Goal: Task Accomplishment & Management: Use online tool/utility

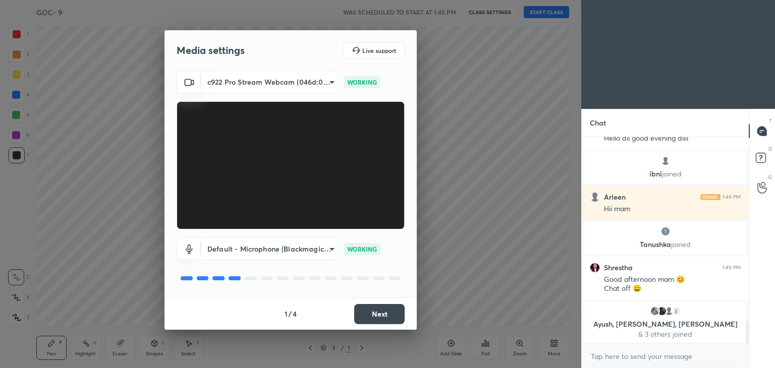
click at [369, 315] on button "Next" at bounding box center [379, 314] width 50 height 20
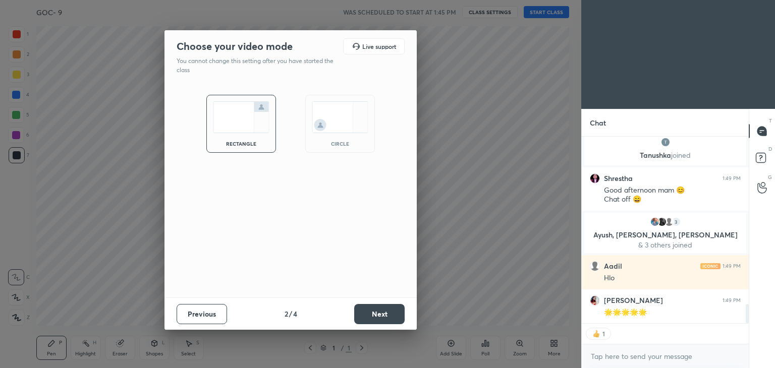
click at [379, 316] on button "Next" at bounding box center [379, 314] width 50 height 20
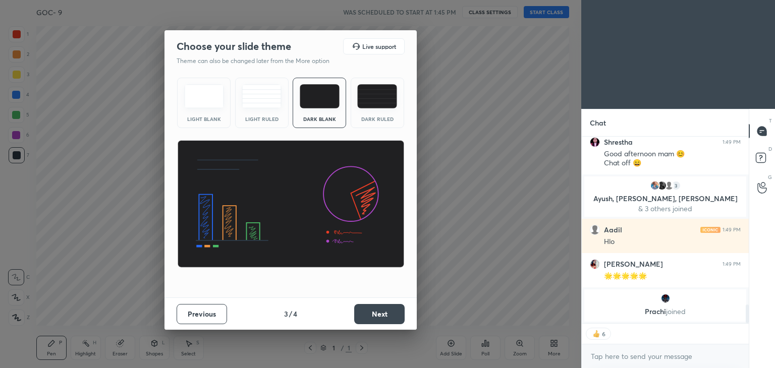
click at [367, 318] on button "Next" at bounding box center [379, 314] width 50 height 20
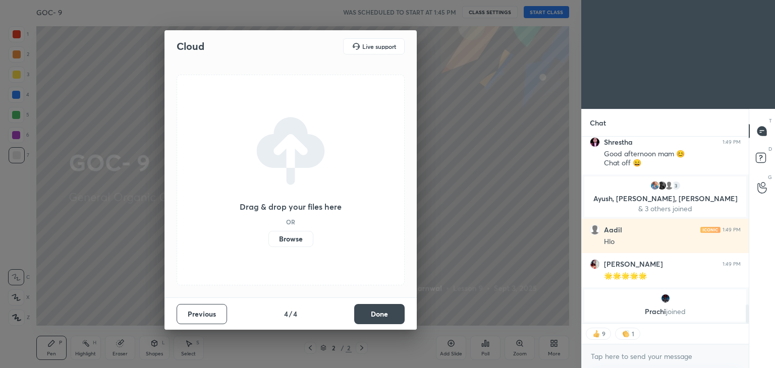
click at [292, 238] on label "Browse" at bounding box center [290, 239] width 45 height 16
click at [268, 238] on input "Browse" at bounding box center [268, 239] width 0 height 16
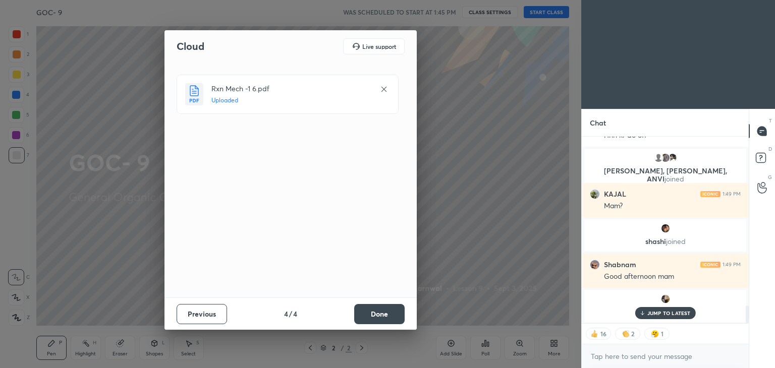
click at [377, 311] on button "Done" at bounding box center [379, 314] width 50 height 20
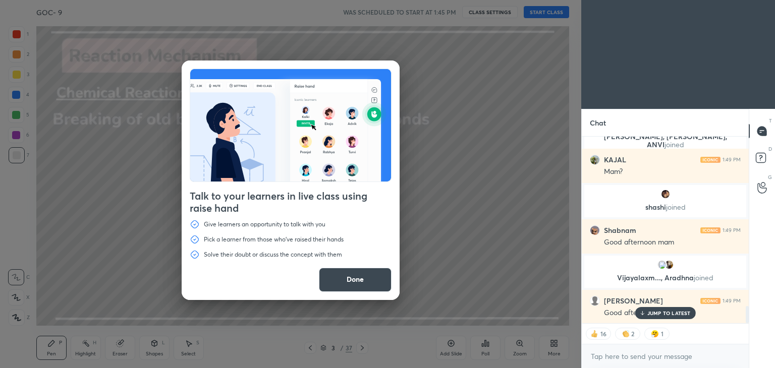
click at [343, 282] on button "Done" at bounding box center [355, 280] width 73 height 24
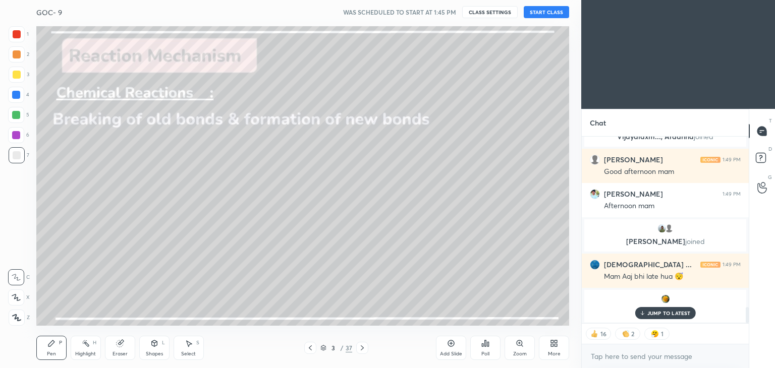
click at [674, 317] on div "[PERSON_NAME] 1:49 PM Good afternoon mam 😊 Chat off 😄 3 Ayush, [PERSON_NAME], […" at bounding box center [664, 230] width 167 height 187
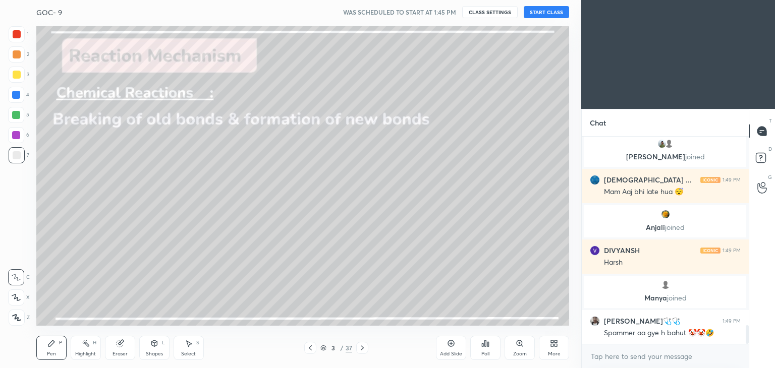
click at [546, 12] on button "START CLASS" at bounding box center [545, 12] width 45 height 12
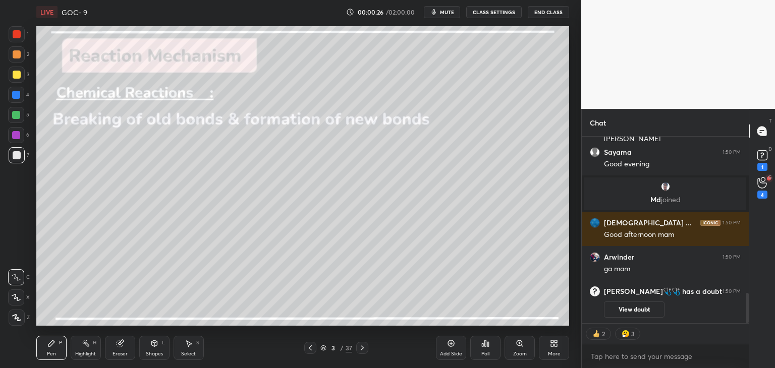
click at [94, 346] on div "Highlight H" at bounding box center [86, 348] width 30 height 24
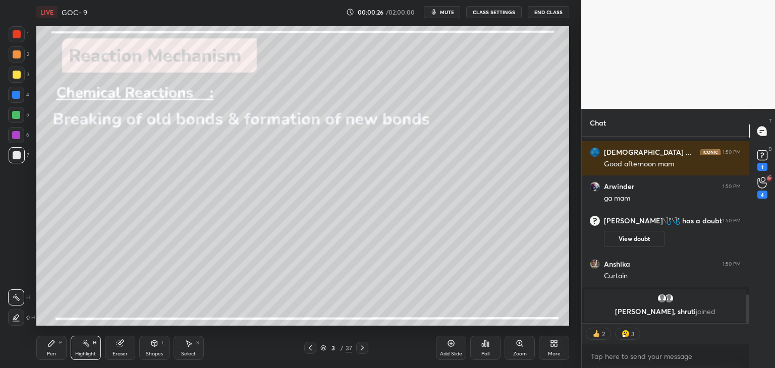
click at [20, 94] on div at bounding box center [16, 95] width 16 height 16
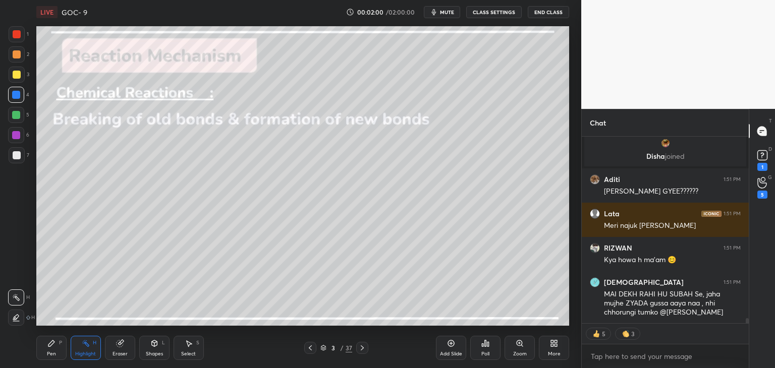
type textarea "x"
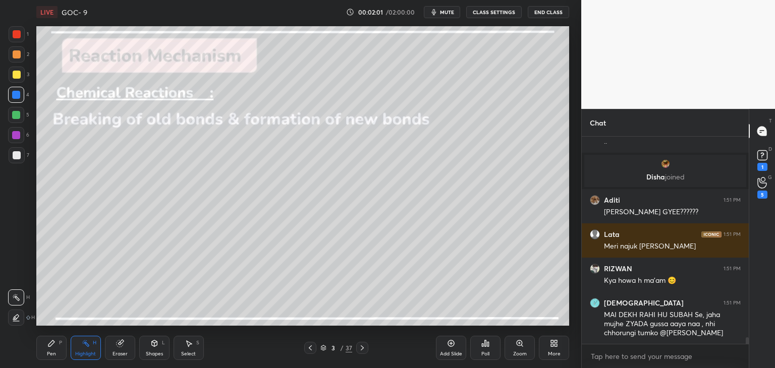
click at [497, 14] on button "CLASS SETTINGS" at bounding box center [493, 12] width 55 height 12
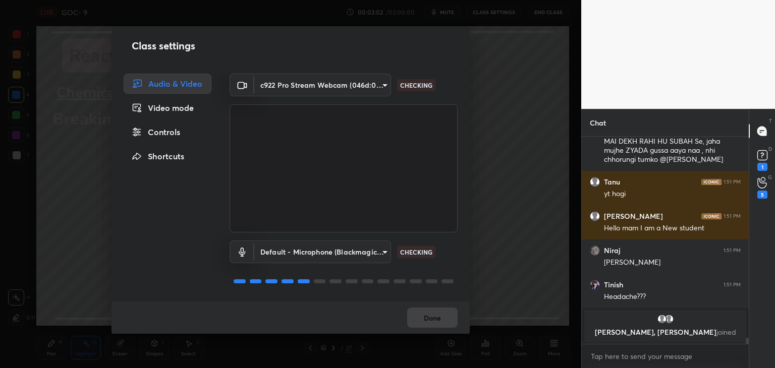
click at [177, 132] on div "Controls" at bounding box center [168, 132] width 88 height 20
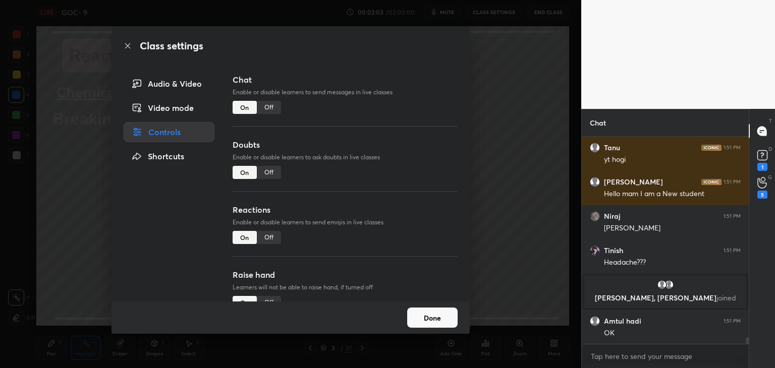
click at [266, 107] on div "Off" at bounding box center [269, 107] width 24 height 13
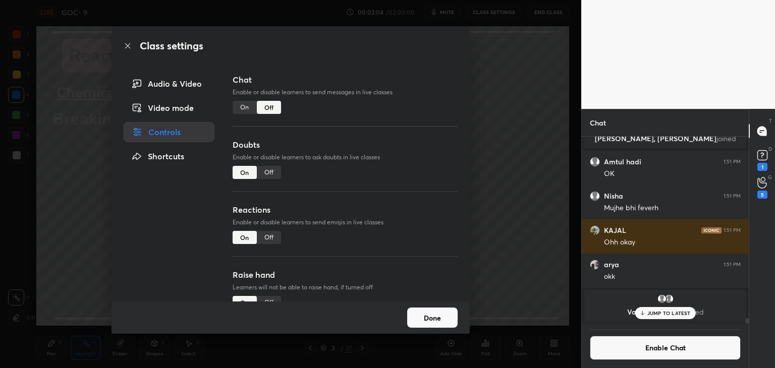
click at [272, 175] on div "Off" at bounding box center [269, 172] width 24 height 13
click at [268, 239] on div "Off" at bounding box center [269, 237] width 24 height 13
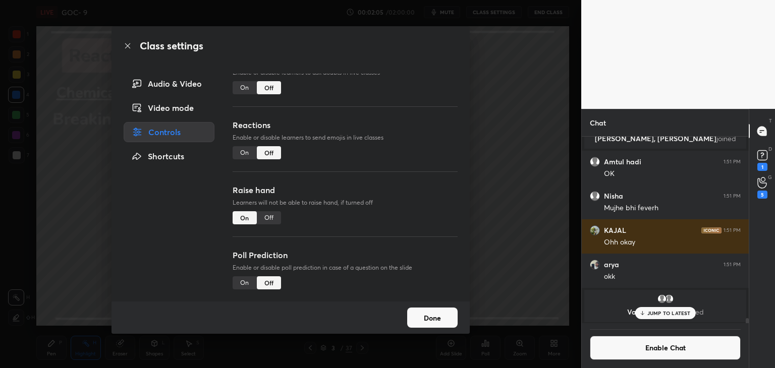
click at [266, 206] on div "Raise hand Learners will not be able to raise hand, if turned off On Off" at bounding box center [344, 216] width 225 height 65
click at [265, 217] on div "Off" at bounding box center [269, 217] width 24 height 13
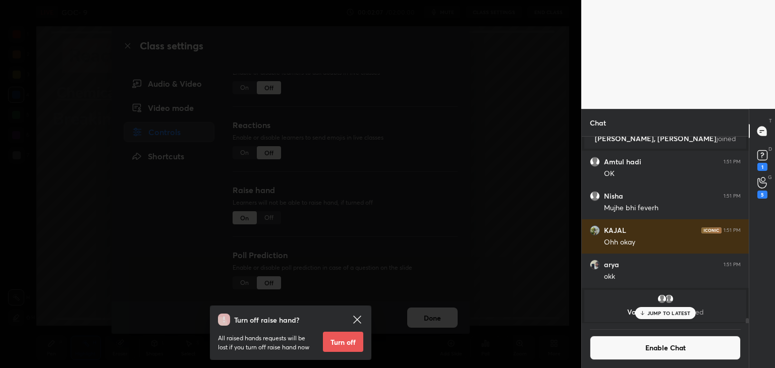
click at [340, 343] on button "Turn off" at bounding box center [343, 342] width 40 height 20
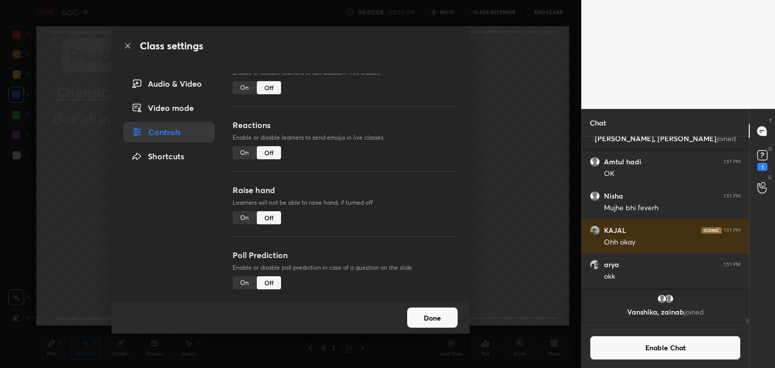
click at [438, 319] on button "Done" at bounding box center [432, 318] width 50 height 20
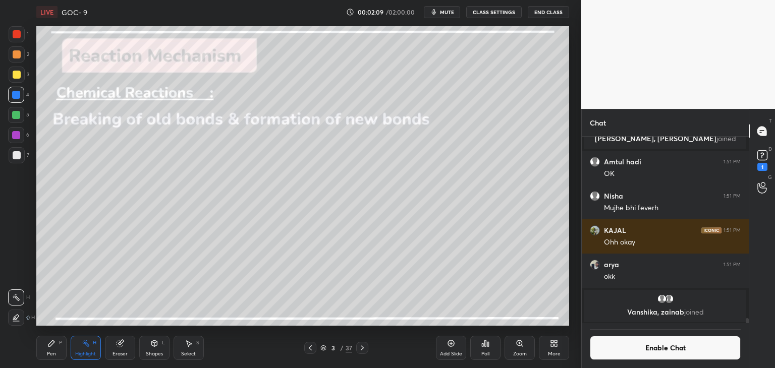
click at [363, 348] on icon at bounding box center [362, 348] width 8 height 8
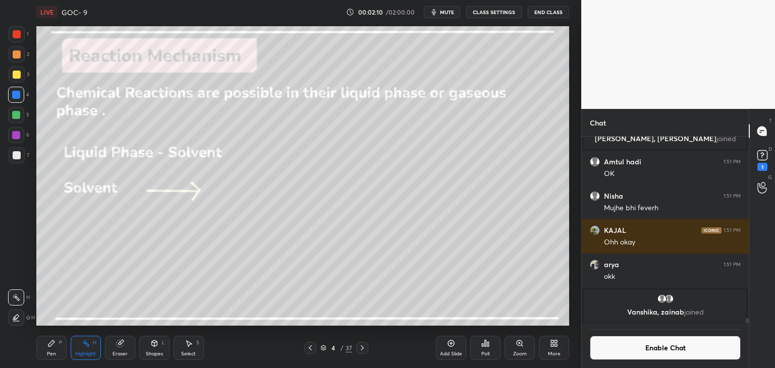
click at [365, 348] on icon at bounding box center [362, 348] width 8 height 8
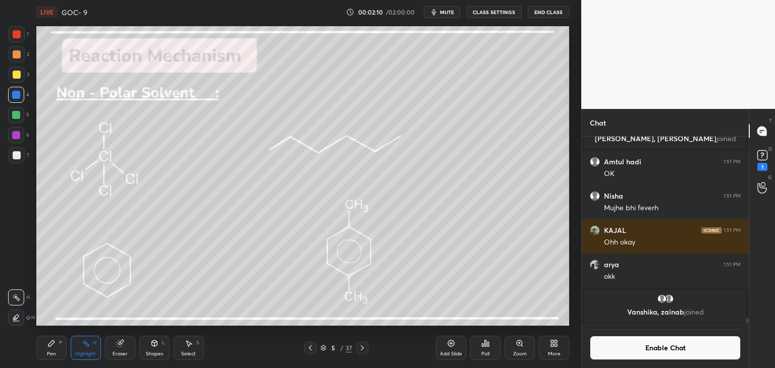
click at [366, 348] on div at bounding box center [362, 348] width 12 height 12
click at [362, 349] on icon at bounding box center [362, 348] width 8 height 8
click at [360, 353] on div at bounding box center [362, 348] width 12 height 12
click at [363, 347] on icon at bounding box center [362, 348] width 8 height 8
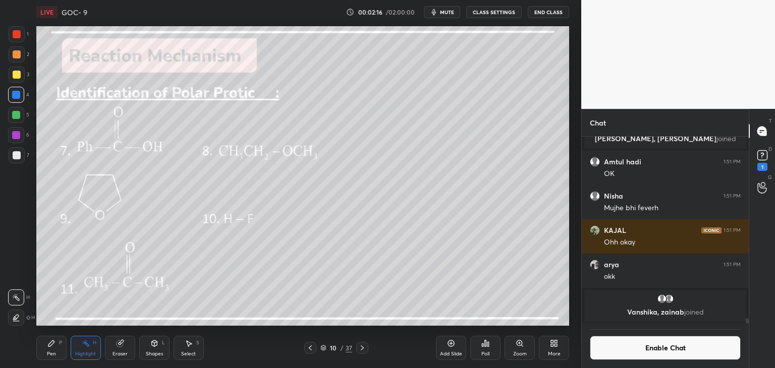
click at [363, 347] on icon at bounding box center [362, 348] width 8 height 8
click at [365, 348] on icon at bounding box center [362, 348] width 8 height 8
click at [361, 350] on icon at bounding box center [362, 347] width 3 height 5
click at [363, 344] on icon at bounding box center [362, 348] width 8 height 8
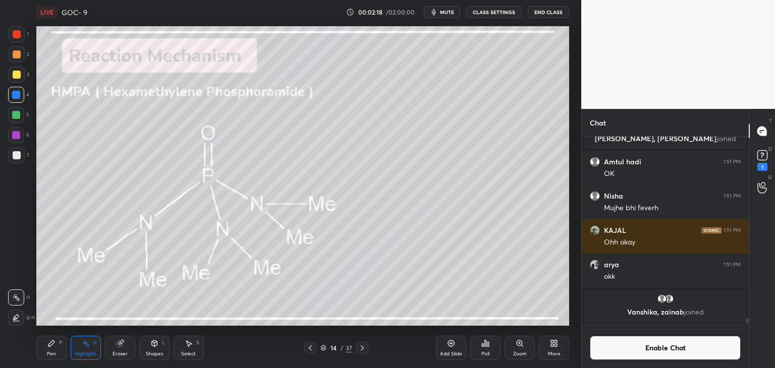
click at [362, 345] on icon at bounding box center [362, 348] width 8 height 8
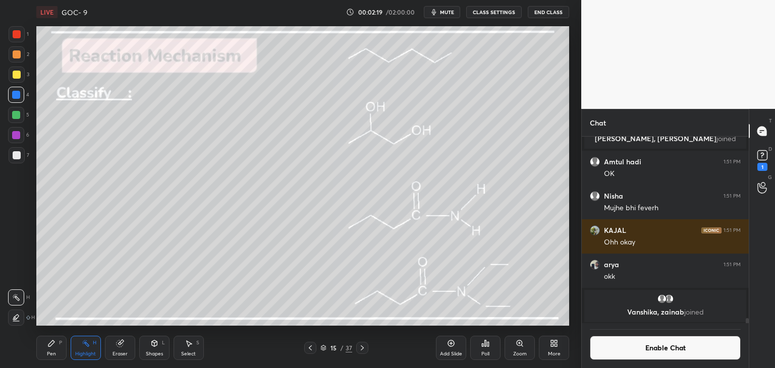
click at [360, 349] on icon at bounding box center [362, 348] width 8 height 8
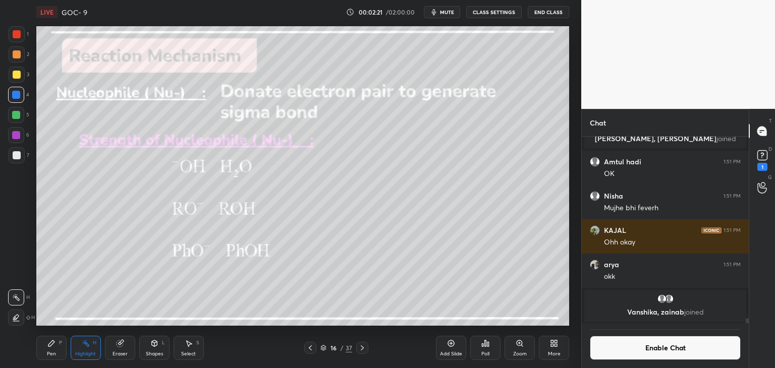
click at [73, 346] on div "Highlight H" at bounding box center [86, 348] width 30 height 24
click at [16, 58] on div at bounding box center [17, 54] width 8 height 8
click at [16, 318] on icon at bounding box center [16, 318] width 2 height 2
click at [58, 348] on div "Pen P" at bounding box center [51, 348] width 30 height 24
click at [79, 346] on div "Highlight H" at bounding box center [86, 348] width 30 height 24
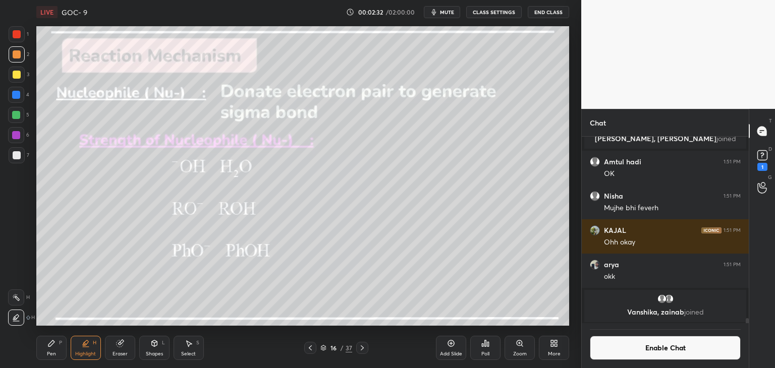
click at [14, 296] on icon at bounding box center [16, 297] width 8 height 8
click at [442, 349] on div "Add Slide" at bounding box center [451, 348] width 30 height 24
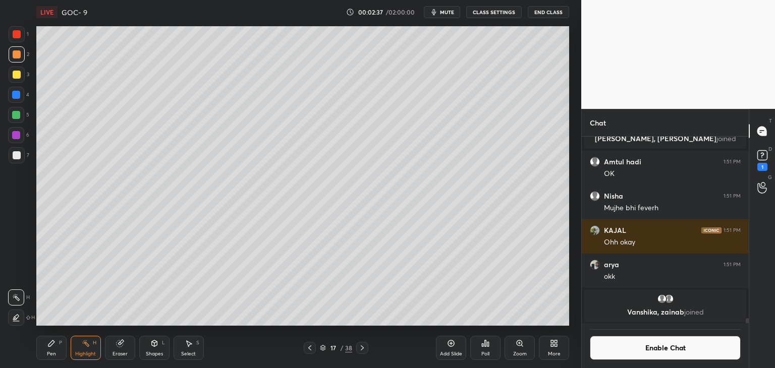
click at [44, 351] on div "Pen P" at bounding box center [51, 348] width 30 height 24
click at [18, 99] on div at bounding box center [16, 95] width 8 height 8
click at [118, 348] on div "Eraser" at bounding box center [120, 348] width 30 height 24
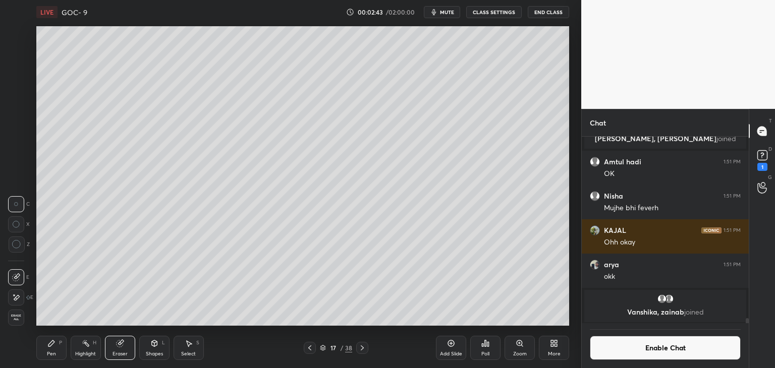
click at [16, 298] on icon at bounding box center [17, 297] width 6 height 5
click at [54, 349] on div "Pen P" at bounding box center [51, 348] width 30 height 24
click at [16, 300] on icon at bounding box center [16, 297] width 9 height 7
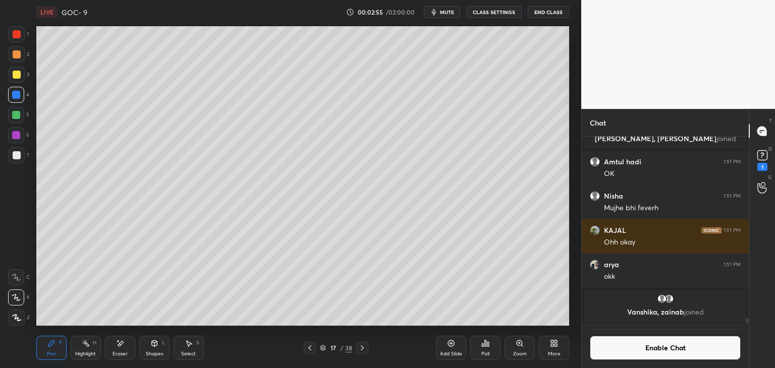
click at [629, 353] on button "Enable Chat" at bounding box center [665, 348] width 151 height 24
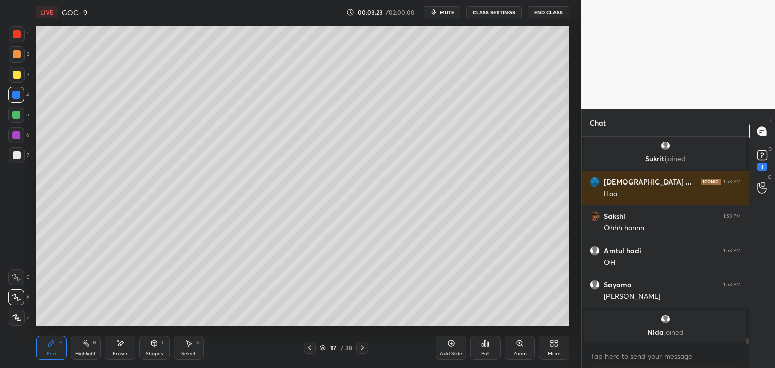
scroll to position [7709, 0]
click at [487, 11] on button "CLASS SETTINGS" at bounding box center [493, 12] width 55 height 12
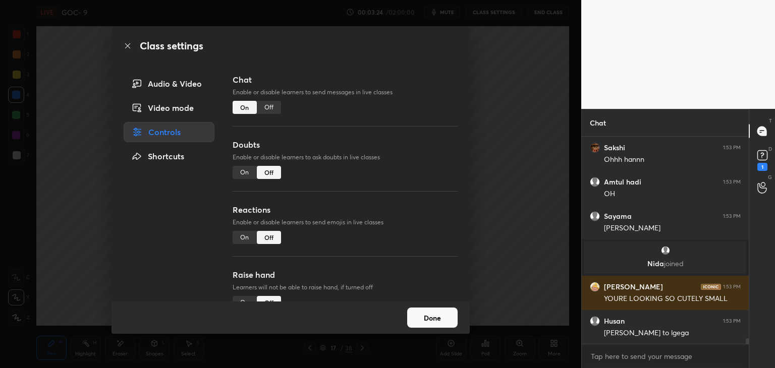
scroll to position [7743, 0]
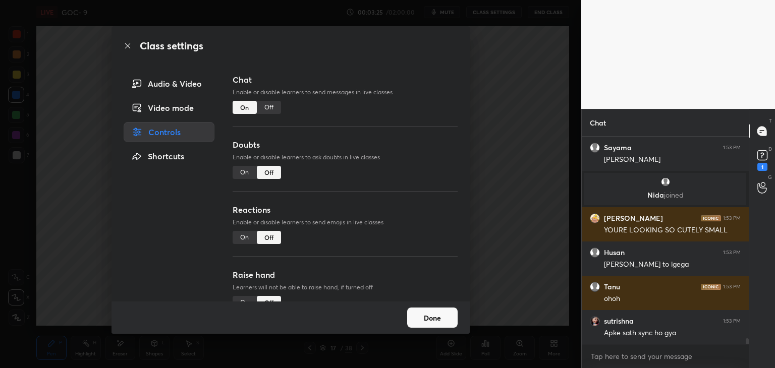
click at [270, 111] on div "Off" at bounding box center [269, 107] width 24 height 13
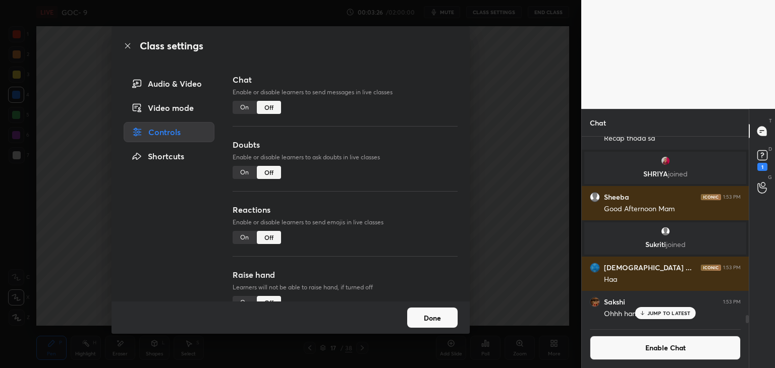
scroll to position [7895, 0]
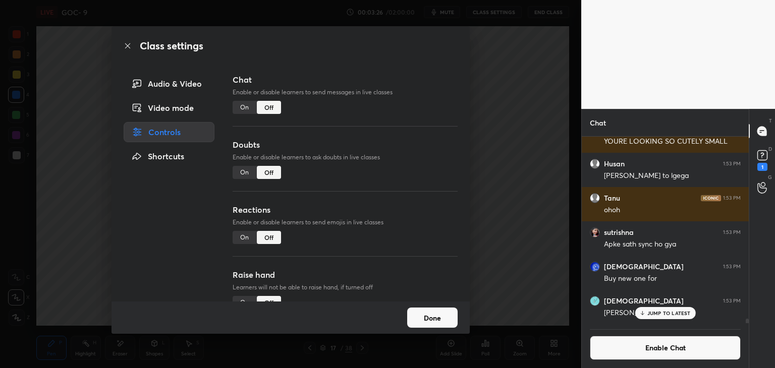
click at [422, 317] on button "Done" at bounding box center [432, 318] width 50 height 20
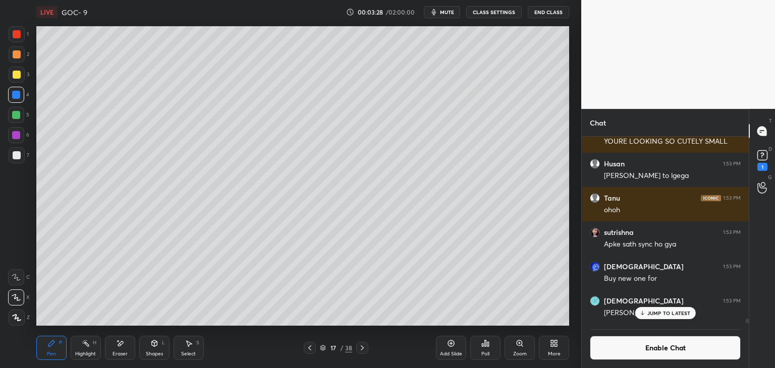
click at [66, 341] on div "Pen P" at bounding box center [51, 348] width 30 height 24
click at [144, 349] on div "Shapes L" at bounding box center [154, 348] width 30 height 24
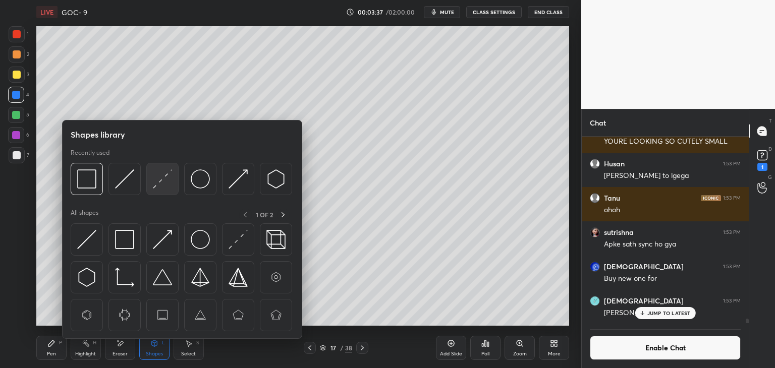
click at [162, 183] on img at bounding box center [162, 178] width 19 height 19
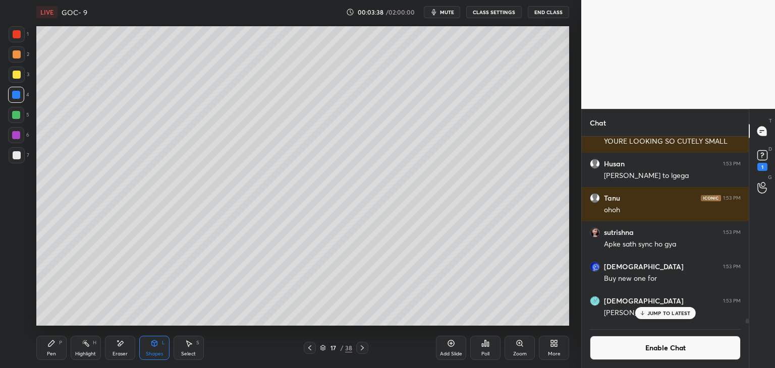
click at [16, 75] on div at bounding box center [17, 75] width 8 height 8
click at [48, 339] on div "Pen P" at bounding box center [51, 348] width 30 height 24
click at [16, 153] on div at bounding box center [17, 155] width 8 height 8
click at [149, 355] on div "Shapes" at bounding box center [154, 353] width 17 height 5
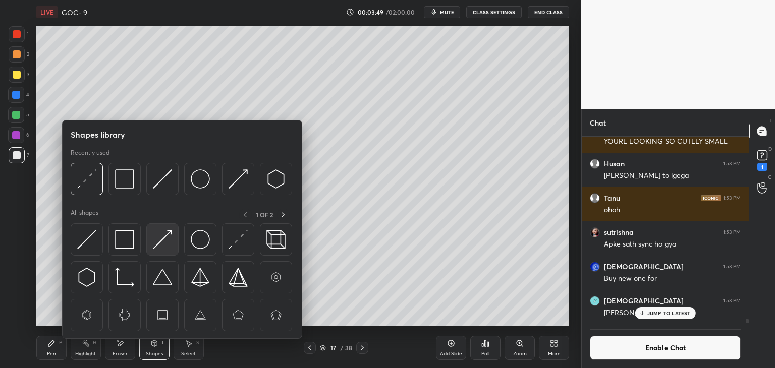
click at [163, 241] on img at bounding box center [162, 239] width 19 height 19
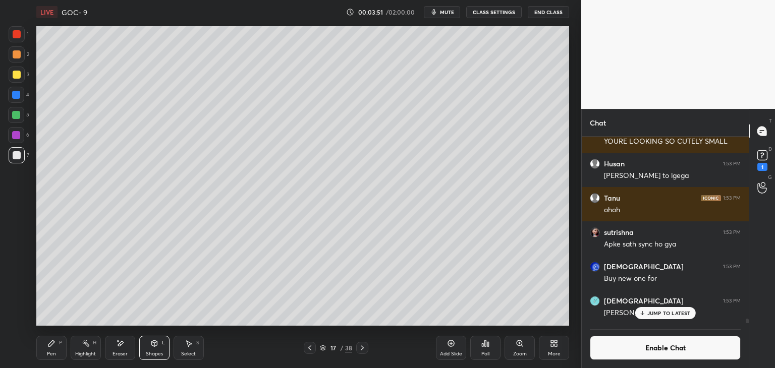
click at [49, 349] on div "Pen P" at bounding box center [51, 348] width 30 height 24
click at [16, 117] on div at bounding box center [16, 115] width 8 height 8
click at [85, 348] on div "Highlight H" at bounding box center [86, 348] width 30 height 24
click at [156, 358] on div "Shapes L" at bounding box center [154, 348] width 30 height 24
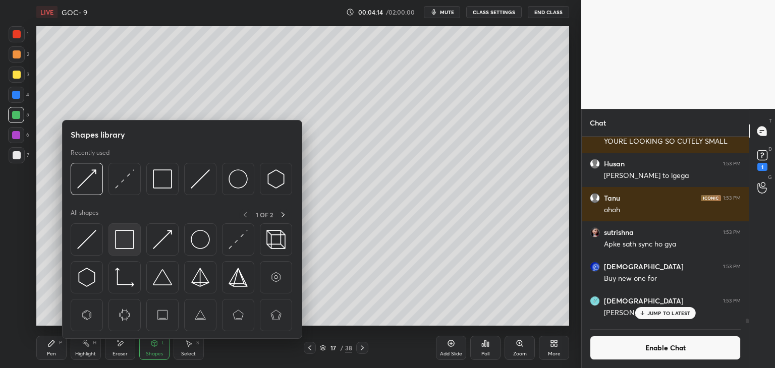
click at [128, 243] on img at bounding box center [124, 239] width 19 height 19
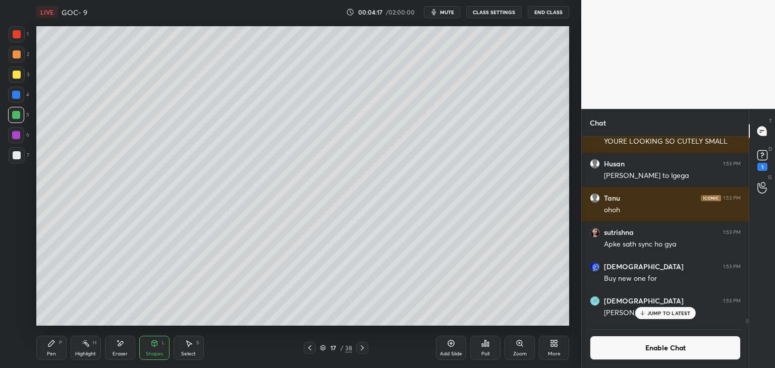
click at [89, 351] on div "Highlight" at bounding box center [85, 353] width 21 height 5
click at [310, 348] on icon at bounding box center [310, 348] width 8 height 8
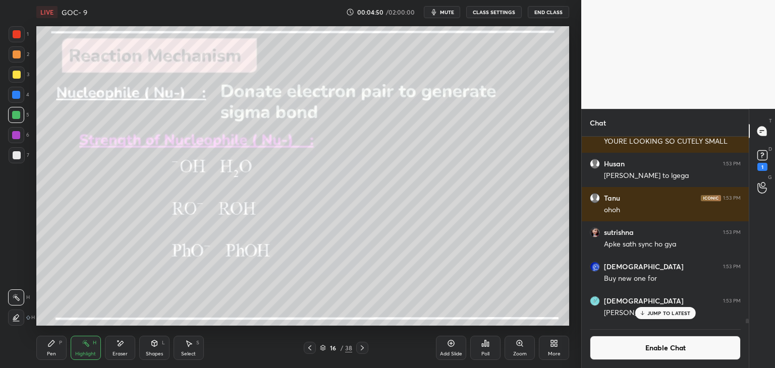
click at [52, 345] on icon at bounding box center [51, 343] width 8 height 8
click at [155, 346] on icon at bounding box center [155, 343] width 6 height 6
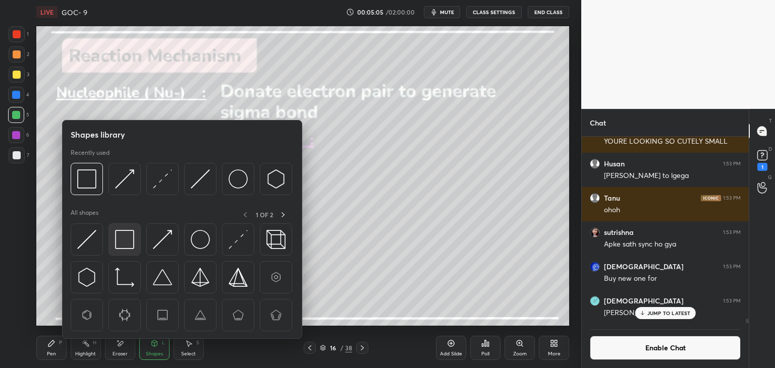
click at [121, 234] on img at bounding box center [124, 239] width 19 height 19
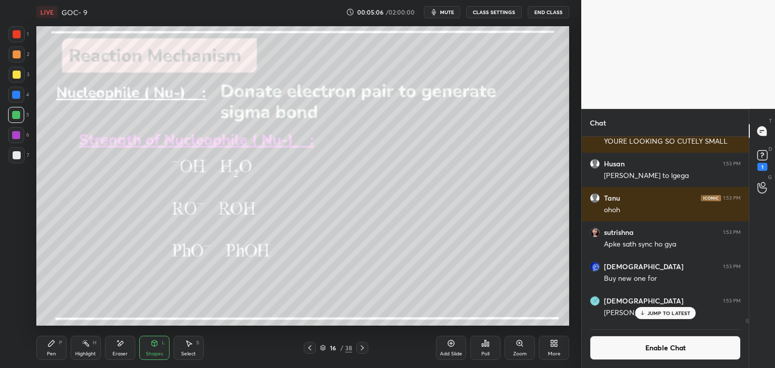
click at [18, 56] on div at bounding box center [17, 54] width 8 height 8
click at [81, 347] on div "Highlight H" at bounding box center [86, 348] width 30 height 24
click at [61, 348] on div "Pen P" at bounding box center [51, 348] width 30 height 24
click at [17, 138] on div at bounding box center [16, 135] width 8 height 8
click at [17, 95] on div at bounding box center [16, 95] width 8 height 8
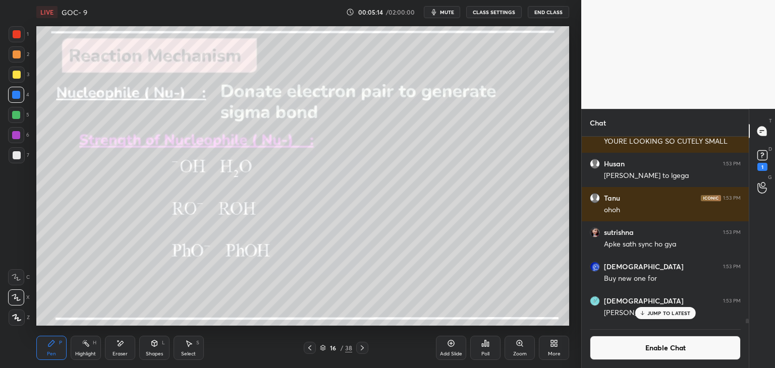
click at [92, 345] on div "Highlight H" at bounding box center [86, 348] width 30 height 24
click at [157, 349] on div "Shapes L" at bounding box center [154, 348] width 30 height 24
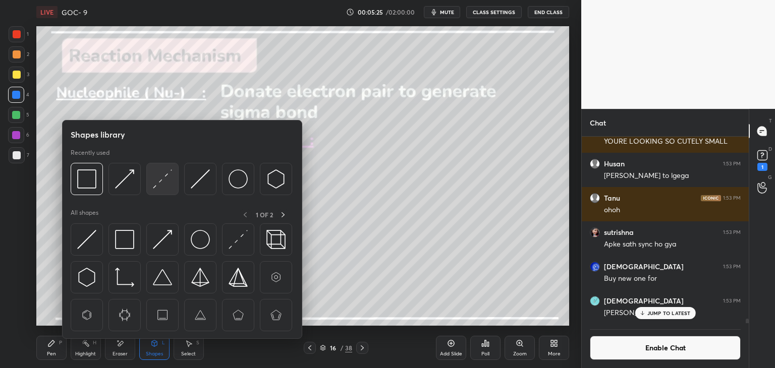
click at [159, 183] on img at bounding box center [162, 178] width 19 height 19
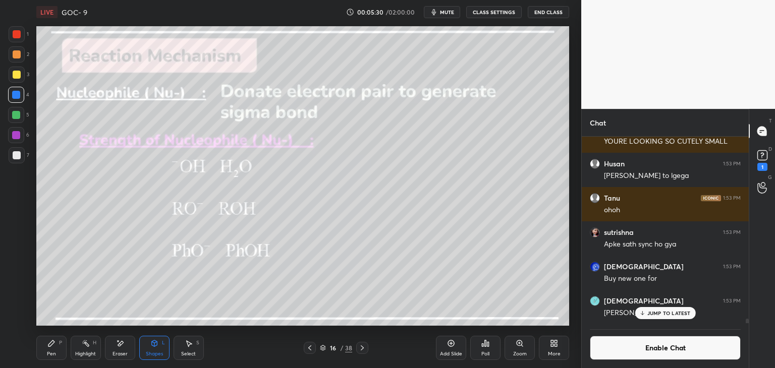
click at [125, 347] on div "Eraser" at bounding box center [120, 348] width 30 height 24
click at [87, 350] on div "Highlight H" at bounding box center [86, 348] width 30 height 24
click at [95, 344] on div "H" at bounding box center [95, 342] width 4 height 5
click at [57, 348] on div "Pen P" at bounding box center [51, 348] width 30 height 24
click at [87, 347] on icon at bounding box center [86, 343] width 8 height 8
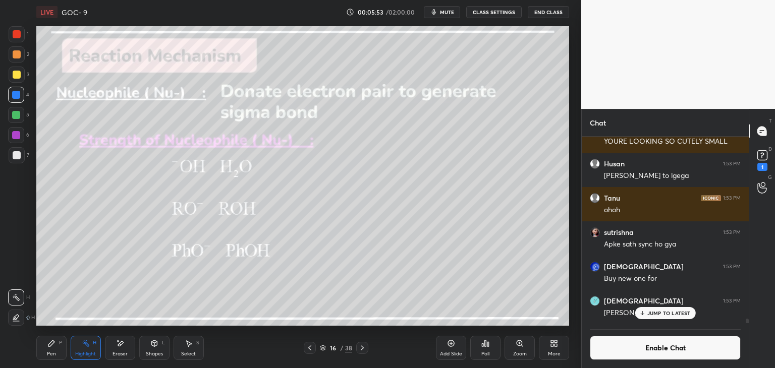
click at [22, 53] on div at bounding box center [17, 54] width 16 height 16
click at [48, 352] on div "Pen" at bounding box center [51, 353] width 9 height 5
click at [77, 347] on div "Highlight H" at bounding box center [86, 348] width 30 height 24
click at [19, 317] on icon at bounding box center [16, 318] width 8 height 8
click at [18, 116] on div at bounding box center [16, 115] width 8 height 8
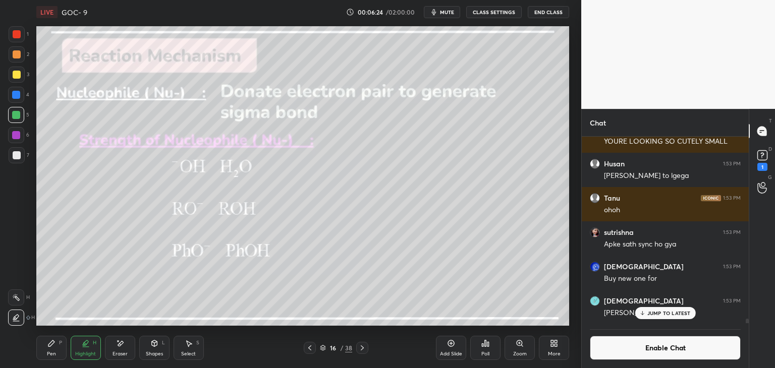
click at [20, 299] on div at bounding box center [16, 297] width 16 height 16
click at [55, 348] on div "Pen P" at bounding box center [51, 348] width 30 height 24
click at [82, 349] on div "Highlight H" at bounding box center [86, 348] width 30 height 24
click at [50, 342] on icon at bounding box center [51, 343] width 8 height 8
click at [126, 341] on div "Eraser" at bounding box center [120, 348] width 30 height 24
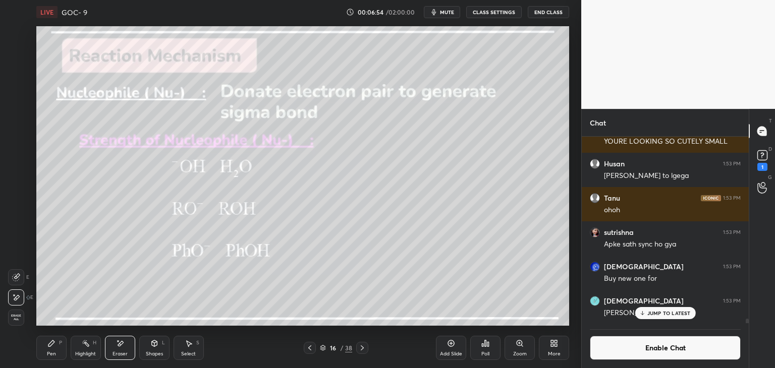
click at [47, 348] on div "Pen P" at bounding box center [51, 348] width 30 height 24
click at [448, 354] on div "Add Slide" at bounding box center [451, 353] width 22 height 5
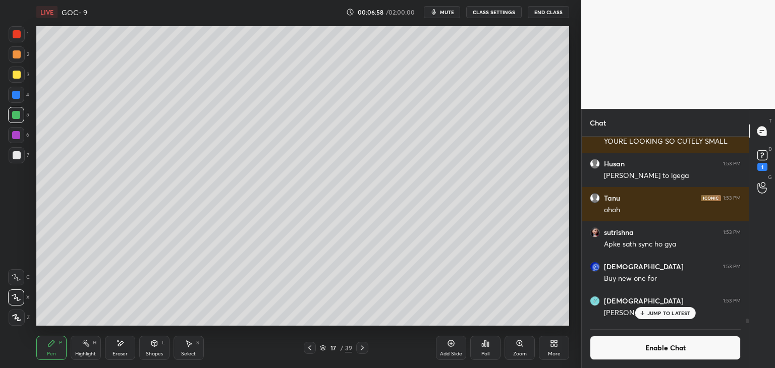
click at [15, 160] on div at bounding box center [17, 155] width 16 height 16
click at [84, 345] on icon at bounding box center [86, 343] width 8 height 8
click at [13, 130] on div at bounding box center [16, 135] width 16 height 16
click at [312, 347] on icon at bounding box center [310, 348] width 8 height 8
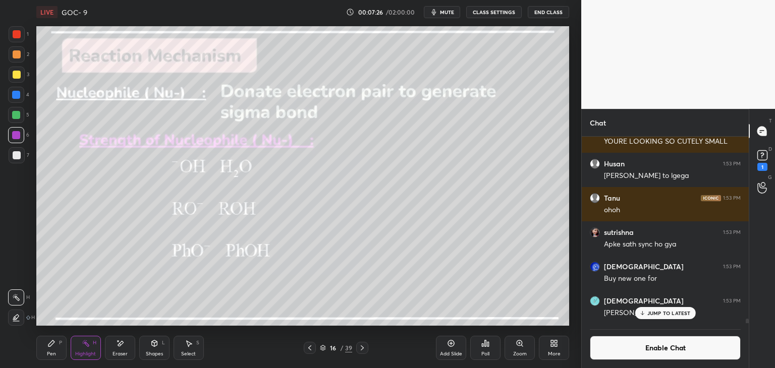
click at [362, 347] on icon at bounding box center [362, 347] width 3 height 5
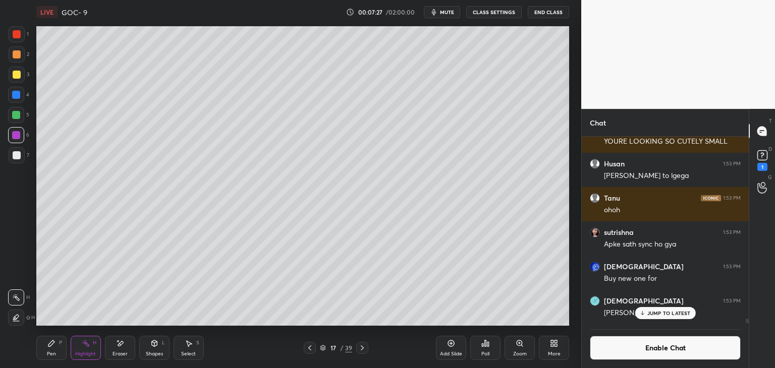
click at [39, 346] on div "Pen P" at bounding box center [51, 348] width 30 height 24
click at [364, 350] on icon at bounding box center [362, 348] width 8 height 8
click at [360, 348] on icon at bounding box center [362, 348] width 8 height 8
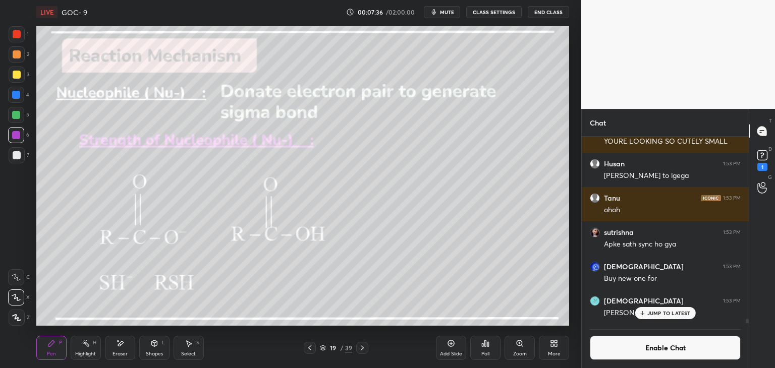
click at [93, 346] on div "Highlight H" at bounding box center [86, 348] width 30 height 24
click at [49, 349] on div "Pen P" at bounding box center [51, 348] width 30 height 24
click at [16, 75] on div at bounding box center [17, 75] width 8 height 8
click at [89, 351] on div "Highlight" at bounding box center [85, 353] width 21 height 5
click at [363, 349] on icon at bounding box center [362, 348] width 8 height 8
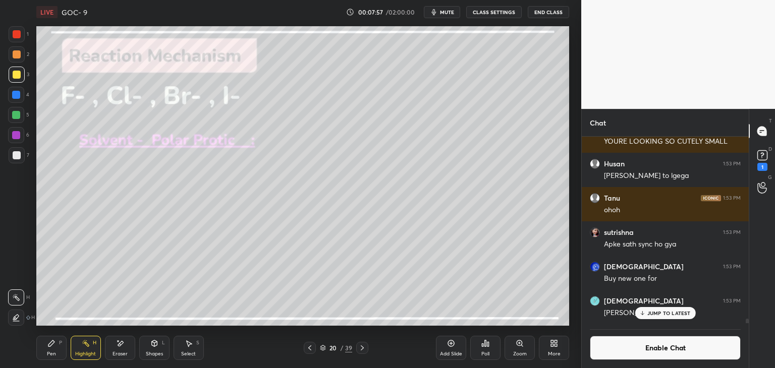
click at [309, 351] on icon at bounding box center [310, 348] width 8 height 8
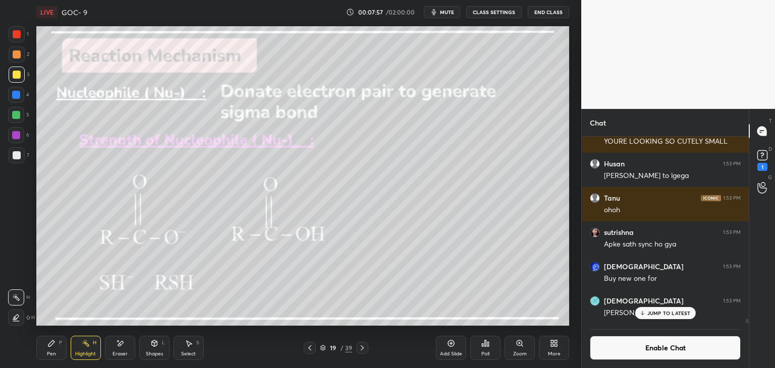
click at [311, 348] on icon at bounding box center [310, 348] width 8 height 8
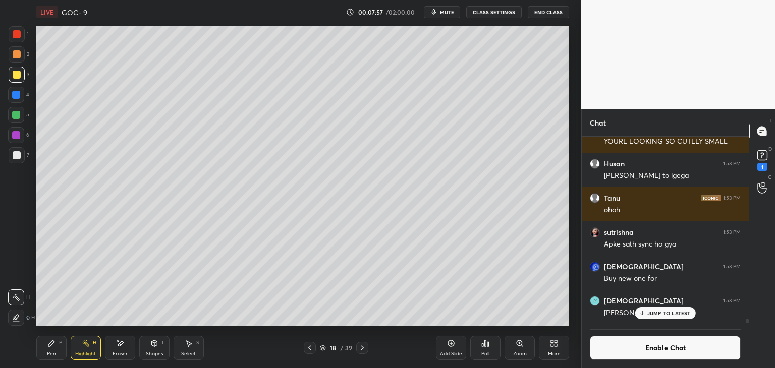
click at [311, 349] on icon at bounding box center [310, 348] width 8 height 8
click at [314, 349] on div at bounding box center [310, 348] width 12 height 12
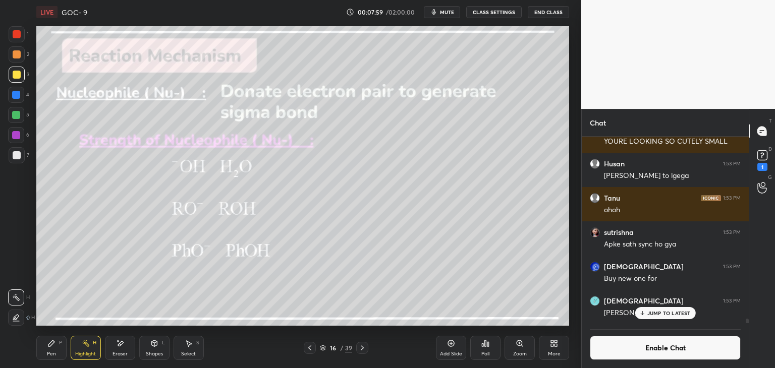
click at [641, 355] on button "Enable Chat" at bounding box center [665, 348] width 151 height 24
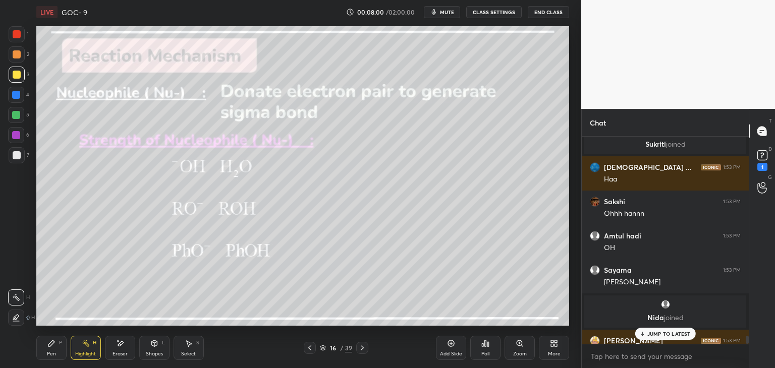
click at [651, 336] on p "JUMP TO LATEST" at bounding box center [668, 334] width 43 height 6
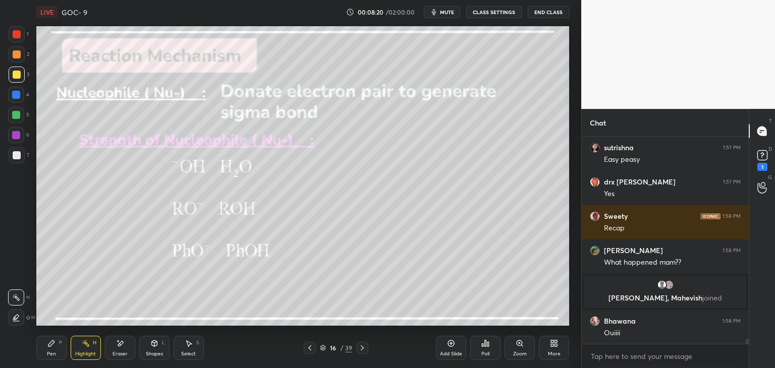
scroll to position [8264, 0]
click at [506, 11] on button "CLASS SETTINGS" at bounding box center [493, 12] width 55 height 12
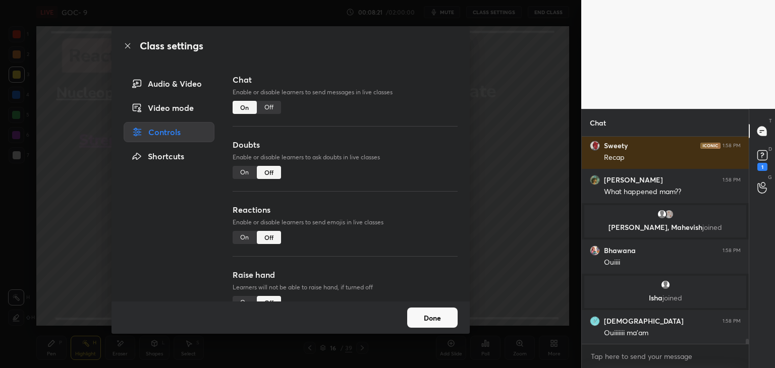
click at [267, 104] on div "Off" at bounding box center [269, 107] width 24 height 13
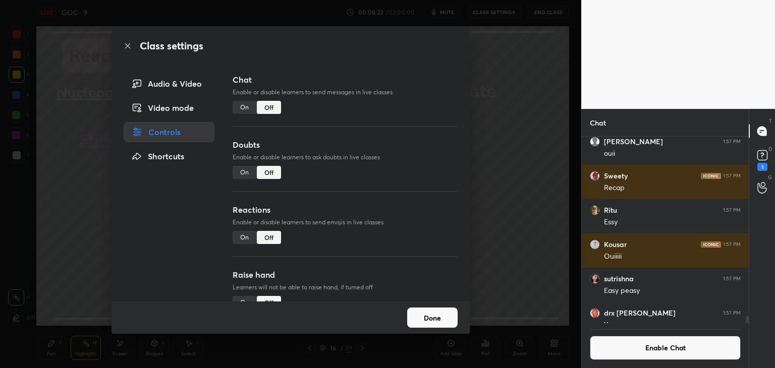
click at [419, 317] on button "Done" at bounding box center [432, 318] width 50 height 20
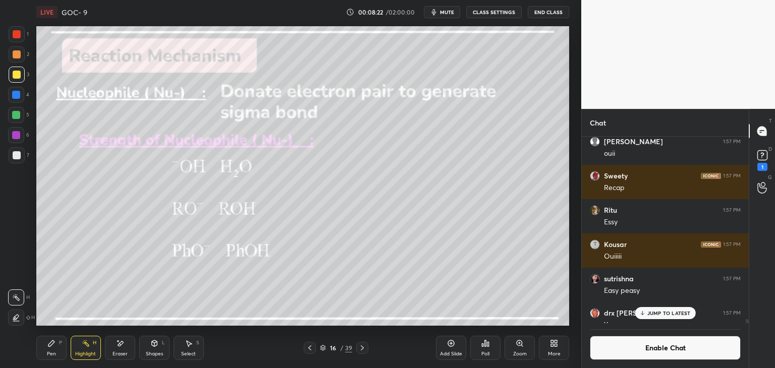
scroll to position [8391, 0]
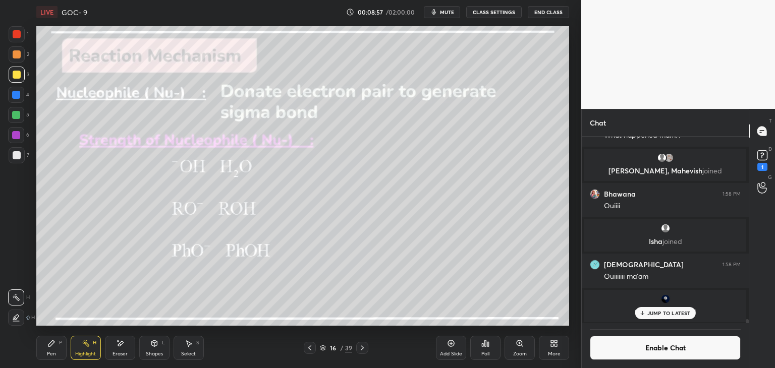
click at [49, 349] on div "Pen P" at bounding box center [51, 348] width 30 height 24
click at [84, 351] on div "Highlight" at bounding box center [85, 353] width 21 height 5
click at [28, 140] on div "6" at bounding box center [18, 135] width 21 height 16
click at [661, 317] on div "JUMP TO LATEST" at bounding box center [664, 313] width 61 height 12
click at [643, 352] on button "Enable Chat" at bounding box center [665, 348] width 151 height 24
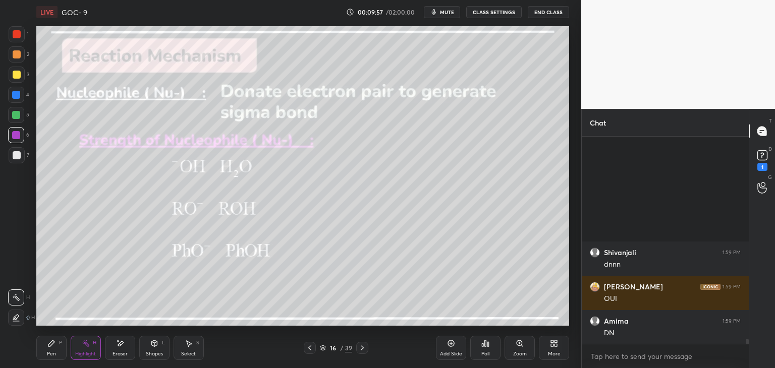
scroll to position [8662, 0]
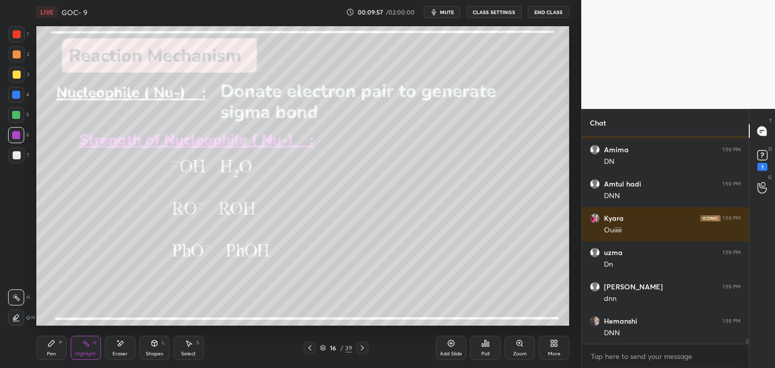
click at [362, 350] on icon at bounding box center [362, 348] width 8 height 8
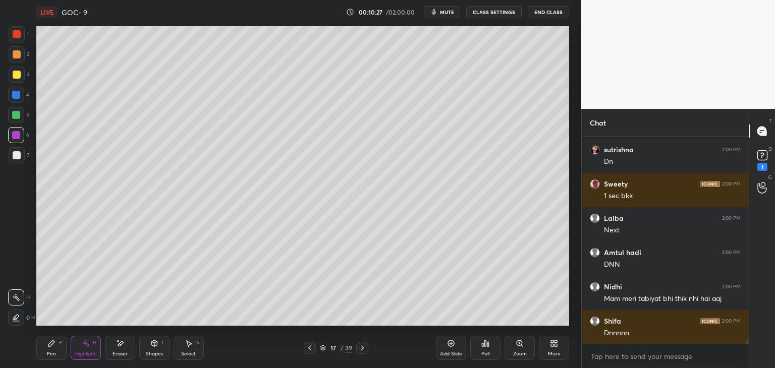
scroll to position [9817, 0]
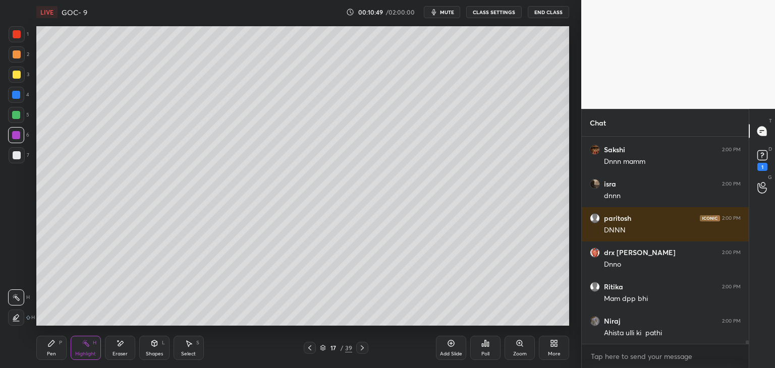
click at [368, 345] on div "17 / 39" at bounding box center [336, 348] width 200 height 12
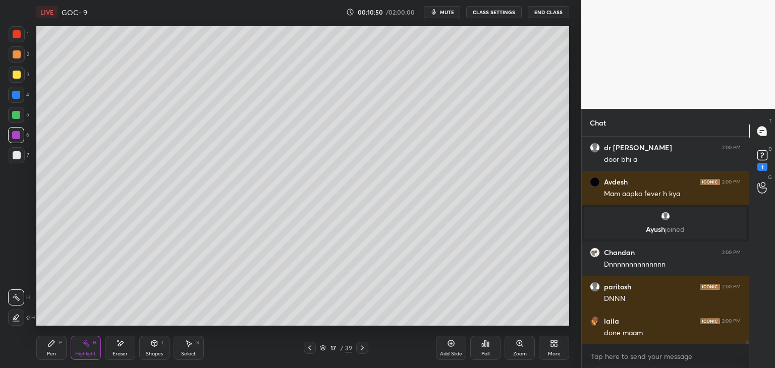
click at [363, 347] on icon at bounding box center [362, 347] width 3 height 5
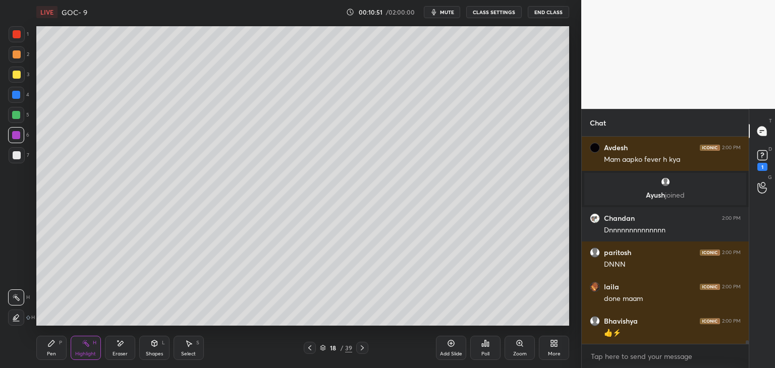
click at [88, 348] on div "Highlight H" at bounding box center [86, 348] width 30 height 24
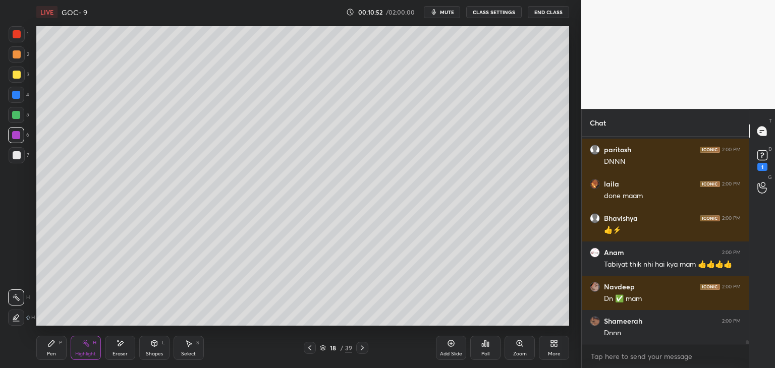
click at [16, 96] on div at bounding box center [16, 95] width 8 height 8
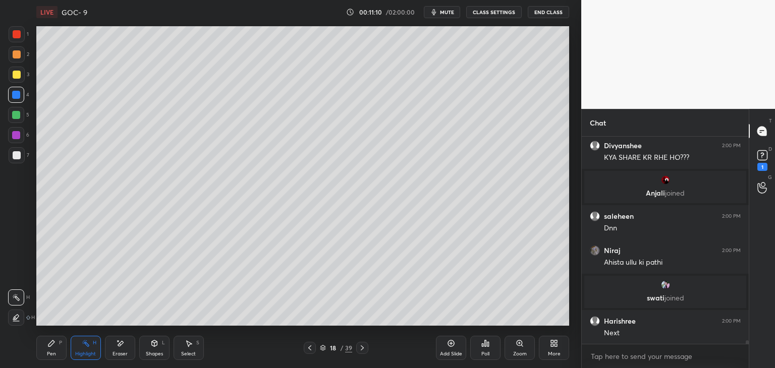
click at [500, 9] on button "CLASS SETTINGS" at bounding box center [493, 12] width 55 height 12
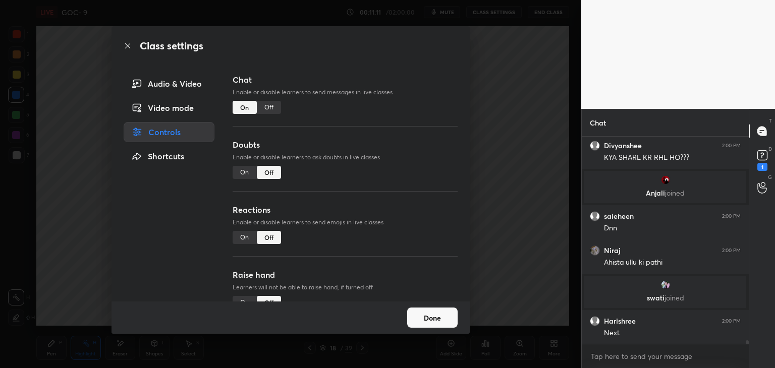
click at [275, 106] on div "Off" at bounding box center [269, 107] width 24 height 13
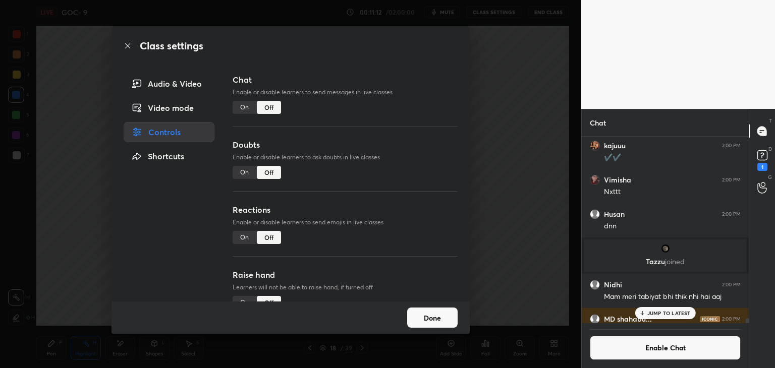
click at [425, 304] on div "Done" at bounding box center [290, 318] width 358 height 32
click at [423, 313] on button "Done" at bounding box center [432, 318] width 50 height 20
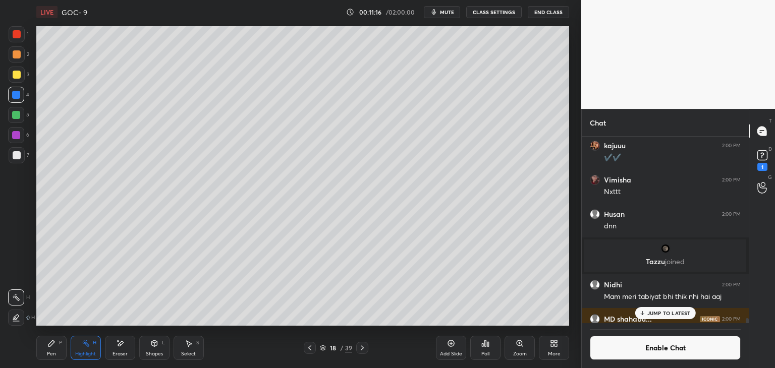
click at [658, 319] on div "JUMP TO LATEST" at bounding box center [664, 313] width 61 height 12
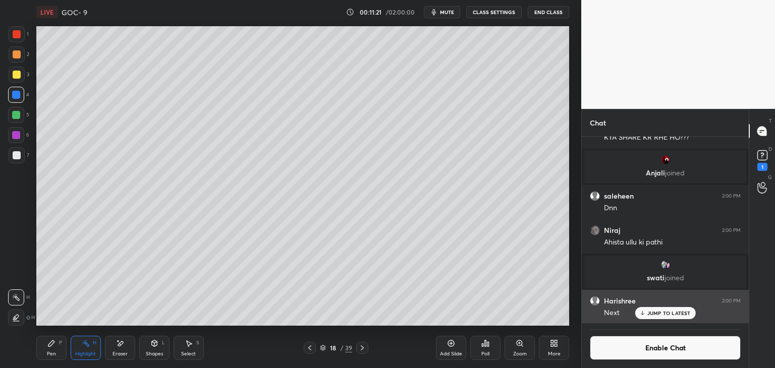
click at [653, 317] on div "JUMP TO LATEST" at bounding box center [664, 313] width 61 height 12
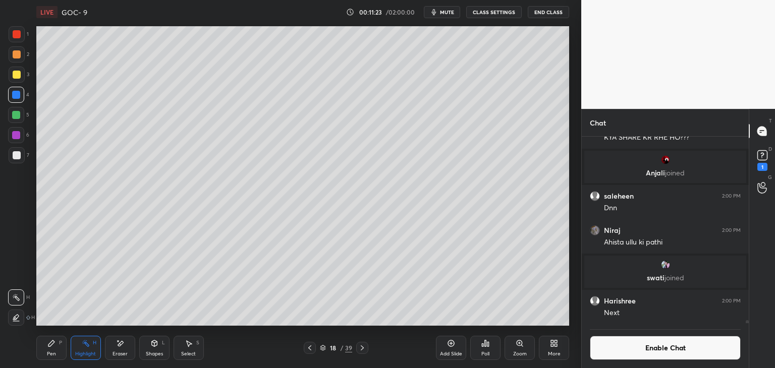
click at [671, 355] on button "Enable Chat" at bounding box center [665, 348] width 151 height 24
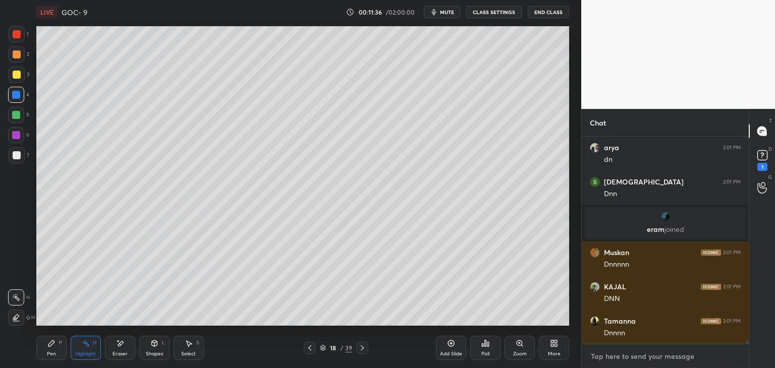
click at [639, 362] on textarea at bounding box center [665, 356] width 151 height 16
type textarea "x"
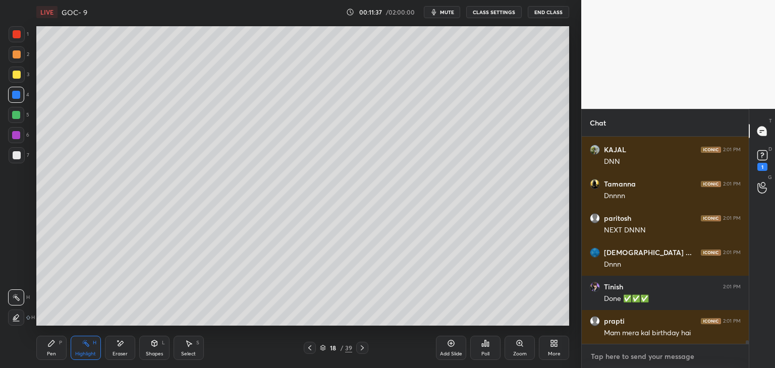
paste textarea "[URL][DOMAIN_NAME]"
type textarea "[URL][DOMAIN_NAME]"
type textarea "x"
type textarea "[URL][DOMAIN_NAME]"
click at [732, 356] on icon at bounding box center [732, 356] width 8 height 8
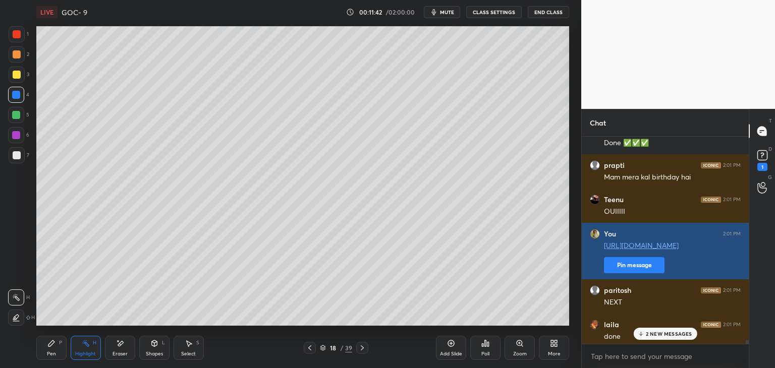
click at [631, 267] on button "Pin message" at bounding box center [634, 265] width 61 height 16
type textarea "x"
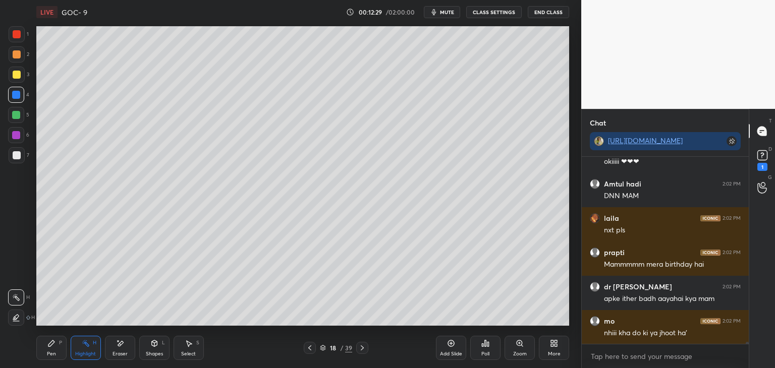
click at [363, 349] on icon at bounding box center [362, 348] width 8 height 8
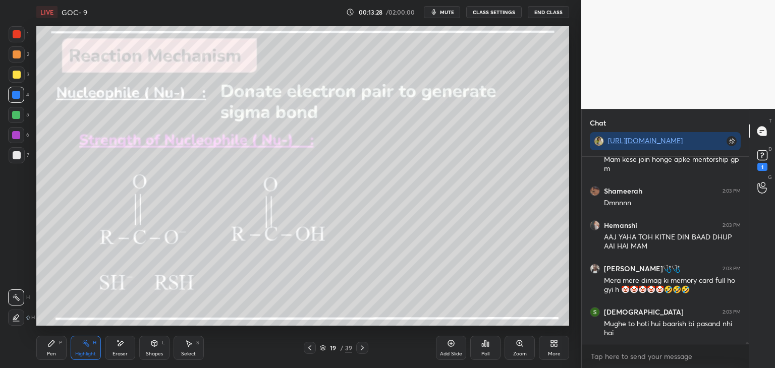
click at [363, 348] on icon at bounding box center [362, 347] width 3 height 5
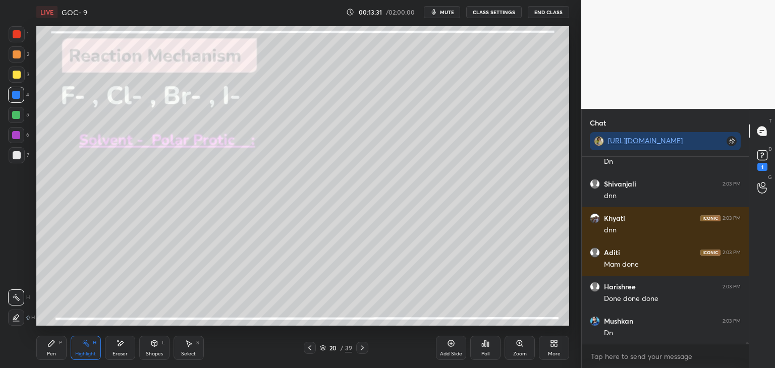
click at [311, 350] on icon at bounding box center [309, 347] width 3 height 5
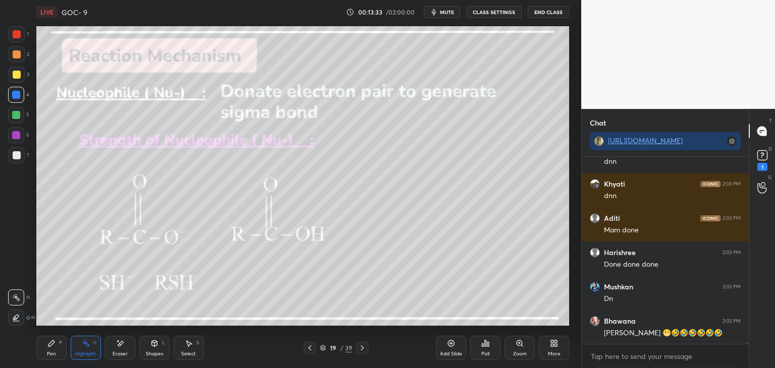
click at [362, 347] on icon at bounding box center [362, 348] width 8 height 8
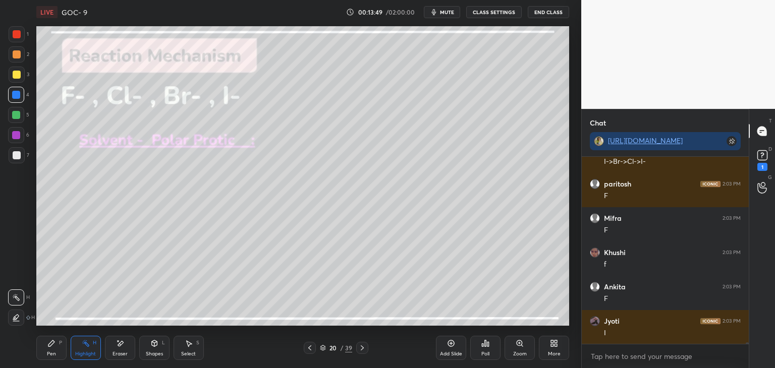
click at [488, 12] on button "CLASS SETTINGS" at bounding box center [493, 12] width 55 height 12
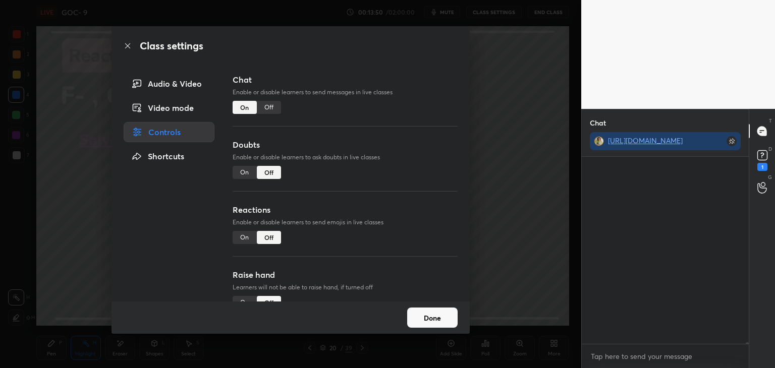
click at [272, 105] on div "Off" at bounding box center [269, 107] width 24 height 13
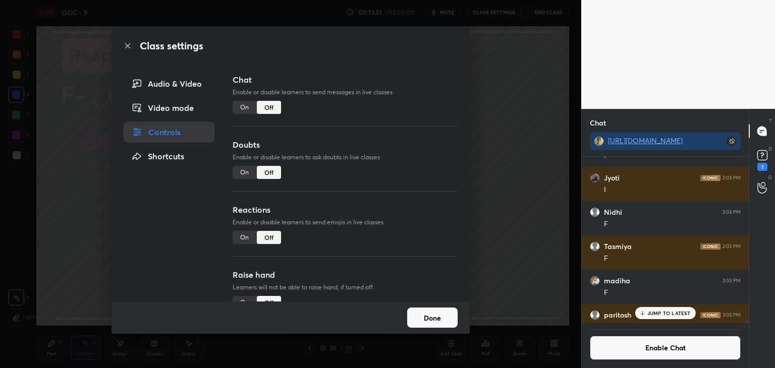
click at [428, 312] on button "Done" at bounding box center [432, 318] width 50 height 20
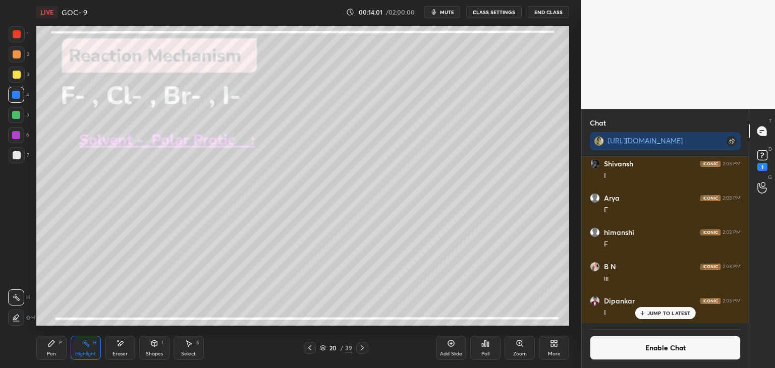
click at [64, 356] on div "Pen P" at bounding box center [51, 348] width 30 height 24
click at [155, 351] on div "Shapes" at bounding box center [154, 353] width 17 height 5
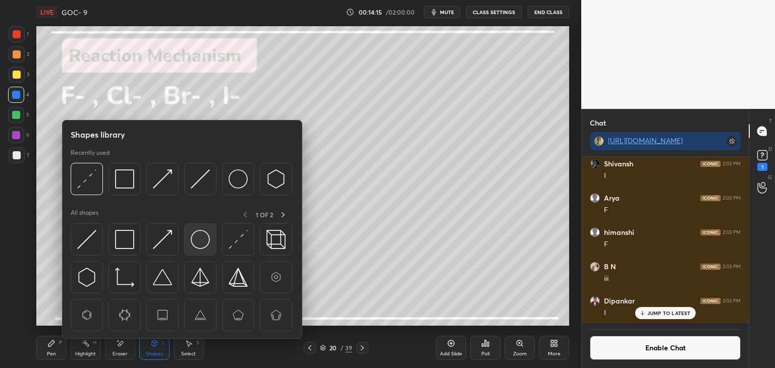
click at [199, 241] on img at bounding box center [200, 239] width 19 height 19
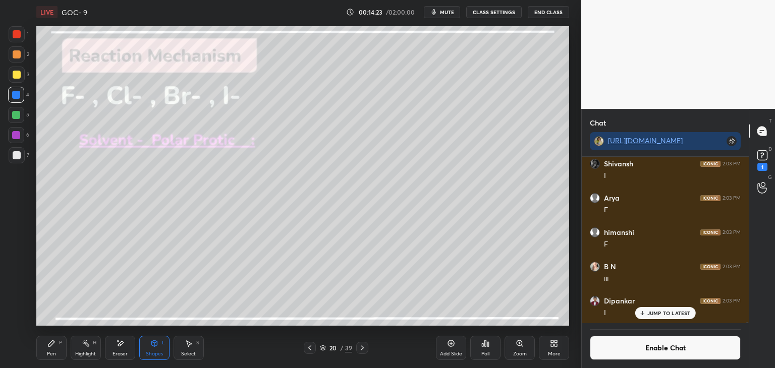
click at [191, 349] on div "Select S" at bounding box center [188, 348] width 30 height 24
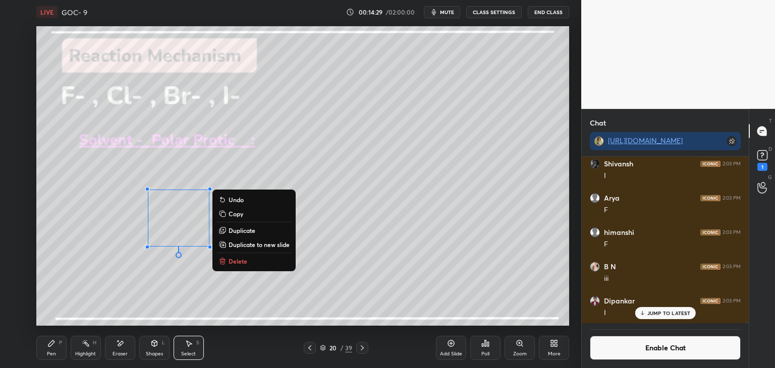
click at [121, 324] on div "0 ° Undo Copy Duplicate Duplicate to new slide Delete" at bounding box center [302, 176] width 533 height 300
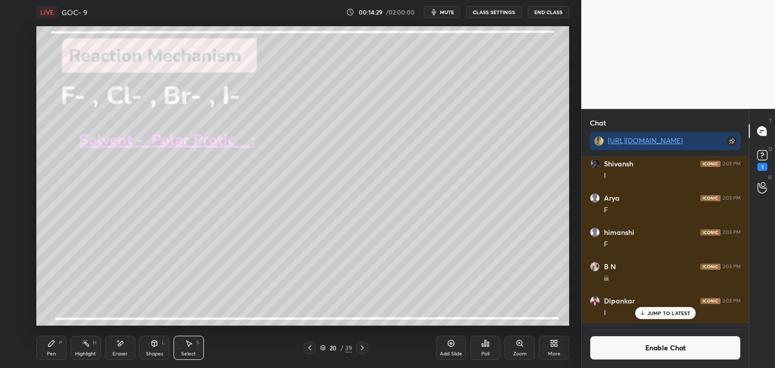
click at [159, 349] on div "Shapes L" at bounding box center [154, 348] width 30 height 24
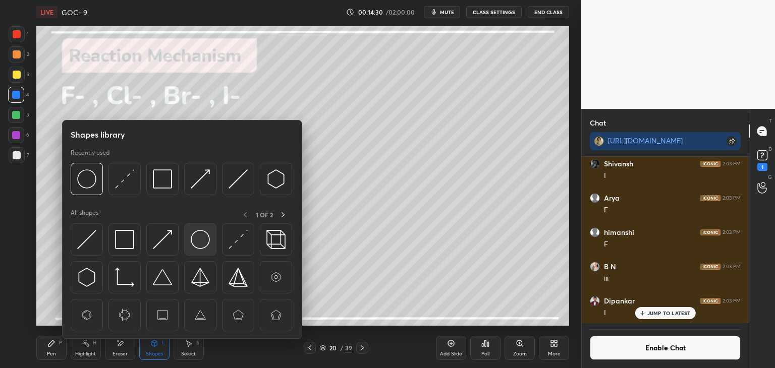
click at [195, 238] on img at bounding box center [200, 239] width 19 height 19
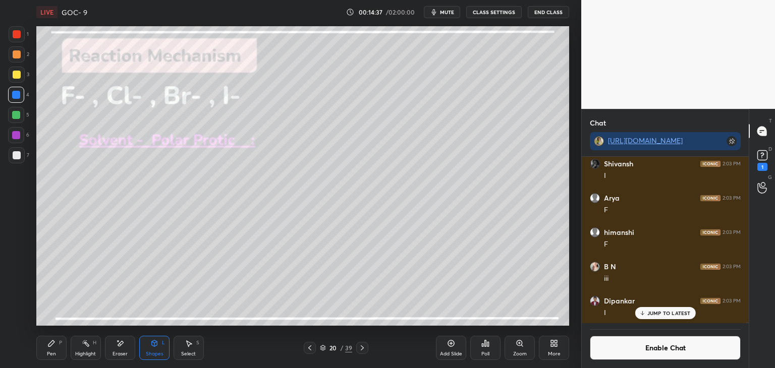
click at [58, 354] on div "Pen P" at bounding box center [51, 348] width 30 height 24
click at [17, 115] on div at bounding box center [16, 115] width 8 height 8
click at [92, 351] on div "Highlight" at bounding box center [85, 353] width 21 height 5
click at [52, 356] on div "Pen" at bounding box center [51, 353] width 9 height 5
click at [18, 77] on div at bounding box center [17, 75] width 8 height 8
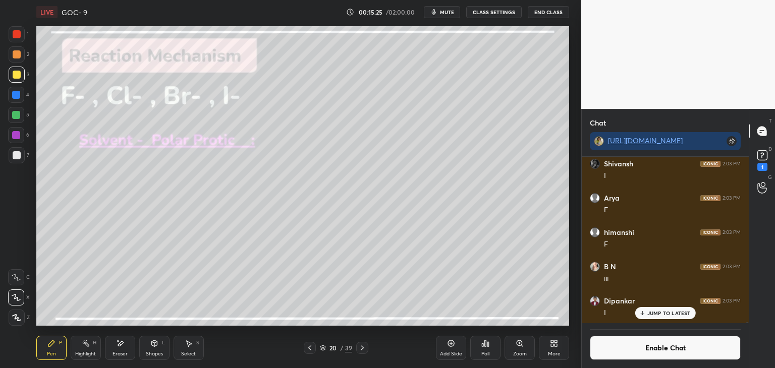
click at [82, 348] on div "Highlight H" at bounding box center [86, 348] width 30 height 24
click at [18, 318] on icon at bounding box center [16, 318] width 8 height 8
click at [16, 112] on div at bounding box center [16, 115] width 8 height 8
click at [124, 349] on div "Eraser" at bounding box center [120, 348] width 30 height 24
click at [150, 345] on icon at bounding box center [154, 343] width 8 height 8
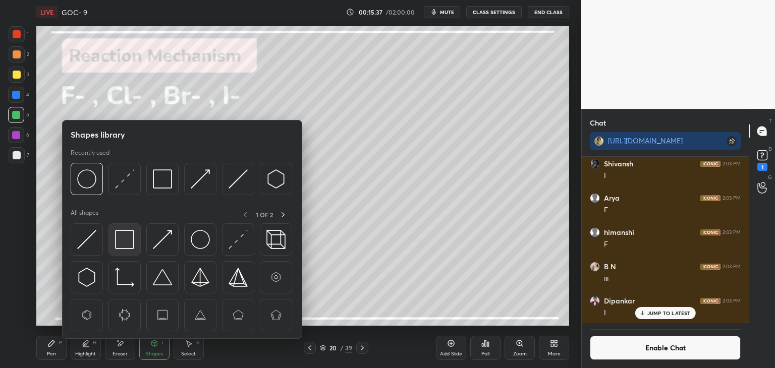
click at [125, 242] on img at bounding box center [124, 239] width 19 height 19
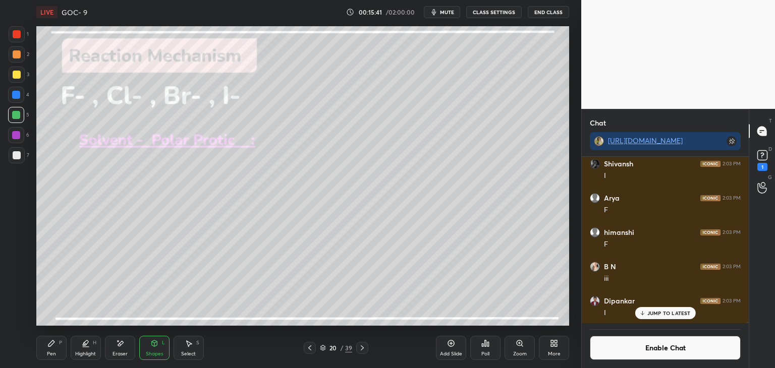
click at [49, 351] on div "Pen" at bounding box center [51, 353] width 9 height 5
click at [18, 96] on div at bounding box center [16, 95] width 8 height 8
click at [80, 354] on div "Highlight" at bounding box center [85, 353] width 21 height 5
click at [18, 298] on icon at bounding box center [16, 297] width 8 height 8
click at [17, 111] on div at bounding box center [16, 115] width 8 height 8
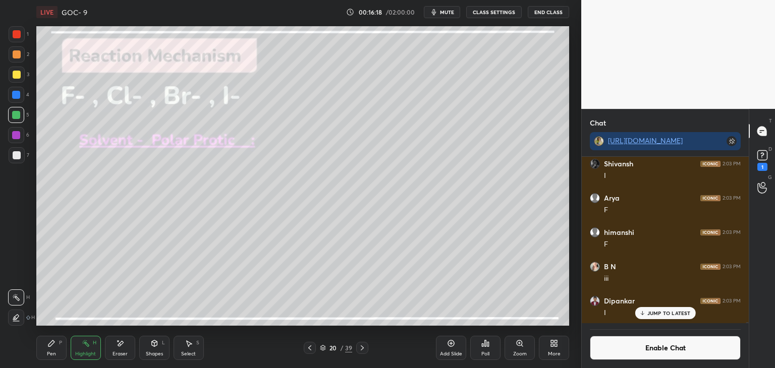
click at [17, 138] on div at bounding box center [16, 135] width 8 height 8
click at [446, 351] on div "Add Slide" at bounding box center [451, 353] width 22 height 5
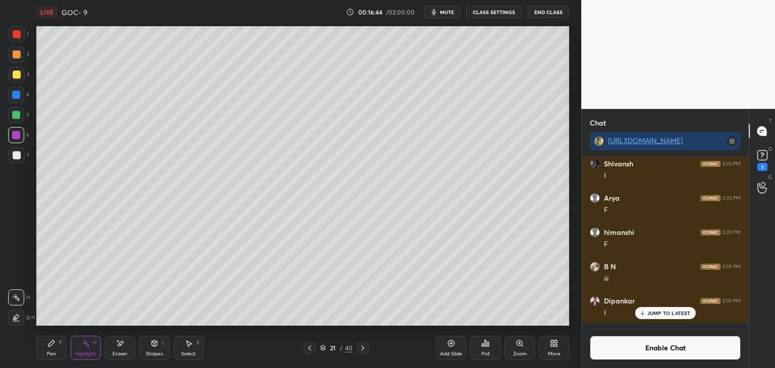
click at [52, 354] on div "Pen" at bounding box center [51, 353] width 9 height 5
click at [309, 350] on icon at bounding box center [310, 348] width 8 height 8
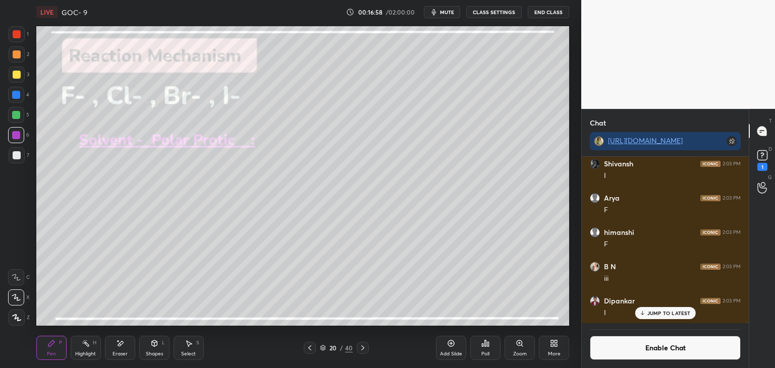
click at [83, 351] on div "Highlight" at bounding box center [85, 353] width 21 height 5
click at [15, 113] on div at bounding box center [16, 115] width 8 height 8
click at [15, 74] on div at bounding box center [17, 75] width 8 height 8
click at [15, 57] on div at bounding box center [17, 54] width 8 height 8
click at [359, 350] on icon at bounding box center [363, 348] width 8 height 8
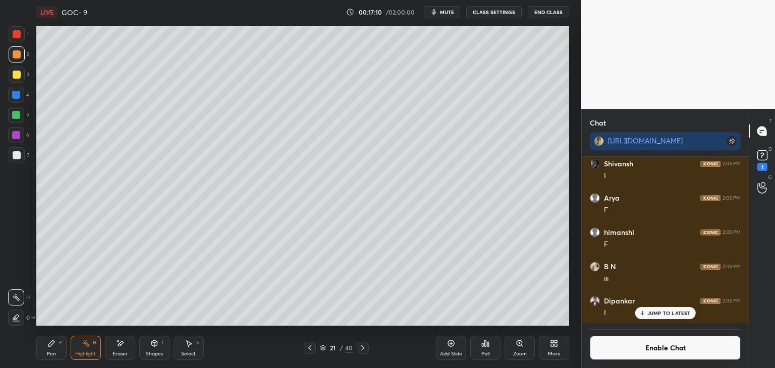
click at [49, 354] on div "Pen" at bounding box center [51, 353] width 9 height 5
click at [158, 355] on div "Shapes" at bounding box center [154, 353] width 17 height 5
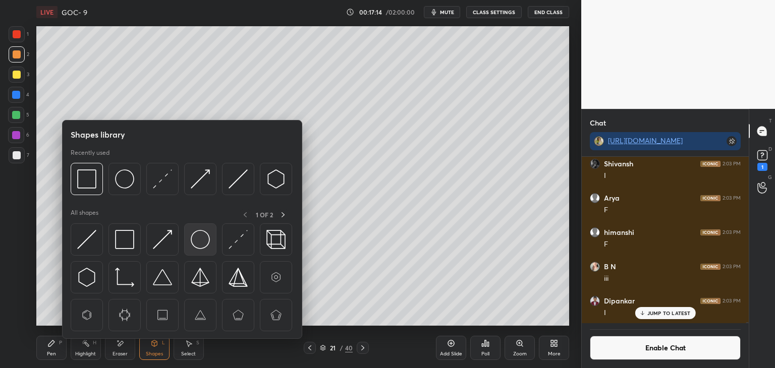
click at [199, 243] on img at bounding box center [200, 239] width 19 height 19
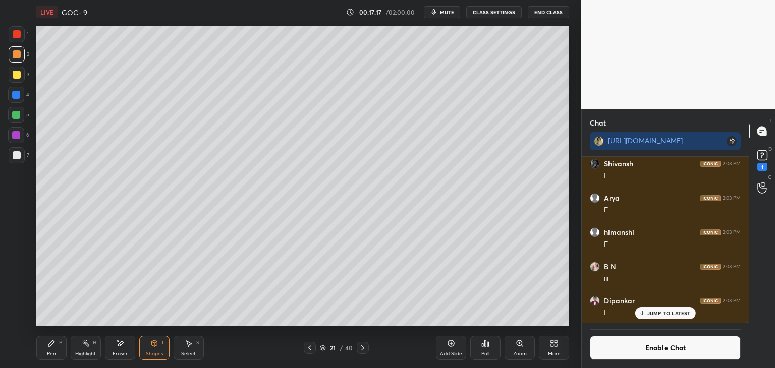
click at [59, 350] on div "Pen P" at bounding box center [51, 348] width 30 height 24
click at [15, 98] on div at bounding box center [16, 95] width 8 height 8
click at [17, 154] on div at bounding box center [17, 155] width 8 height 8
click at [159, 354] on div "Shapes" at bounding box center [154, 353] width 17 height 5
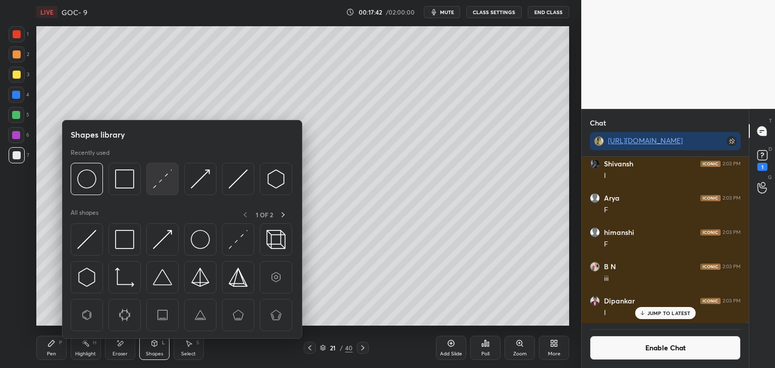
click at [165, 172] on img at bounding box center [162, 178] width 19 height 19
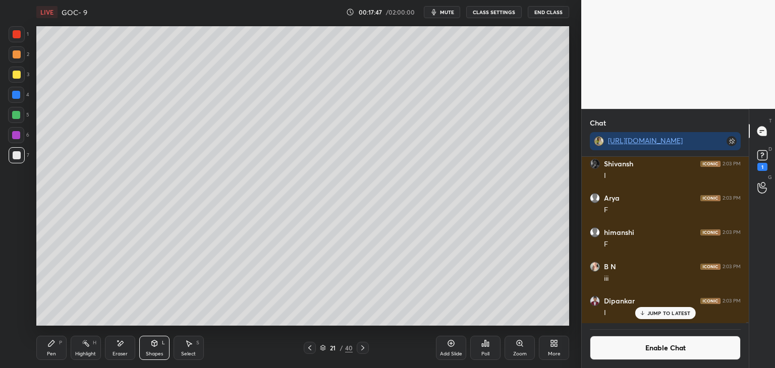
click at [91, 347] on div "Highlight H" at bounding box center [86, 348] width 30 height 24
click at [19, 314] on icon at bounding box center [16, 318] width 8 height 8
click at [20, 113] on div at bounding box center [16, 115] width 8 height 8
click at [157, 347] on icon at bounding box center [154, 343] width 8 height 8
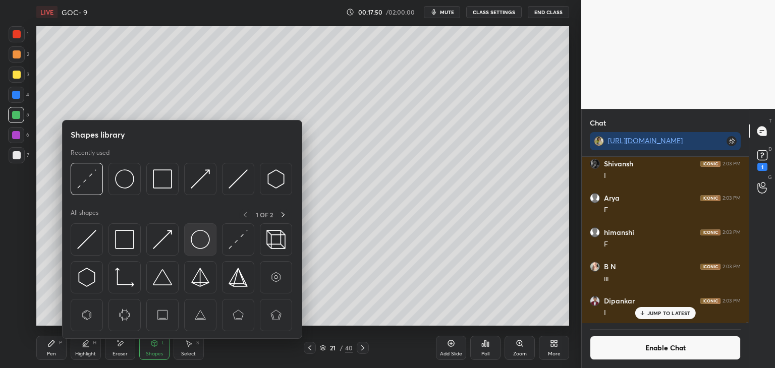
click at [196, 238] on img at bounding box center [200, 239] width 19 height 19
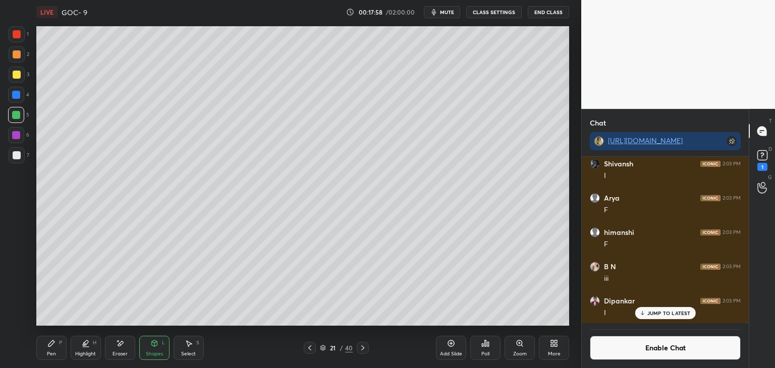
click at [58, 353] on div "Pen P" at bounding box center [51, 348] width 30 height 24
click at [149, 344] on div "Shapes L" at bounding box center [154, 348] width 30 height 24
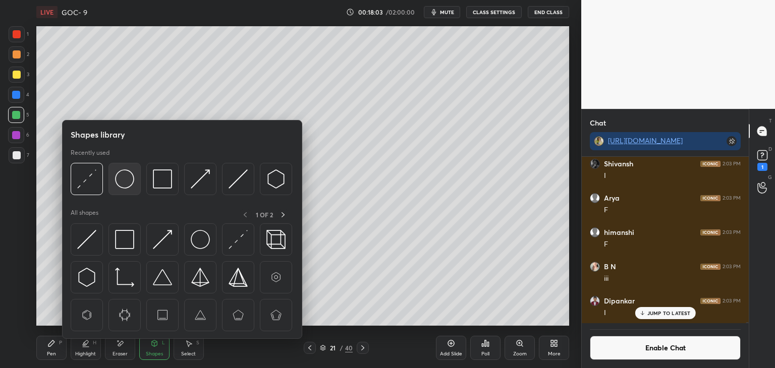
click at [123, 180] on img at bounding box center [124, 178] width 19 height 19
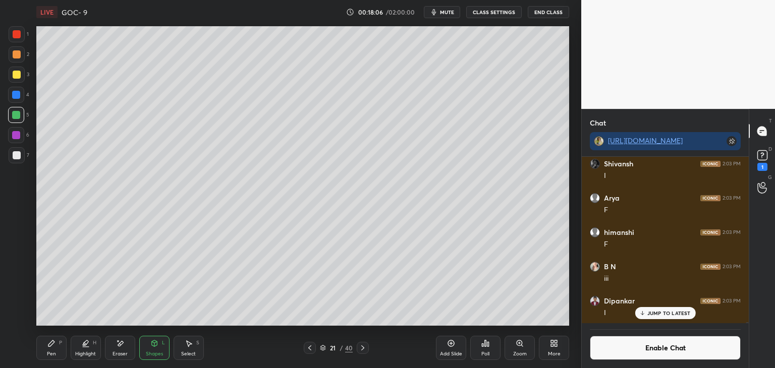
click at [145, 358] on div "Shapes L" at bounding box center [154, 348] width 30 height 24
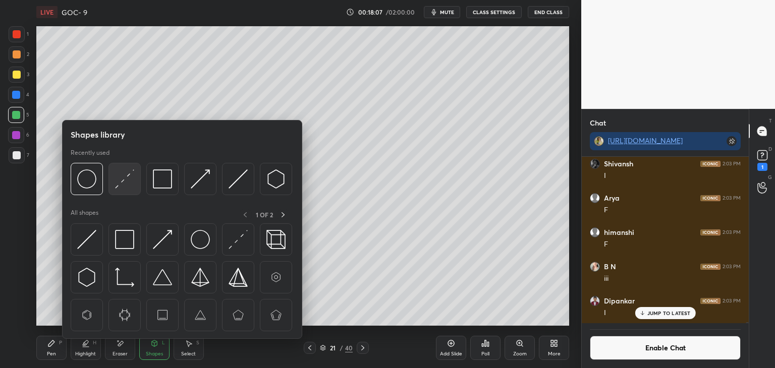
click at [128, 185] on img at bounding box center [124, 178] width 19 height 19
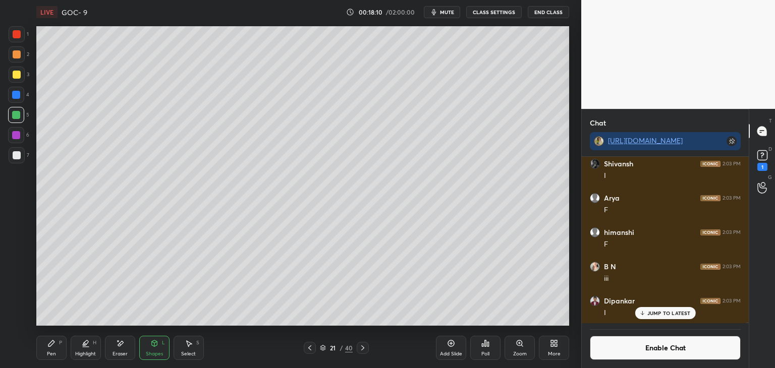
click at [49, 356] on div "Pen" at bounding box center [51, 353] width 9 height 5
click at [81, 351] on div "Highlight" at bounding box center [85, 353] width 21 height 5
click at [15, 301] on icon at bounding box center [16, 297] width 8 height 8
click at [12, 130] on div at bounding box center [16, 135] width 16 height 16
click at [309, 349] on icon at bounding box center [309, 347] width 3 height 5
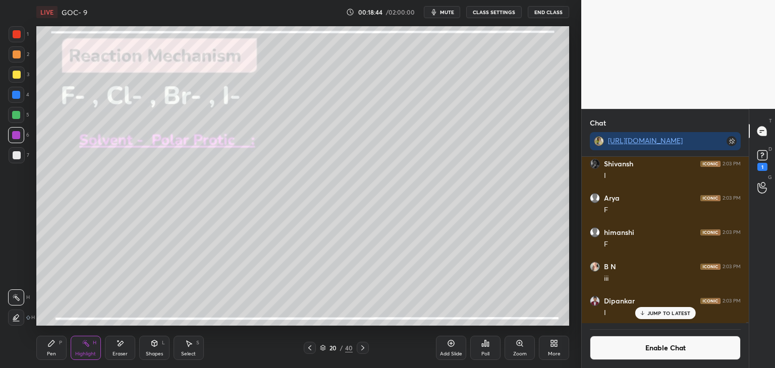
click at [51, 351] on div "Pen" at bounding box center [51, 353] width 9 height 5
click at [19, 82] on div at bounding box center [17, 75] width 16 height 16
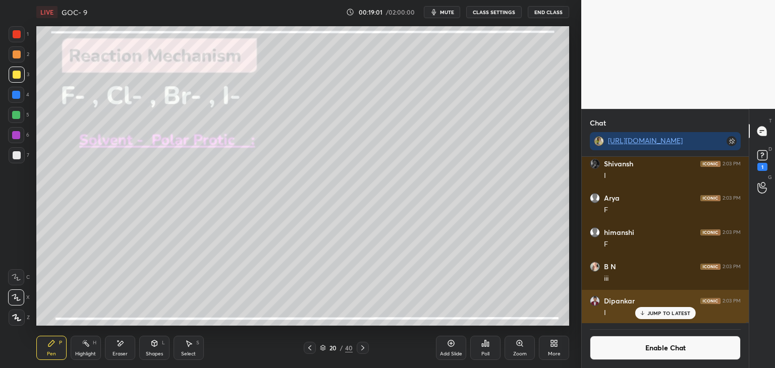
click at [664, 316] on p "JUMP TO LATEST" at bounding box center [668, 313] width 43 height 6
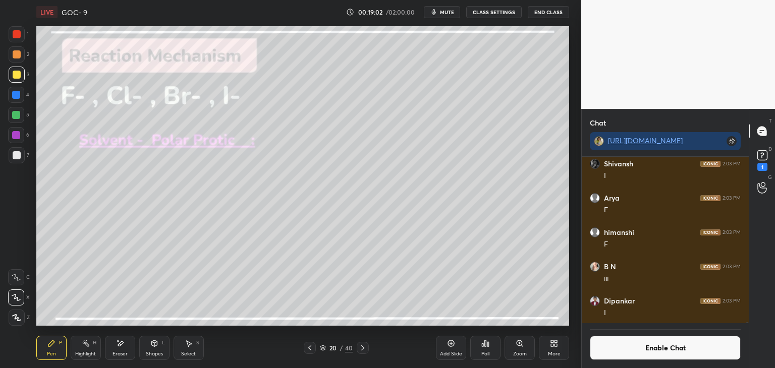
click at [655, 352] on button "Enable Chat" at bounding box center [665, 348] width 151 height 24
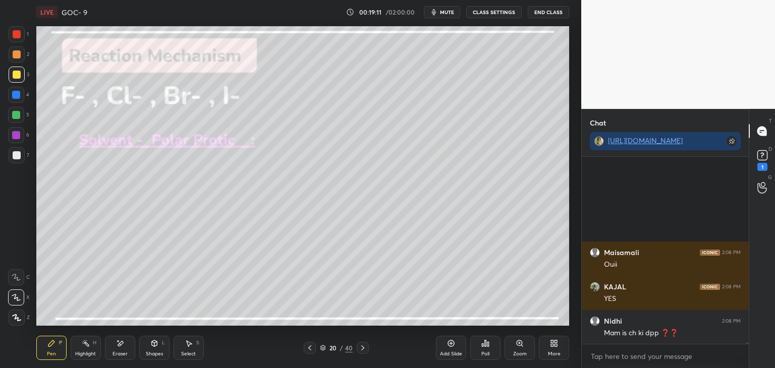
scroll to position [25038, 0]
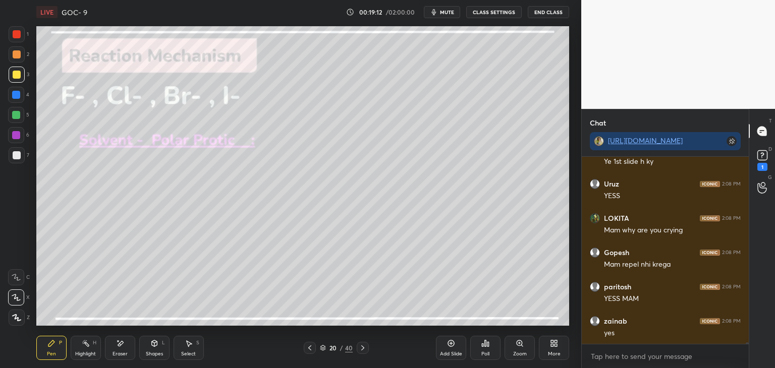
click at [368, 348] on div "20 / 40" at bounding box center [336, 348] width 200 height 12
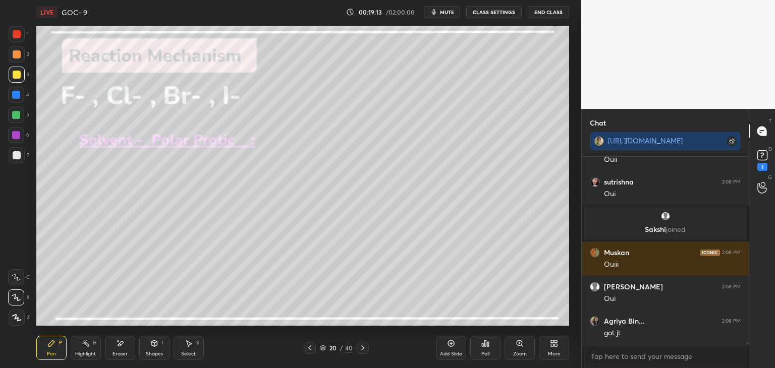
click at [363, 349] on icon at bounding box center [363, 348] width 8 height 8
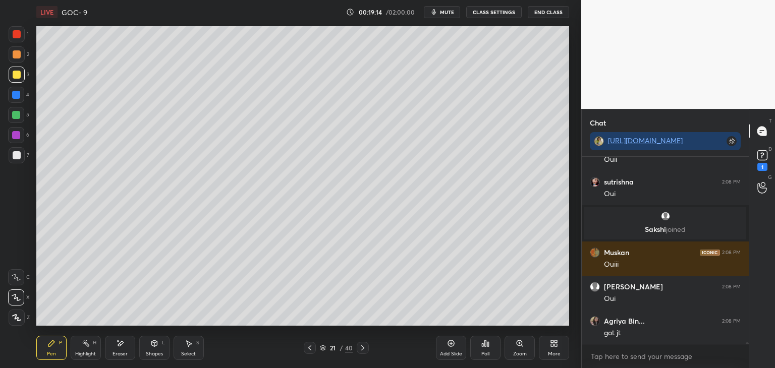
scroll to position [25657, 0]
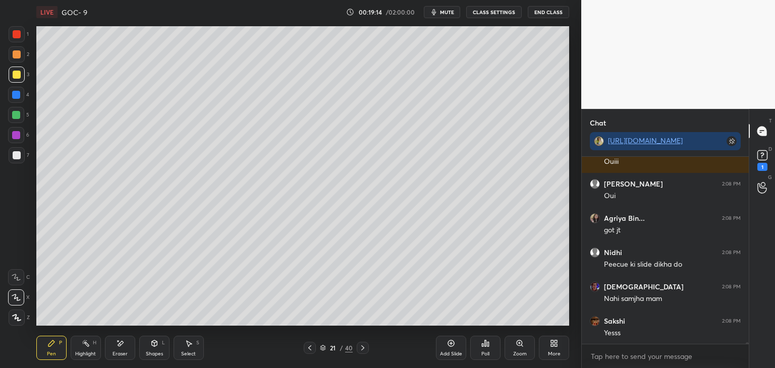
click at [363, 346] on icon at bounding box center [363, 348] width 8 height 8
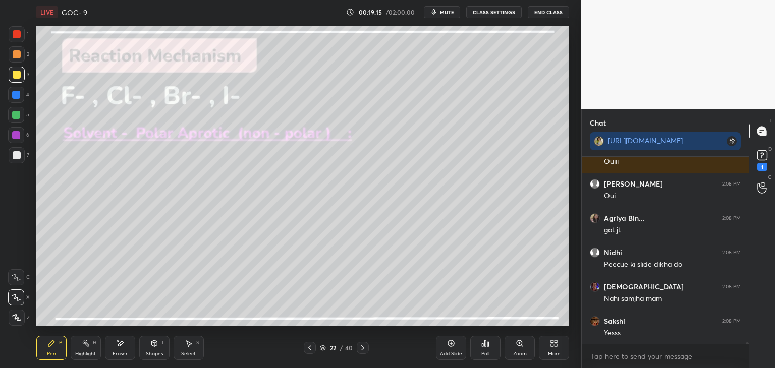
scroll to position [25794, 0]
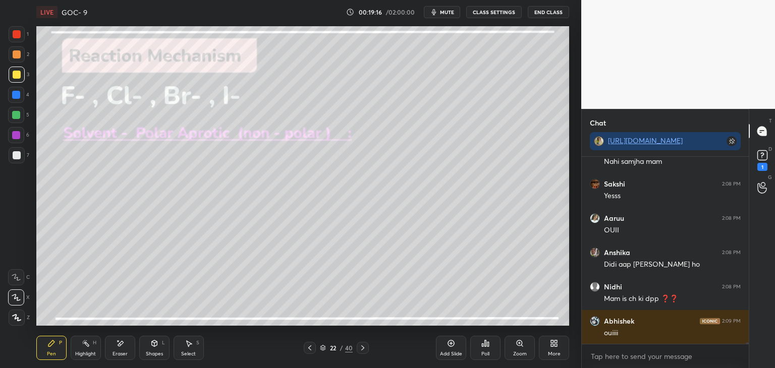
click at [144, 350] on div "Shapes L" at bounding box center [154, 348] width 30 height 24
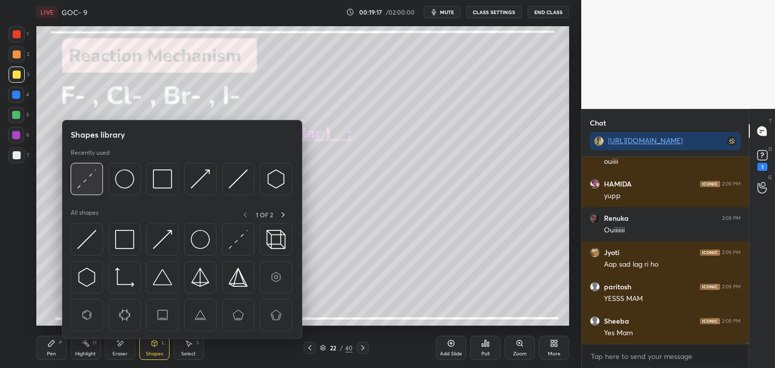
scroll to position [26105, 0]
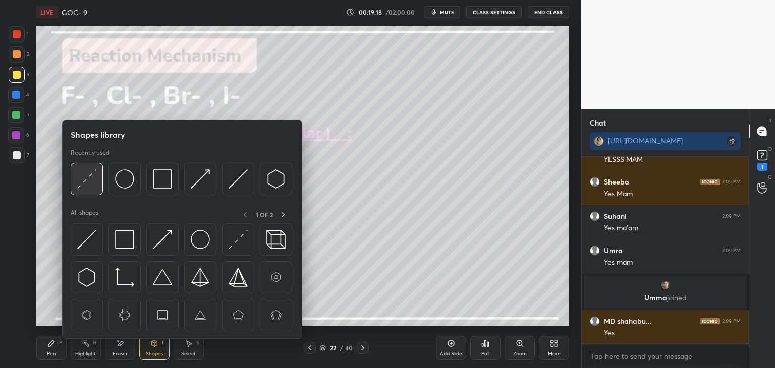
click at [87, 185] on img at bounding box center [86, 178] width 19 height 19
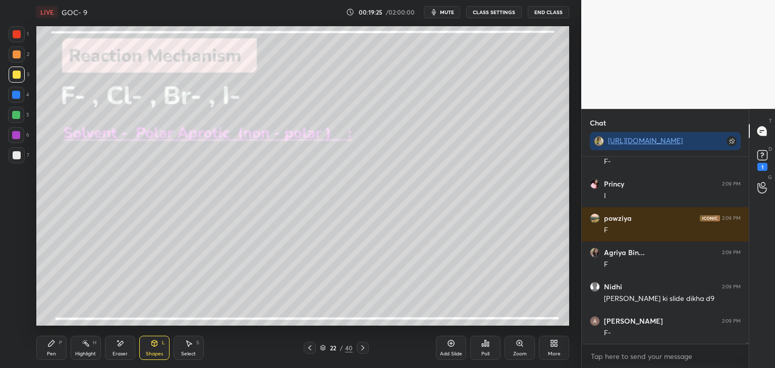
scroll to position [26249, 0]
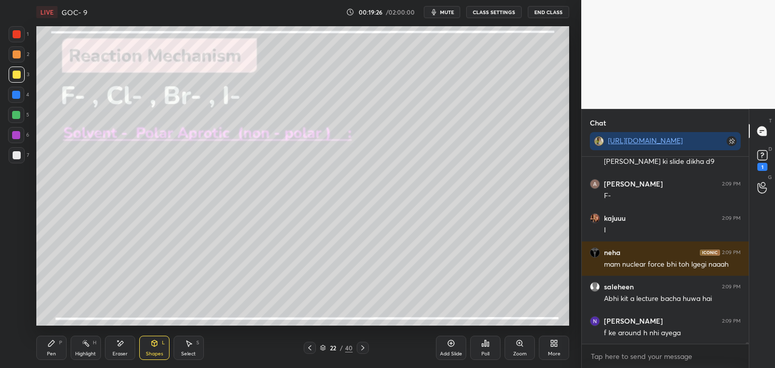
click at [310, 347] on icon at bounding box center [309, 347] width 3 height 5
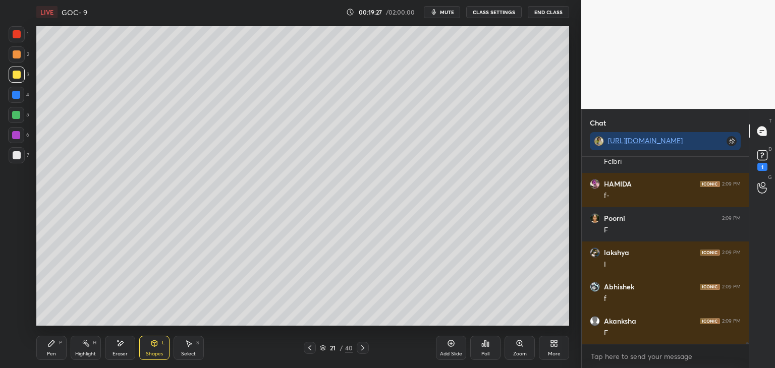
click at [307, 344] on icon at bounding box center [310, 348] width 8 height 8
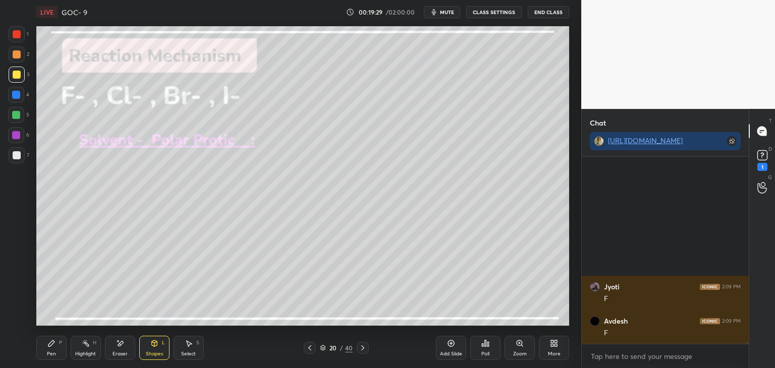
scroll to position [27424, 0]
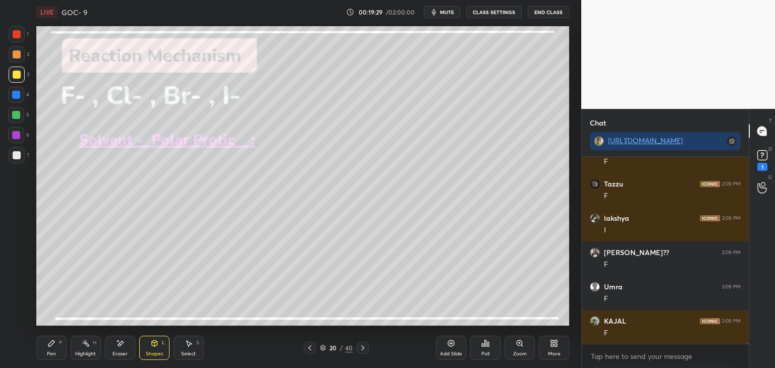
click at [362, 347] on icon at bounding box center [362, 347] width 3 height 5
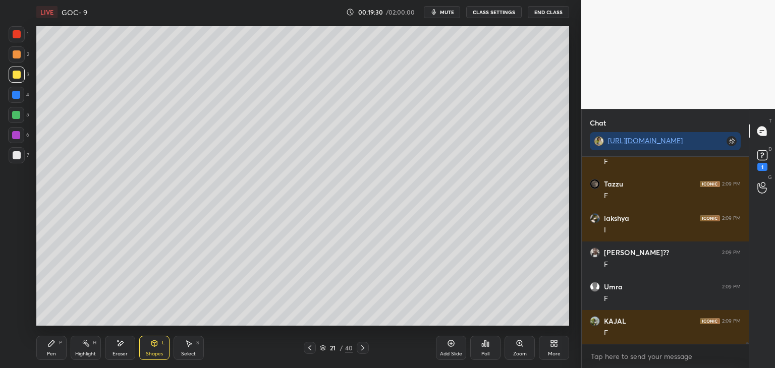
click at [359, 347] on icon at bounding box center [363, 348] width 8 height 8
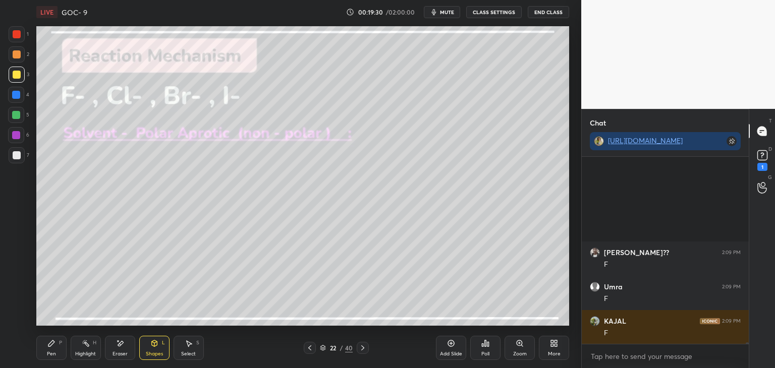
scroll to position [27561, 0]
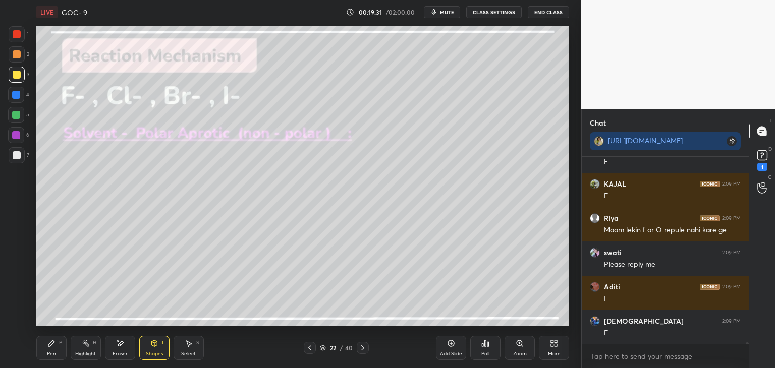
click at [65, 352] on div "Pen P" at bounding box center [51, 348] width 30 height 24
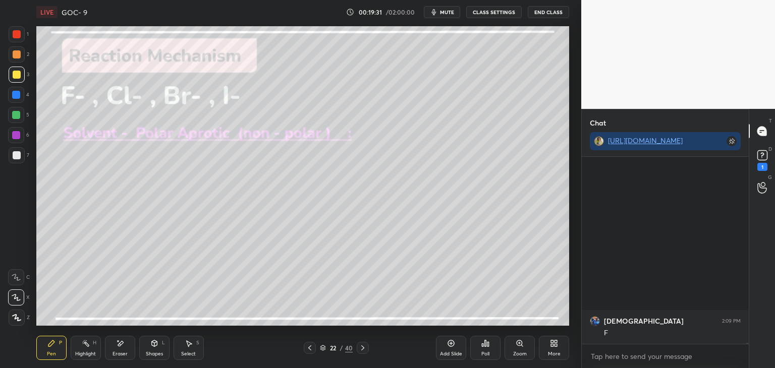
scroll to position [27776, 0]
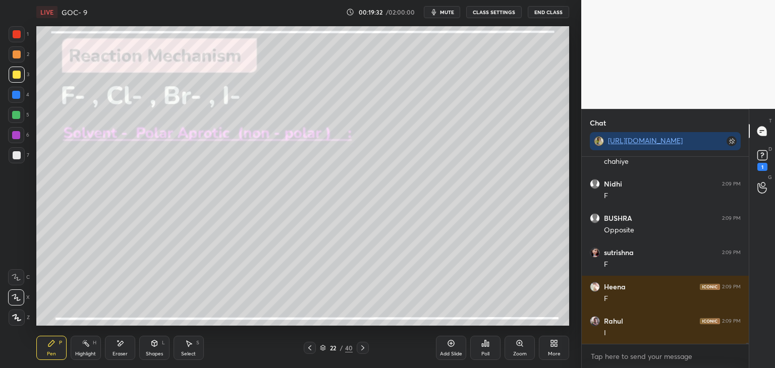
click at [474, 10] on button "CLASS SETTINGS" at bounding box center [493, 12] width 55 height 12
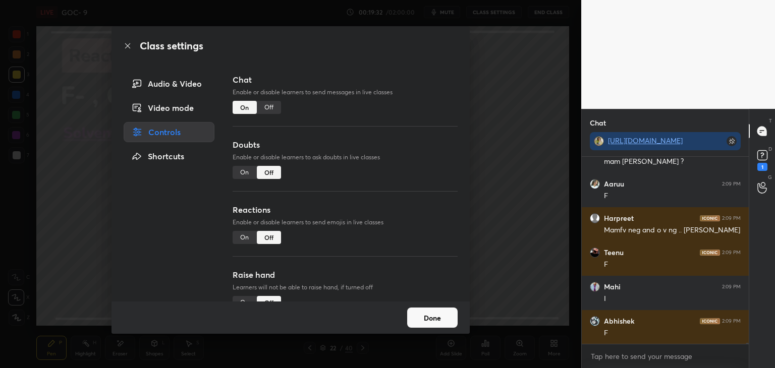
click at [271, 108] on div "Off" at bounding box center [269, 107] width 24 height 13
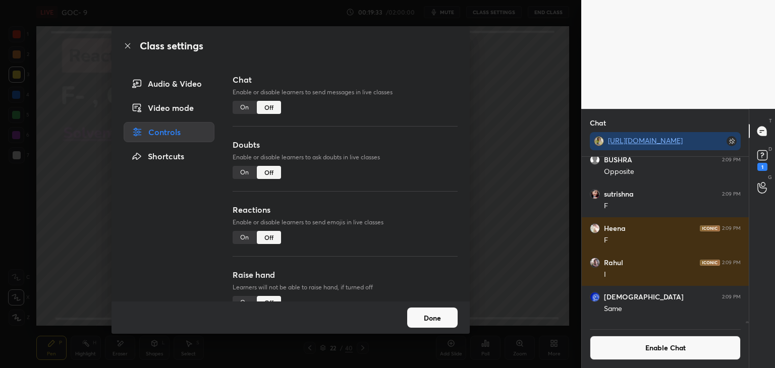
click at [434, 323] on button "Done" at bounding box center [432, 318] width 50 height 20
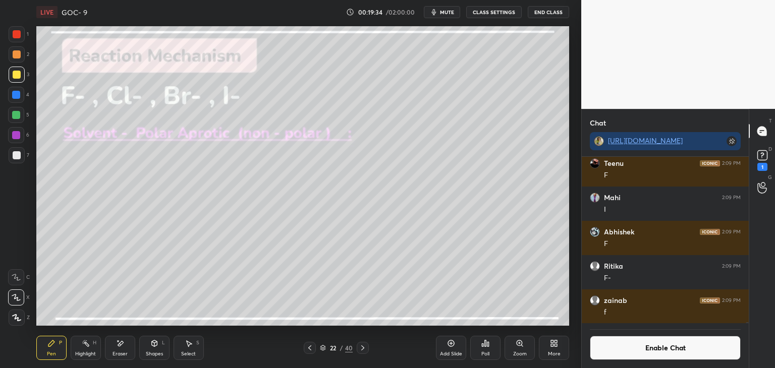
click at [67, 348] on div "Pen P Highlight H Eraser Shapes L Select S" at bounding box center [136, 348] width 200 height 24
click at [16, 159] on div at bounding box center [17, 155] width 8 height 8
click at [19, 78] on div at bounding box center [17, 75] width 8 height 8
click at [18, 157] on div at bounding box center [17, 155] width 8 height 8
click at [18, 97] on div at bounding box center [16, 95] width 8 height 8
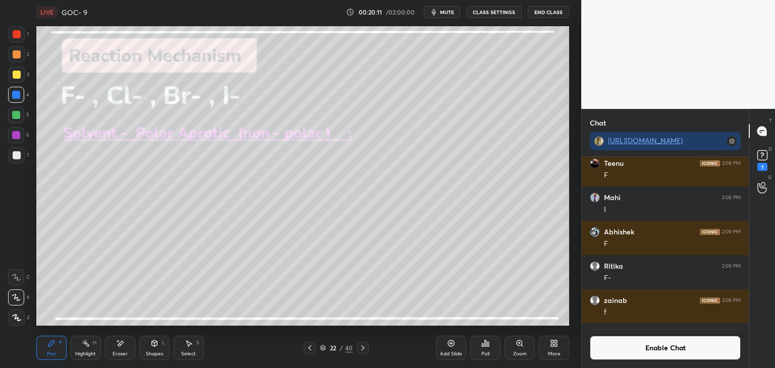
click at [20, 157] on div at bounding box center [17, 155] width 8 height 8
click at [361, 349] on icon at bounding box center [363, 348] width 8 height 8
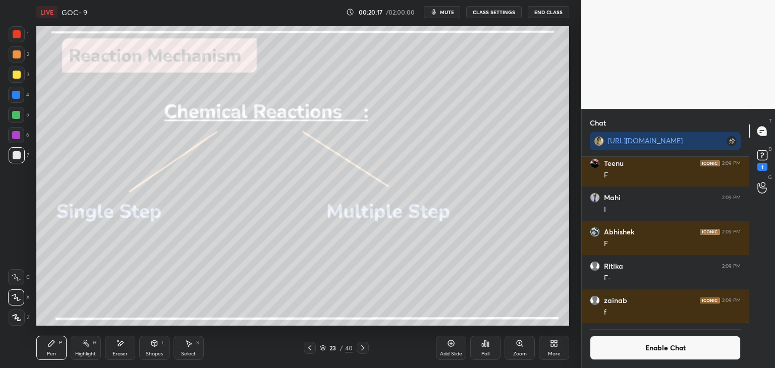
click at [88, 352] on div "Highlight" at bounding box center [85, 353] width 21 height 5
click at [21, 95] on div at bounding box center [16, 95] width 16 height 16
click at [362, 345] on icon at bounding box center [363, 348] width 8 height 8
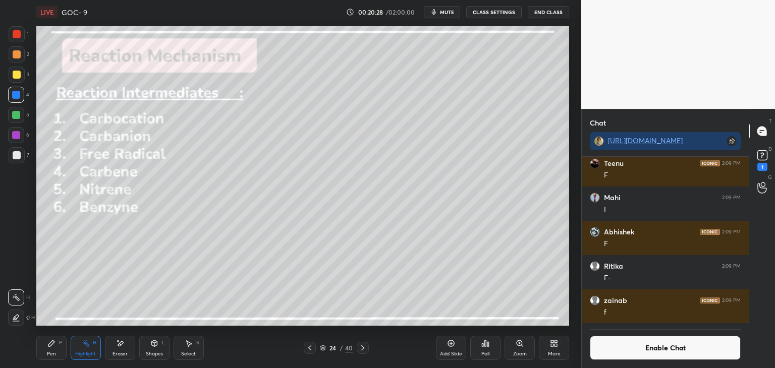
click at [48, 362] on div "Pen P Highlight H Eraser Shapes L Select S 24 / 40 Add Slide Poll Zoom More" at bounding box center [302, 348] width 533 height 40
click at [51, 356] on div "Pen" at bounding box center [51, 353] width 9 height 5
click at [148, 358] on div "Shapes L" at bounding box center [154, 348] width 30 height 24
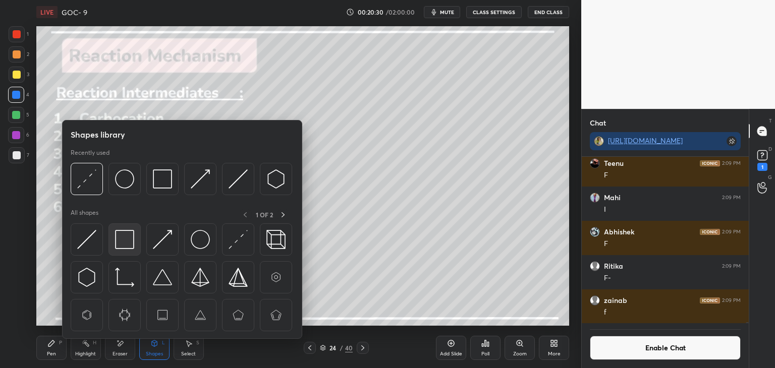
click at [117, 249] on img at bounding box center [124, 239] width 19 height 19
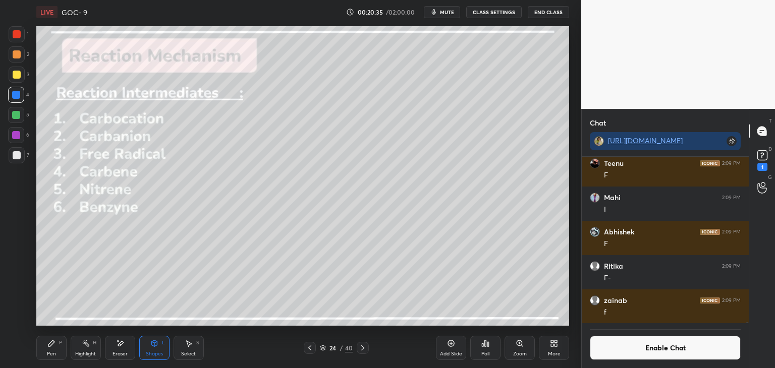
click at [52, 347] on icon at bounding box center [51, 343] width 8 height 8
click at [14, 115] on div at bounding box center [16, 115] width 8 height 8
click at [78, 344] on div "Highlight H" at bounding box center [86, 348] width 30 height 24
click at [361, 347] on icon at bounding box center [363, 348] width 8 height 8
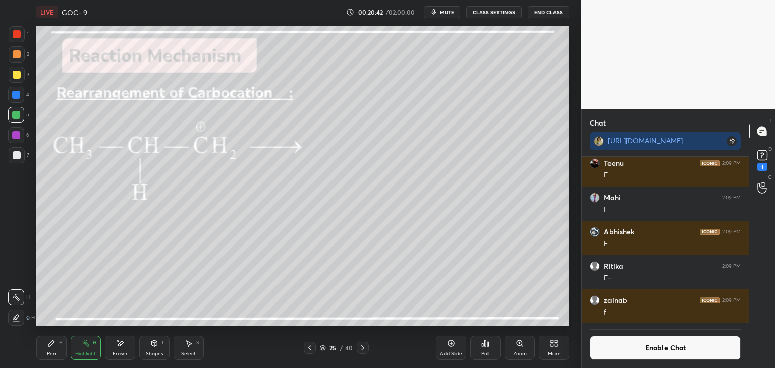
click at [311, 343] on div at bounding box center [310, 348] width 12 height 12
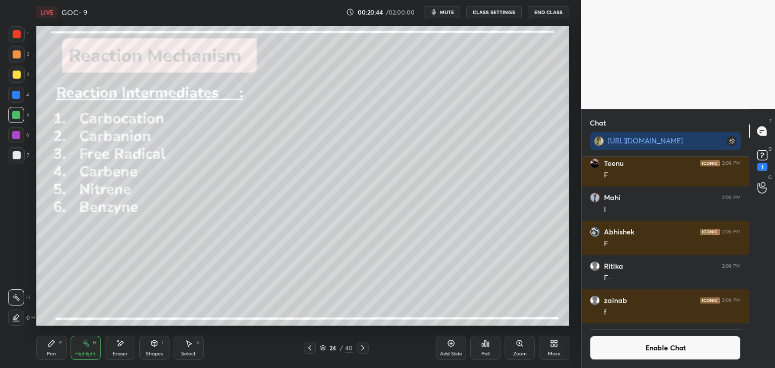
click at [361, 348] on icon at bounding box center [363, 348] width 8 height 8
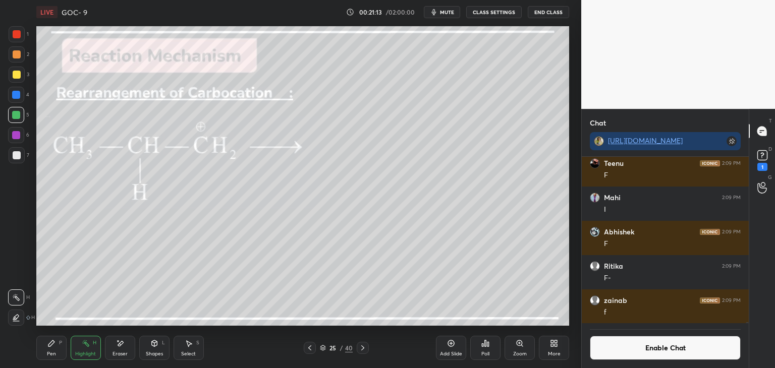
click at [61, 352] on div "Pen P" at bounding box center [51, 348] width 30 height 24
click at [87, 348] on div "Highlight H" at bounding box center [86, 348] width 30 height 24
click at [124, 350] on div "Eraser" at bounding box center [120, 348] width 30 height 24
click at [95, 356] on div "Highlight" at bounding box center [85, 353] width 21 height 5
click at [56, 354] on div "Pen P" at bounding box center [51, 348] width 30 height 24
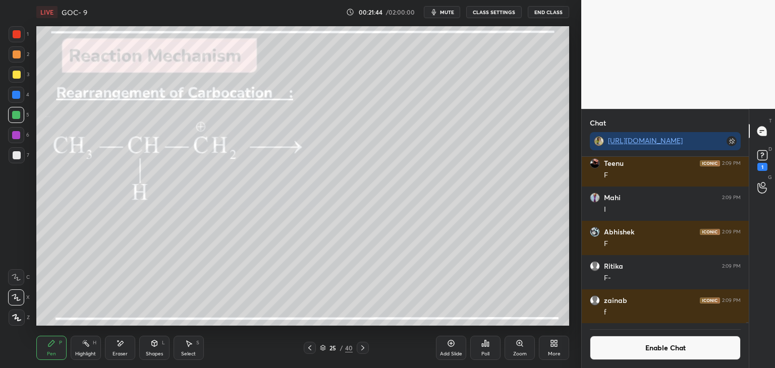
click at [90, 351] on div "Highlight" at bounding box center [85, 353] width 21 height 5
click at [18, 315] on icon at bounding box center [16, 317] width 5 height 5
click at [17, 90] on div at bounding box center [16, 95] width 16 height 16
click at [53, 356] on div "Pen" at bounding box center [51, 353] width 9 height 5
click at [14, 58] on div at bounding box center [17, 54] width 8 height 8
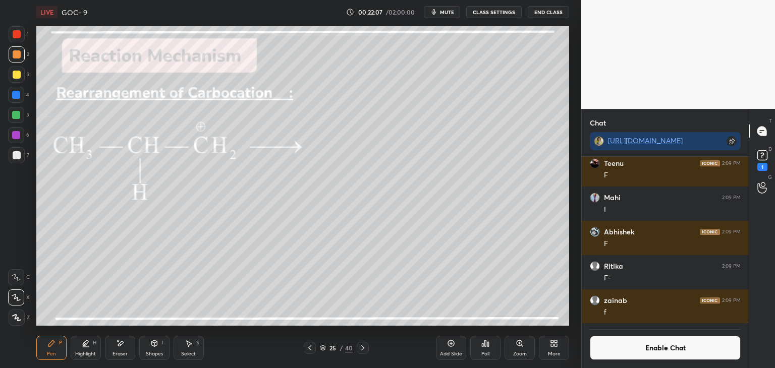
click at [80, 342] on div "Highlight H" at bounding box center [86, 348] width 30 height 24
click at [20, 299] on div at bounding box center [16, 297] width 16 height 16
click at [20, 152] on div at bounding box center [17, 155] width 16 height 16
click at [17, 134] on div at bounding box center [16, 135] width 8 height 8
click at [57, 354] on div "Pen P" at bounding box center [51, 348] width 30 height 24
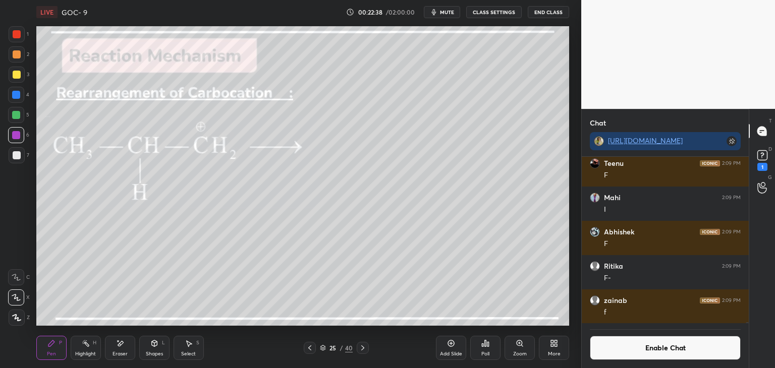
click at [18, 77] on div at bounding box center [17, 75] width 8 height 8
click at [92, 349] on div "Highlight H" at bounding box center [86, 348] width 30 height 24
click at [50, 346] on icon at bounding box center [51, 343] width 6 height 6
click at [18, 134] on div at bounding box center [16, 135] width 8 height 8
click at [17, 157] on div at bounding box center [17, 155] width 8 height 8
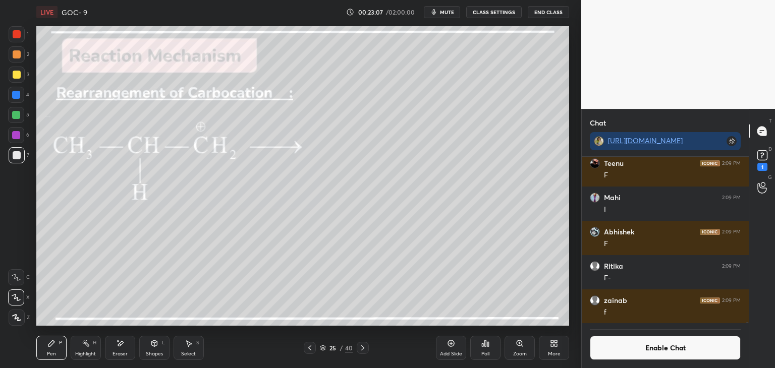
click at [18, 134] on div at bounding box center [16, 135] width 8 height 8
click at [93, 352] on div "Highlight" at bounding box center [85, 353] width 21 height 5
click at [311, 350] on icon at bounding box center [310, 348] width 8 height 8
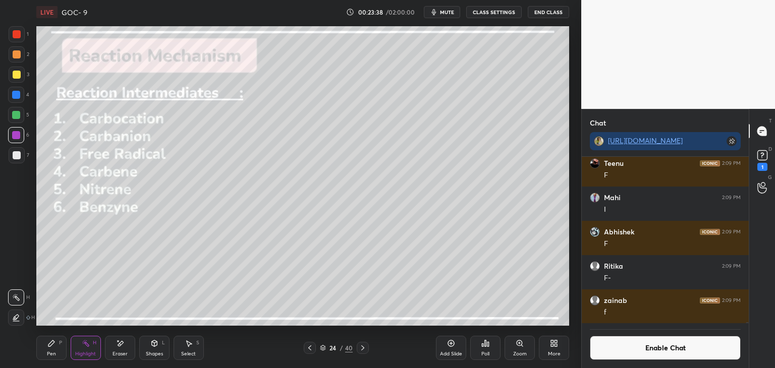
click at [446, 349] on div "Add Slide" at bounding box center [451, 348] width 30 height 24
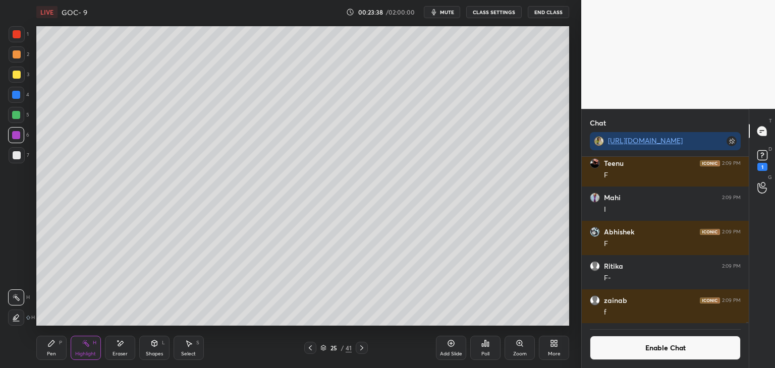
click at [61, 351] on div "Pen P" at bounding box center [51, 348] width 30 height 24
click at [365, 344] on icon at bounding box center [362, 348] width 8 height 8
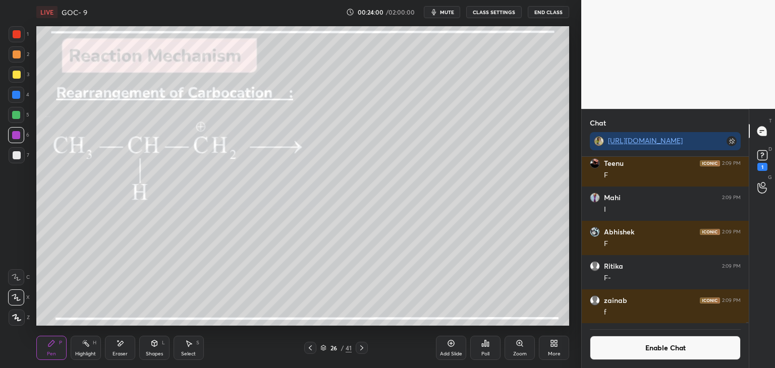
click at [85, 349] on div "Highlight H" at bounding box center [86, 348] width 30 height 24
click at [16, 56] on div at bounding box center [17, 54] width 8 height 8
click at [308, 345] on icon at bounding box center [310, 348] width 8 height 8
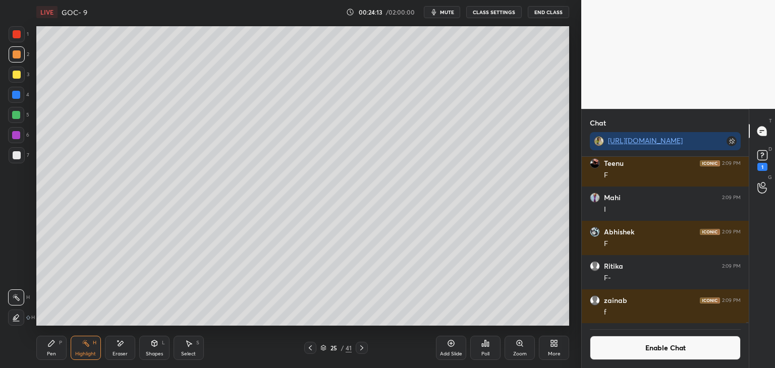
click at [361, 347] on icon at bounding box center [362, 348] width 8 height 8
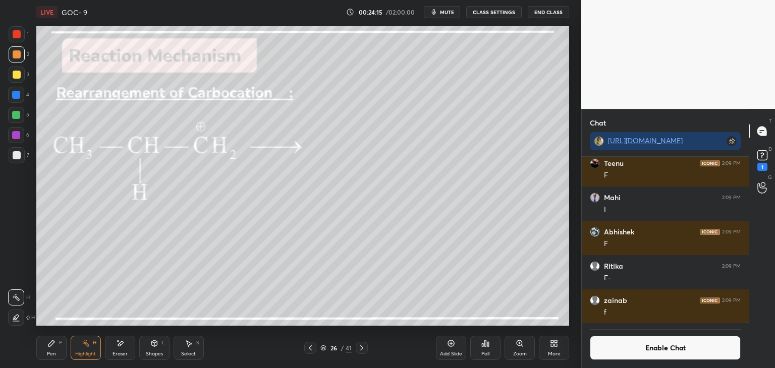
click at [57, 347] on div "Pen P" at bounding box center [51, 348] width 30 height 24
click at [90, 355] on div "Highlight" at bounding box center [85, 353] width 21 height 5
click at [58, 346] on div "Pen P" at bounding box center [51, 348] width 30 height 24
click at [84, 344] on icon at bounding box center [86, 343] width 8 height 8
click at [54, 351] on div "Pen" at bounding box center [51, 353] width 9 height 5
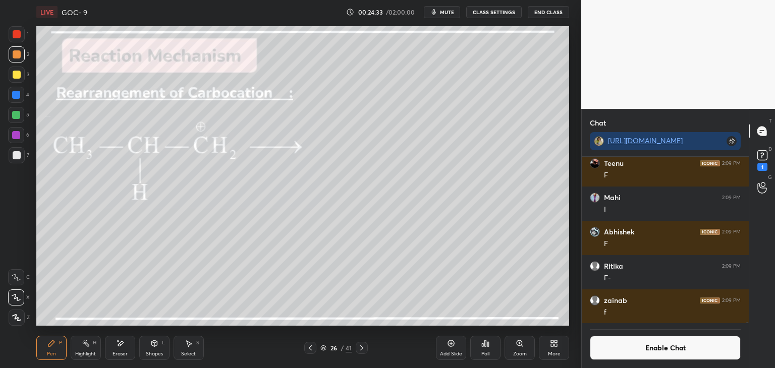
click at [84, 342] on rect at bounding box center [86, 344] width 5 height 5
click at [48, 351] on div "Pen" at bounding box center [51, 353] width 9 height 5
click at [94, 356] on div "Highlight" at bounding box center [85, 353] width 21 height 5
click at [56, 341] on div "Pen P" at bounding box center [51, 348] width 30 height 24
click at [83, 353] on div "Highlight" at bounding box center [85, 353] width 21 height 5
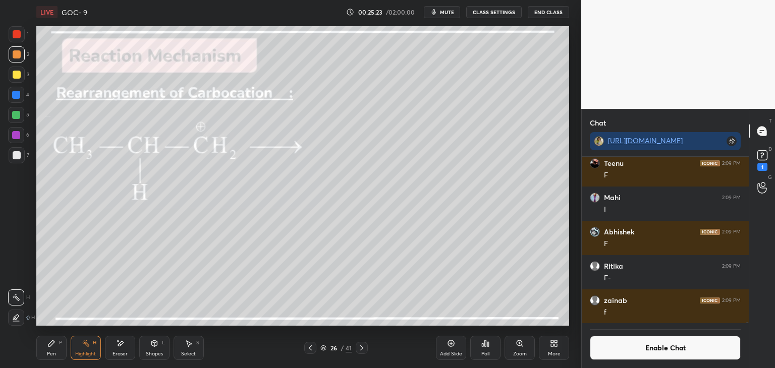
click at [12, 133] on div at bounding box center [16, 135] width 8 height 8
click at [15, 91] on div at bounding box center [16, 95] width 8 height 8
click at [19, 57] on div at bounding box center [17, 54] width 8 height 8
click at [631, 345] on button "Enable Chat" at bounding box center [665, 348] width 151 height 24
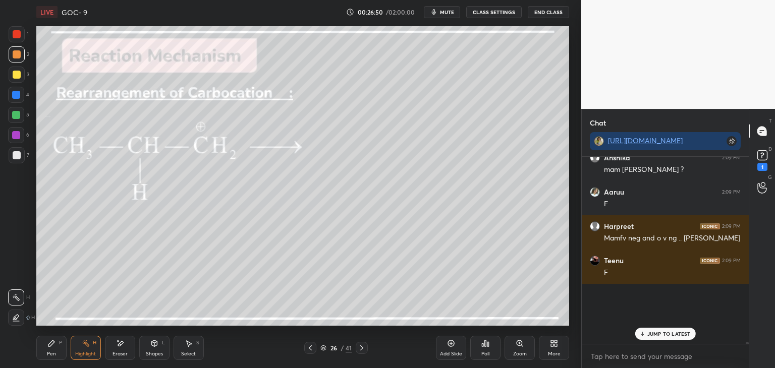
scroll to position [184, 164]
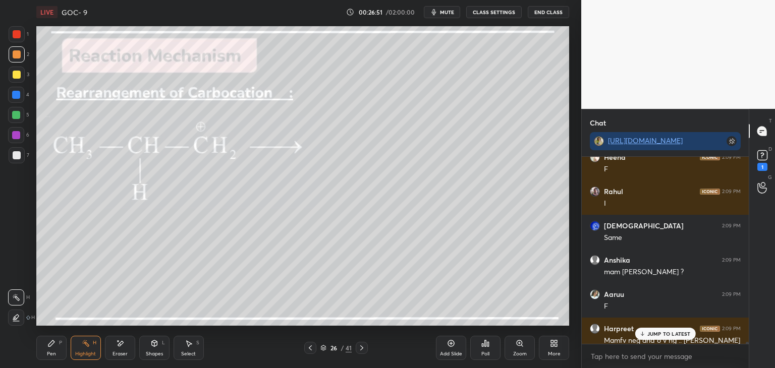
click at [659, 331] on p "JUMP TO LATEST" at bounding box center [668, 334] width 43 height 6
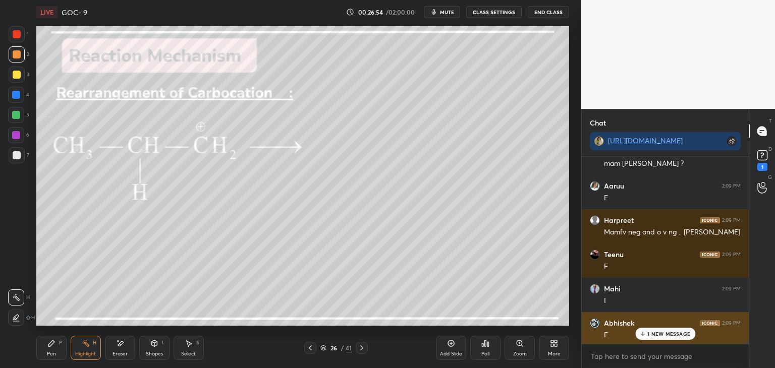
scroll to position [27401, 0]
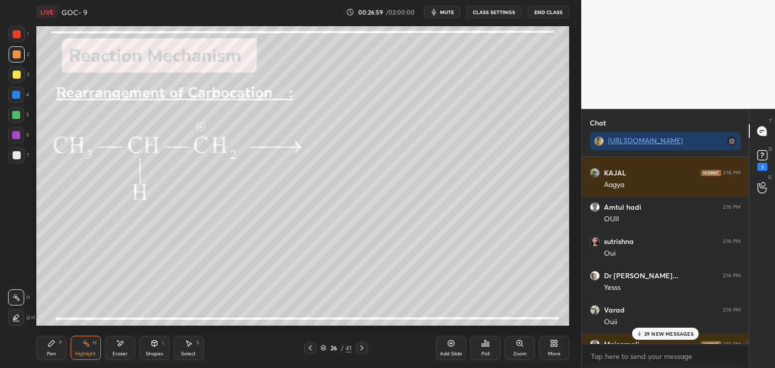
click at [668, 334] on p "29 NEW MESSAGES" at bounding box center [668, 334] width 49 height 6
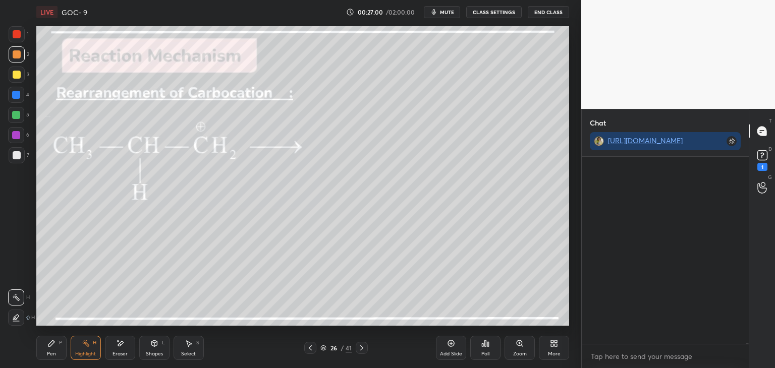
scroll to position [29057, 0]
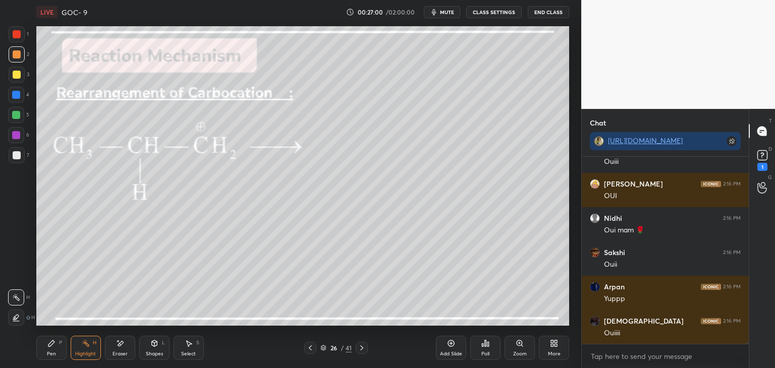
click at [480, 14] on button "CLASS SETTINGS" at bounding box center [493, 12] width 55 height 12
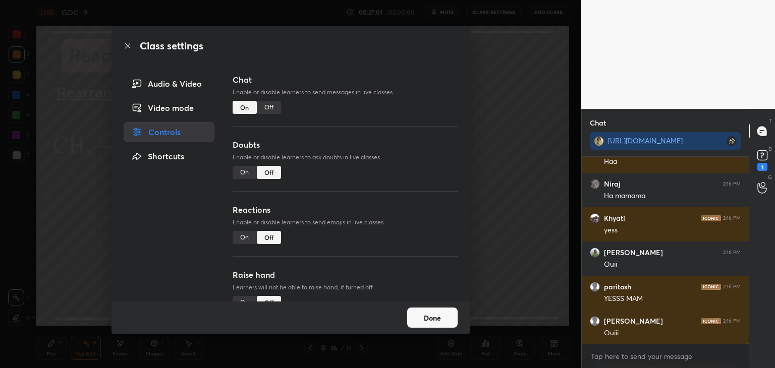
click at [273, 108] on div "Off" at bounding box center [269, 107] width 24 height 13
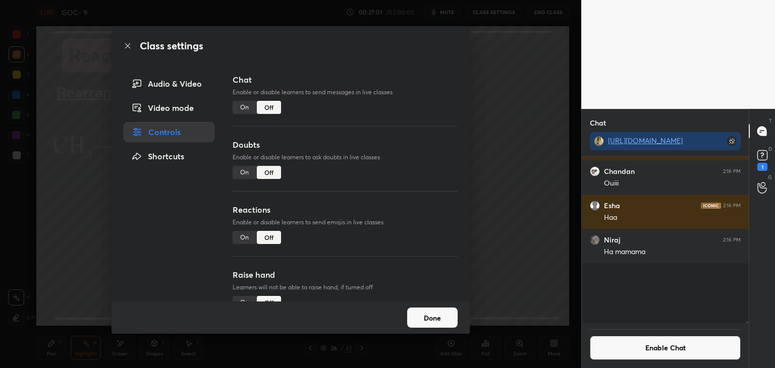
scroll to position [4, 3]
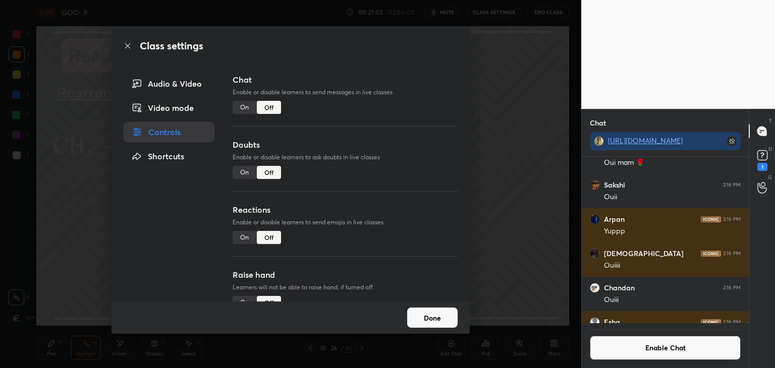
click at [425, 315] on button "Done" at bounding box center [432, 318] width 50 height 20
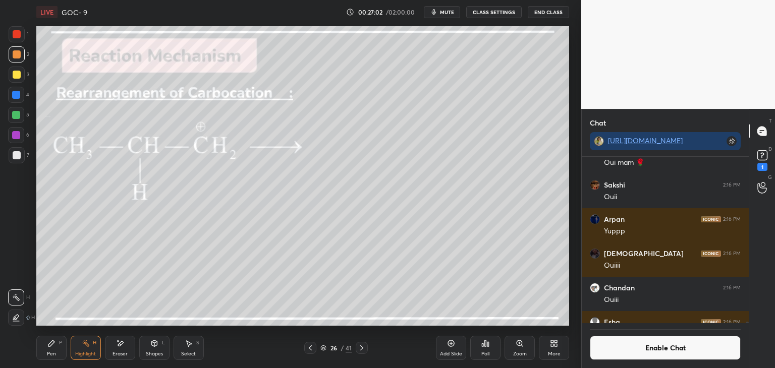
scroll to position [28921, 0]
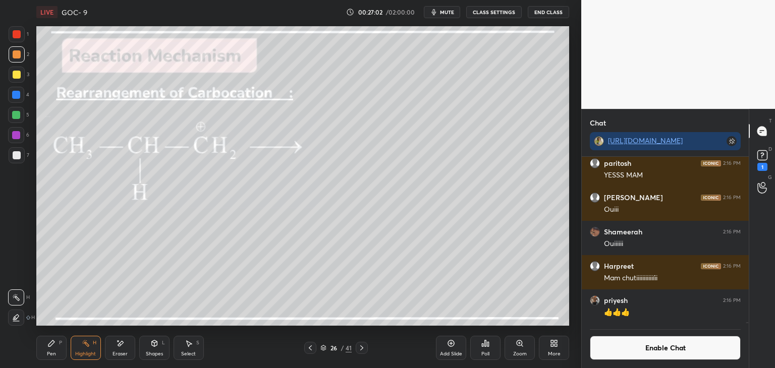
click at [363, 349] on icon at bounding box center [362, 348] width 8 height 8
click at [57, 357] on div "Pen P" at bounding box center [51, 348] width 30 height 24
click at [13, 120] on div at bounding box center [16, 115] width 16 height 16
click at [637, 342] on button "Enable Chat" at bounding box center [665, 348] width 151 height 24
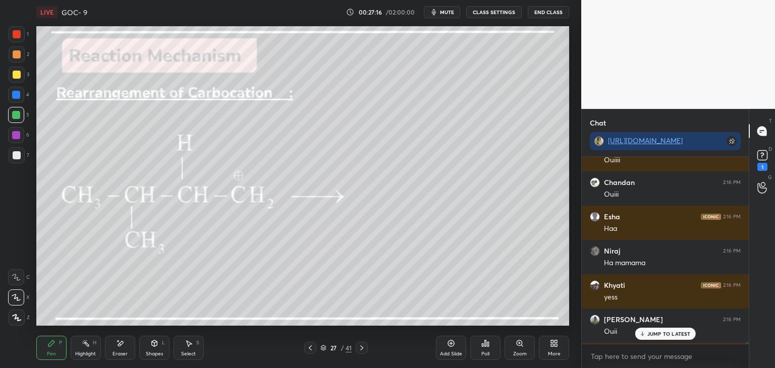
scroll to position [28910, 0]
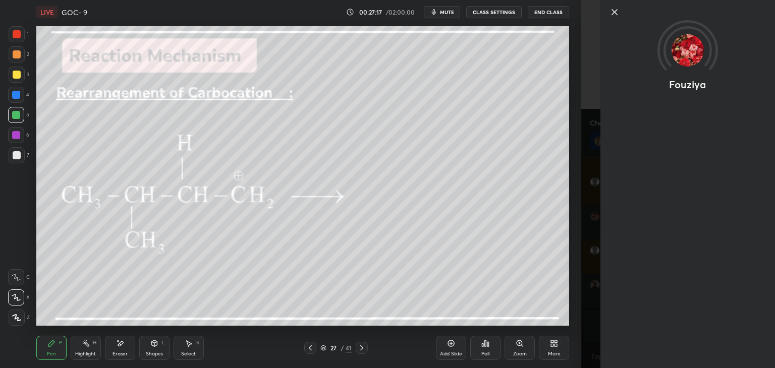
click at [612, 15] on icon at bounding box center [614, 12] width 5 height 5
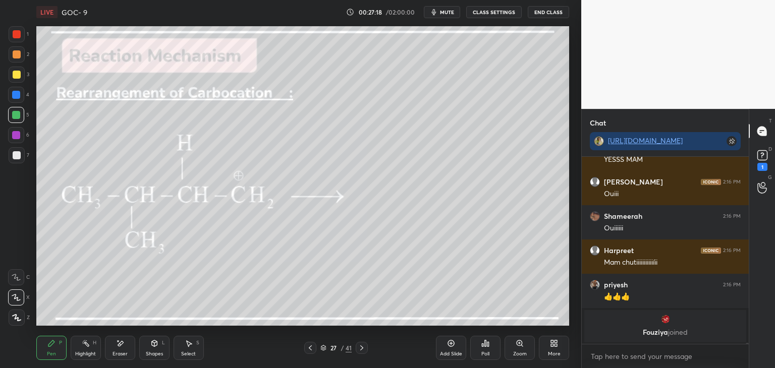
scroll to position [28962, 0]
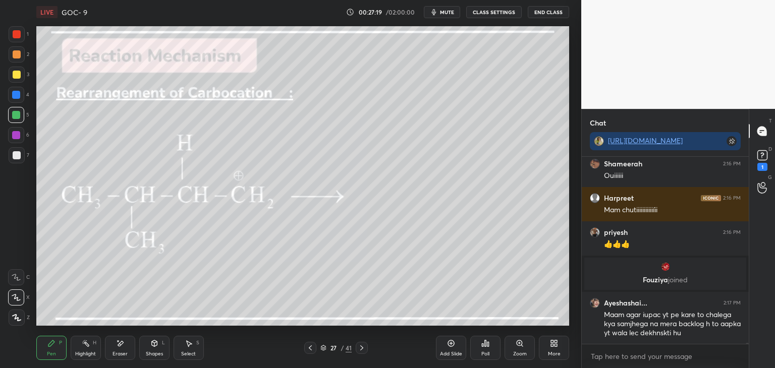
click at [93, 353] on div "Highlight" at bounding box center [85, 353] width 21 height 5
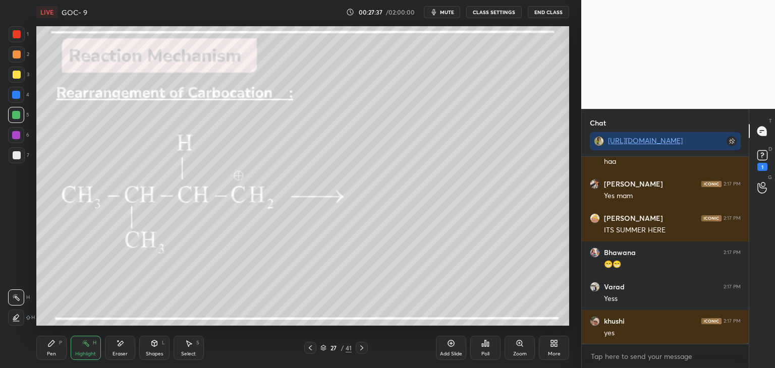
scroll to position [32985, 0]
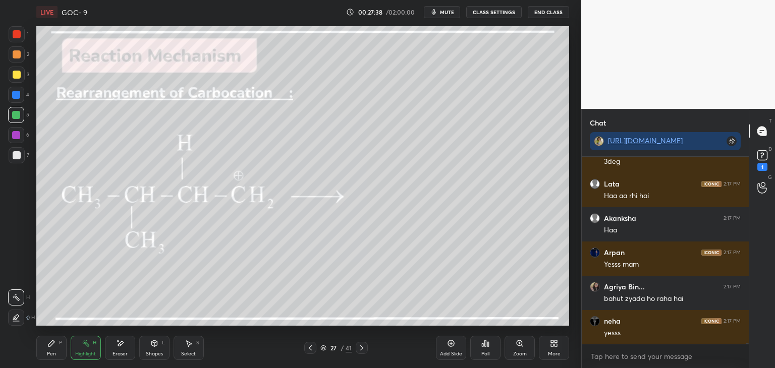
click at [493, 12] on button "CLASS SETTINGS" at bounding box center [493, 12] width 55 height 12
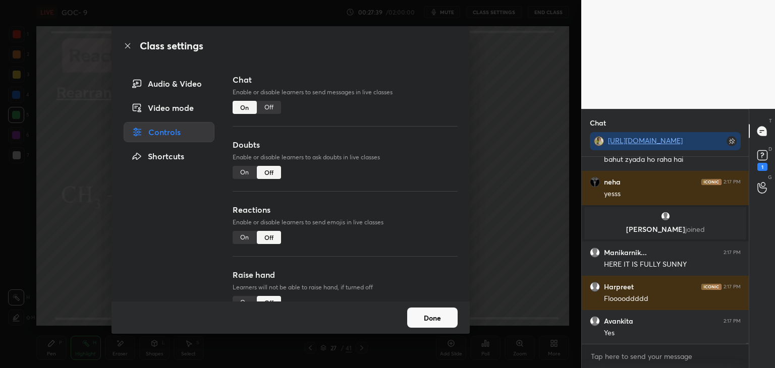
click at [268, 111] on div "Off" at bounding box center [269, 107] width 24 height 13
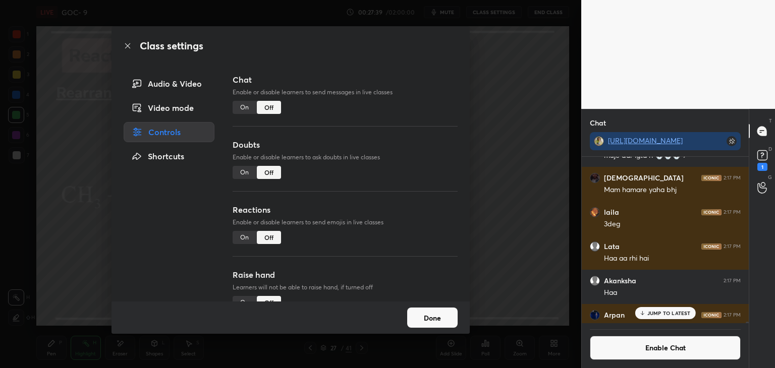
click at [420, 316] on button "Done" at bounding box center [432, 318] width 50 height 20
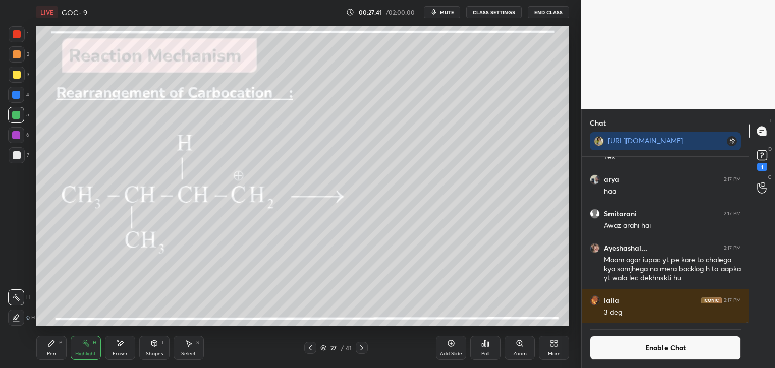
click at [311, 349] on icon at bounding box center [310, 348] width 8 height 8
click at [365, 348] on icon at bounding box center [362, 348] width 8 height 8
click at [57, 353] on div "Pen P" at bounding box center [51, 348] width 30 height 24
click at [18, 97] on div at bounding box center [16, 95] width 8 height 8
click at [16, 59] on div at bounding box center [17, 54] width 16 height 16
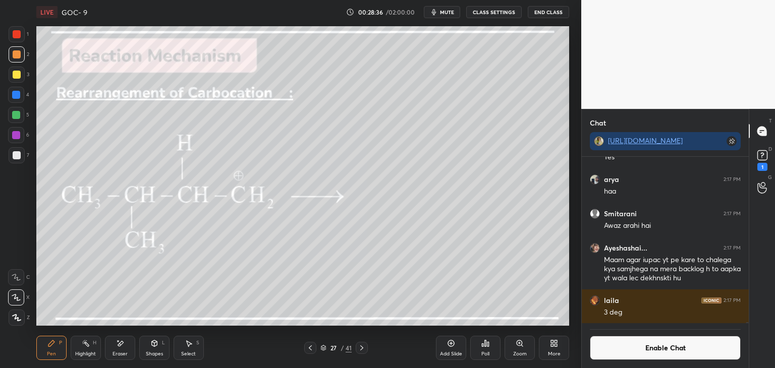
click at [92, 349] on div "Highlight H" at bounding box center [86, 348] width 30 height 24
click at [56, 345] on div "Pen P" at bounding box center [51, 348] width 30 height 24
click at [87, 349] on div "Highlight H" at bounding box center [86, 348] width 30 height 24
click at [154, 349] on div "Shapes L" at bounding box center [154, 348] width 30 height 24
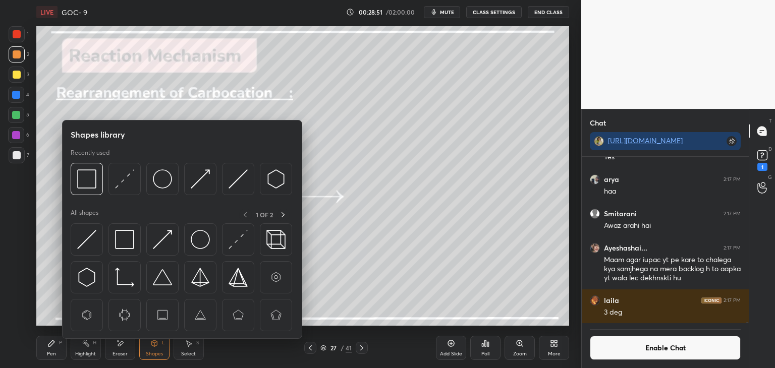
click at [160, 248] on img at bounding box center [162, 239] width 19 height 19
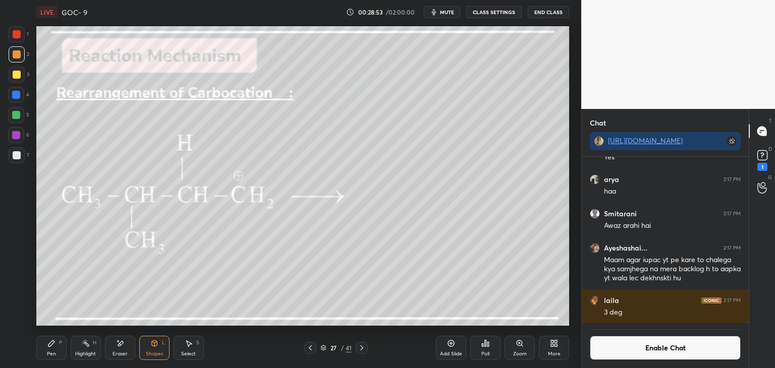
click at [23, 155] on div at bounding box center [17, 155] width 16 height 16
click at [84, 346] on icon at bounding box center [86, 343] width 8 height 8
click at [20, 114] on div at bounding box center [16, 115] width 16 height 16
click at [50, 351] on div "Pen" at bounding box center [51, 353] width 9 height 5
click at [14, 97] on div at bounding box center [16, 95] width 8 height 8
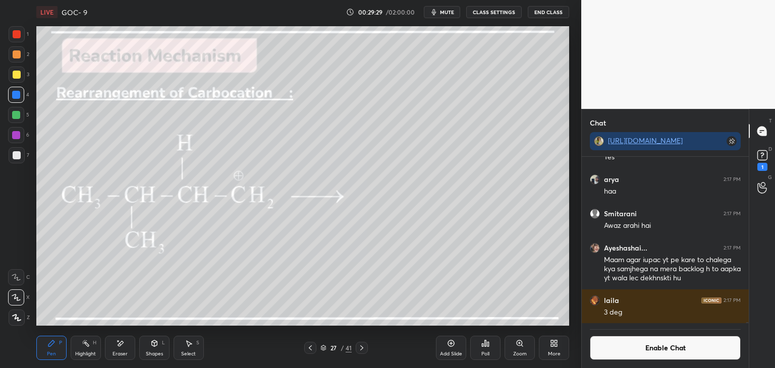
click at [16, 55] on div at bounding box center [17, 54] width 8 height 8
click at [78, 354] on div "Highlight" at bounding box center [85, 353] width 21 height 5
click at [12, 118] on div at bounding box center [16, 115] width 8 height 8
click at [11, 136] on div at bounding box center [16, 135] width 16 height 16
click at [646, 355] on button "Enable Chat" at bounding box center [665, 348] width 151 height 24
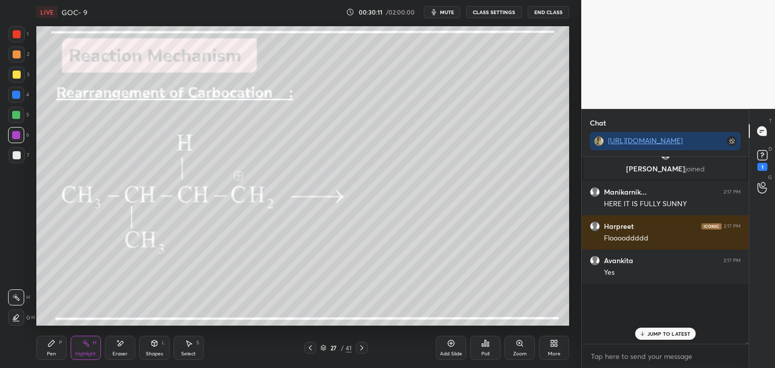
scroll to position [184, 164]
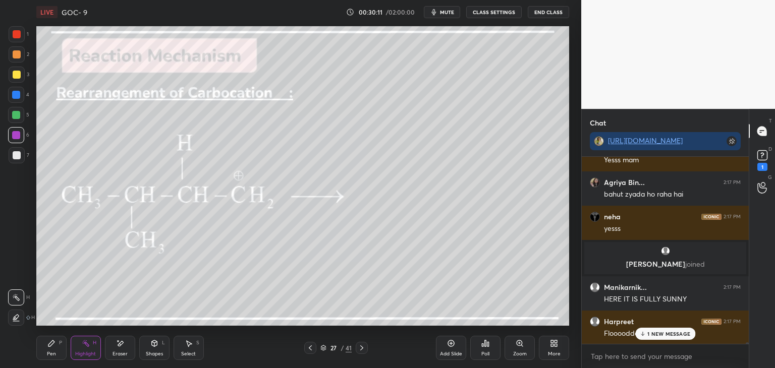
click at [657, 335] on p "1 NEW MESSAGE" at bounding box center [668, 334] width 43 height 6
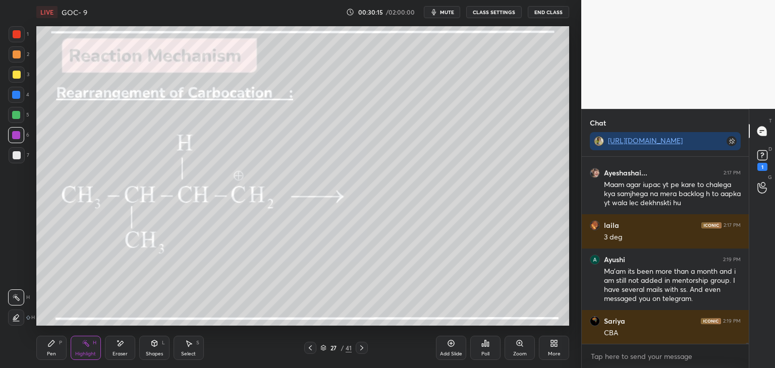
scroll to position [32201, 0]
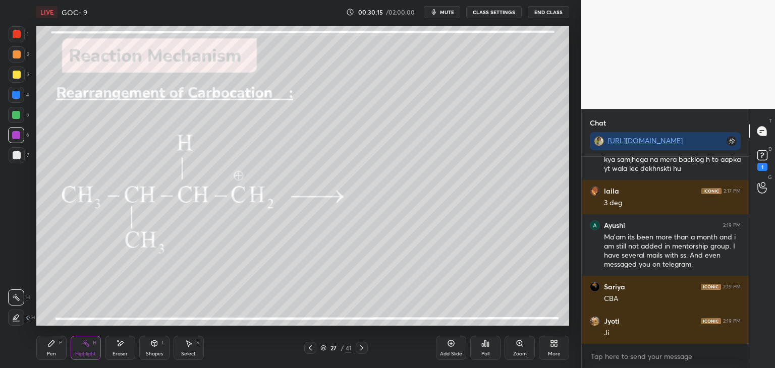
click at [310, 347] on icon at bounding box center [310, 348] width 8 height 8
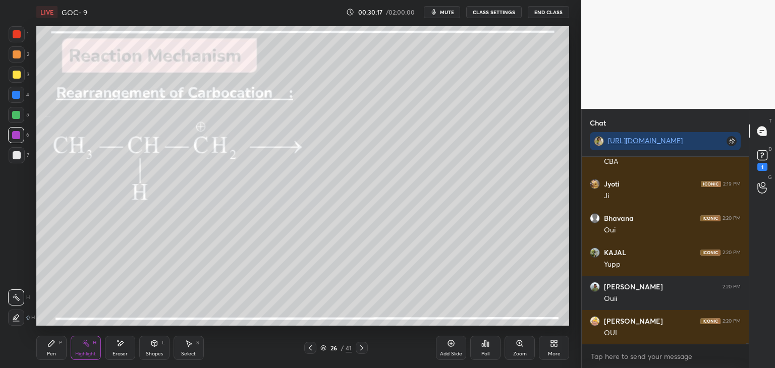
click at [315, 343] on div at bounding box center [310, 348] width 12 height 12
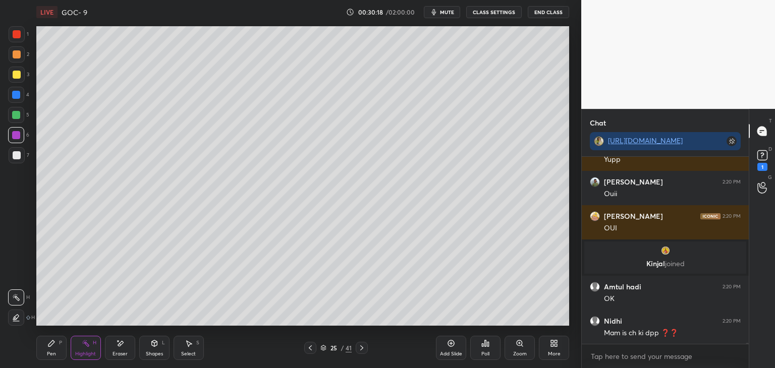
scroll to position [32514, 0]
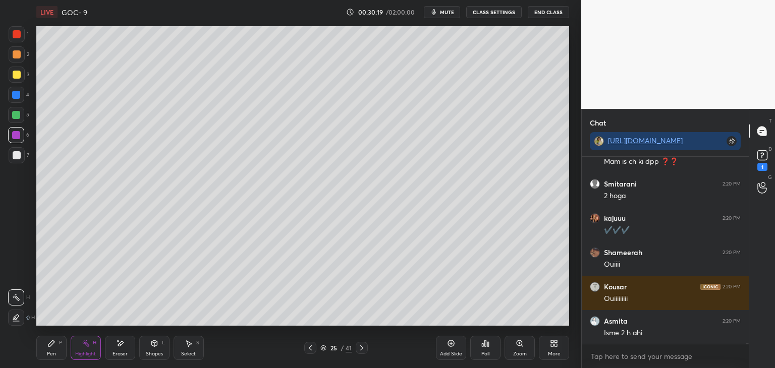
click at [365, 347] on icon at bounding box center [362, 348] width 8 height 8
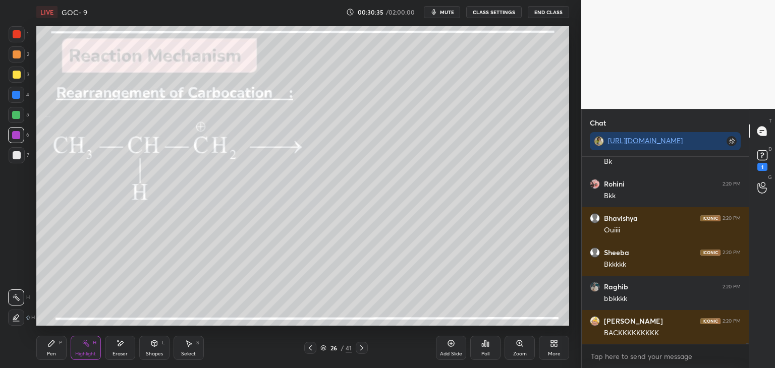
scroll to position [34924, 0]
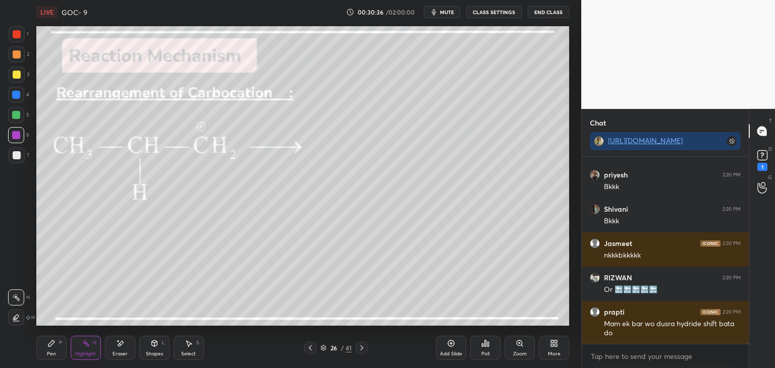
click at [313, 349] on icon at bounding box center [310, 348] width 8 height 8
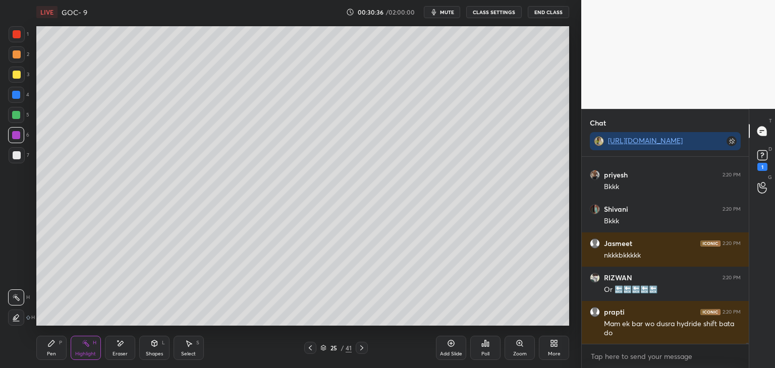
scroll to position [35251, 0]
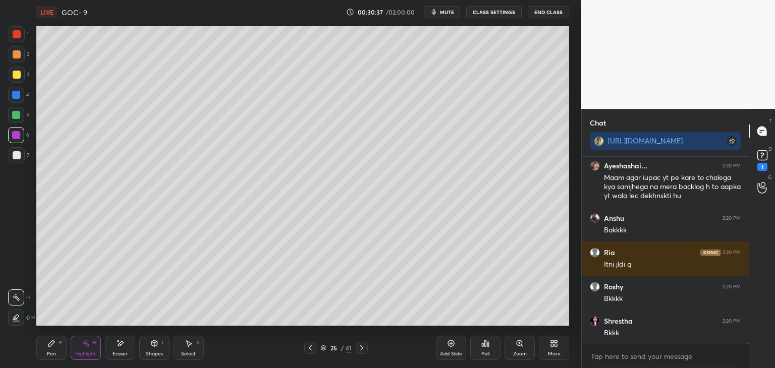
click at [313, 347] on icon at bounding box center [310, 348] width 8 height 8
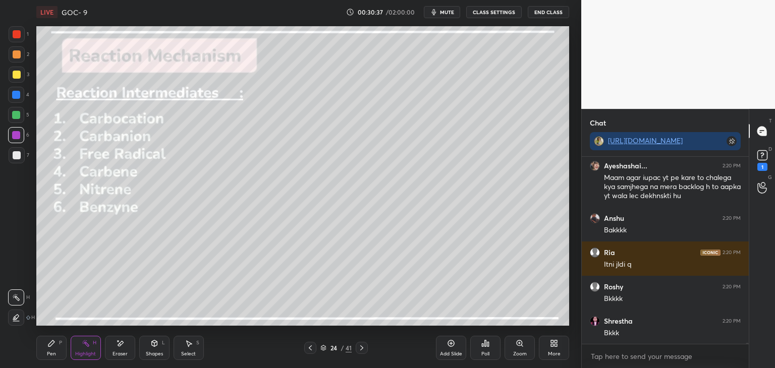
click at [313, 351] on icon at bounding box center [310, 348] width 8 height 8
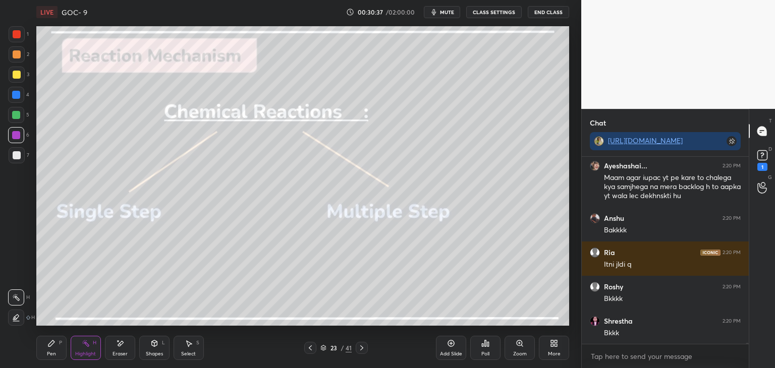
scroll to position [35491, 0]
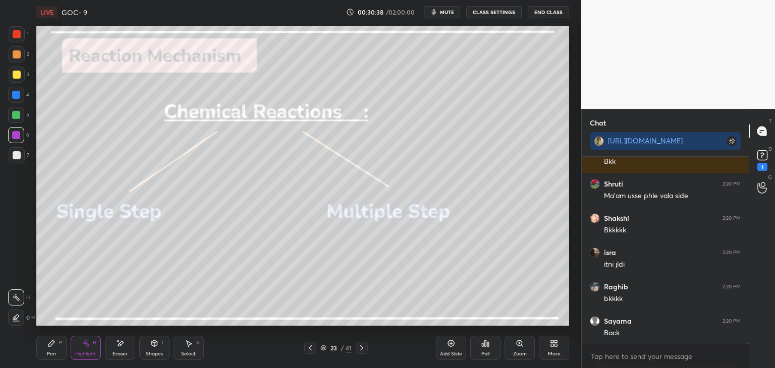
click at [315, 351] on div at bounding box center [310, 348] width 12 height 12
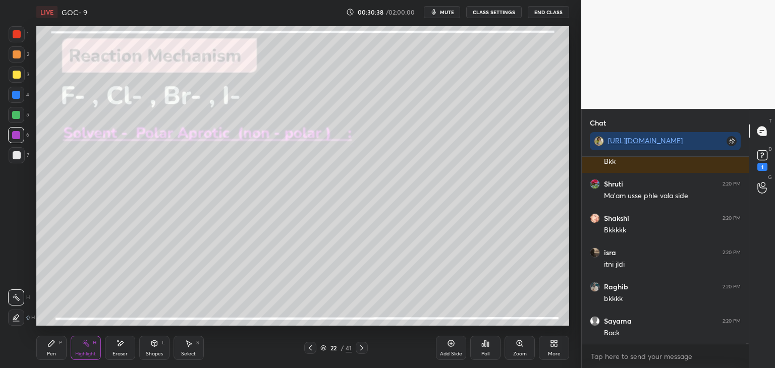
click at [312, 354] on div at bounding box center [310, 348] width 12 height 12
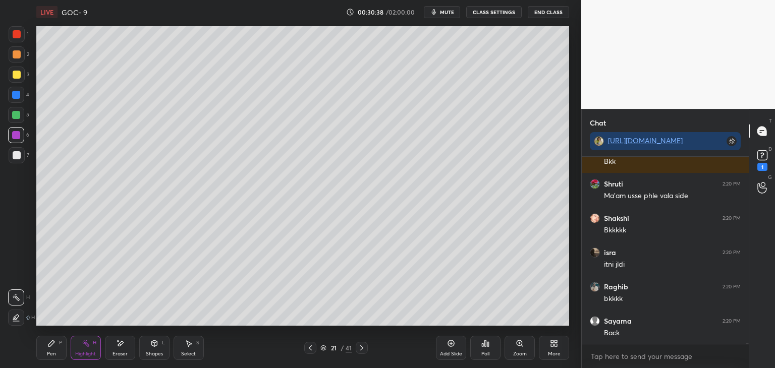
scroll to position [35594, 0]
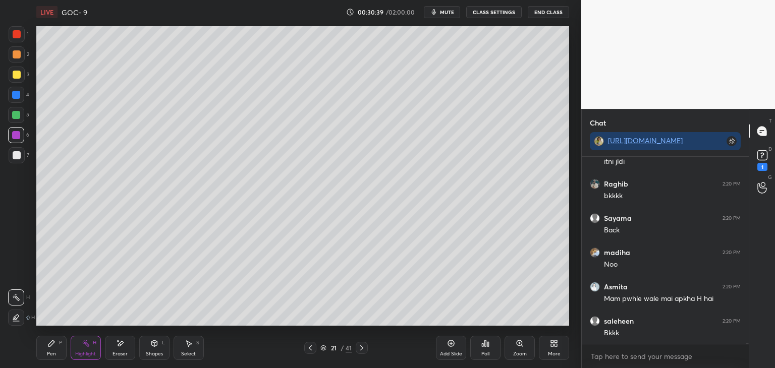
click at [311, 347] on icon at bounding box center [310, 348] width 8 height 8
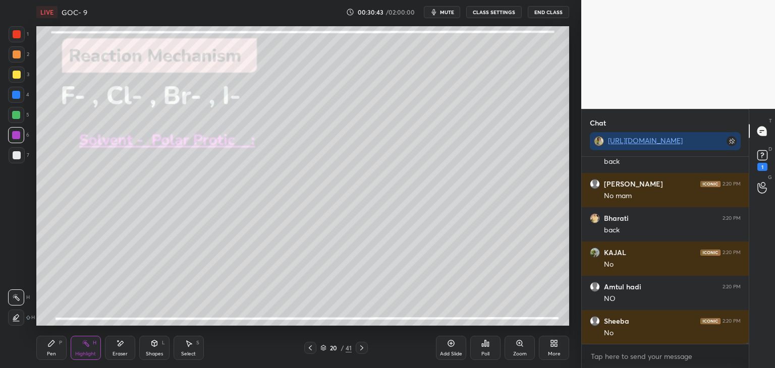
scroll to position [36135, 0]
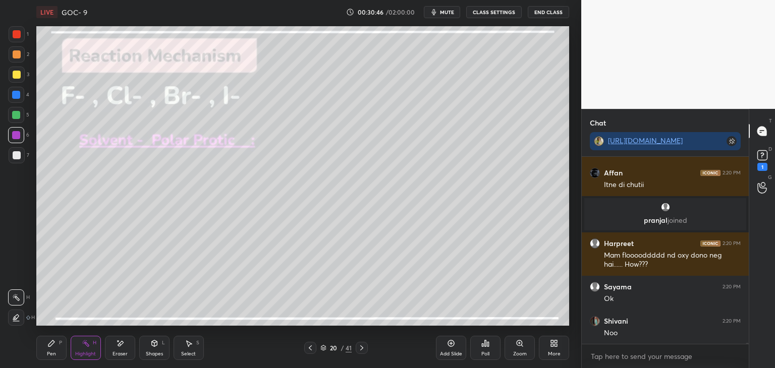
click at [503, 13] on button "CLASS SETTINGS" at bounding box center [493, 12] width 55 height 12
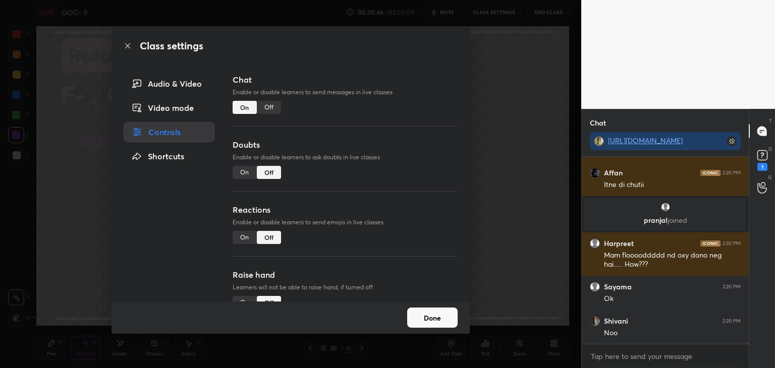
click at [276, 105] on div "Off" at bounding box center [269, 107] width 24 height 13
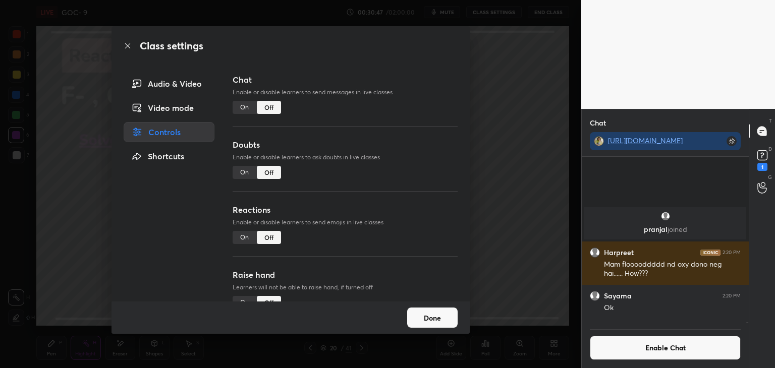
scroll to position [35511, 0]
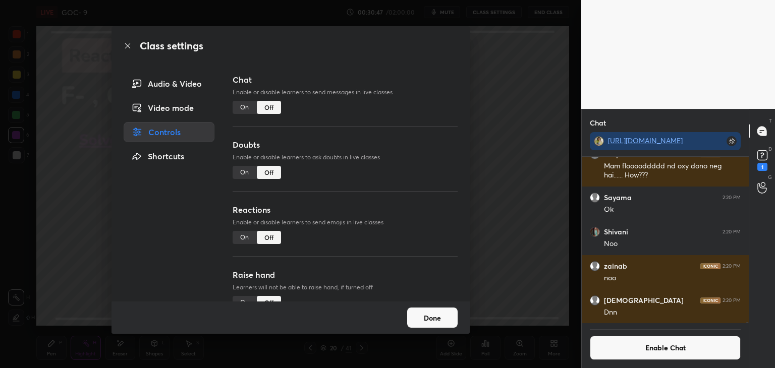
click at [428, 310] on button "Done" at bounding box center [432, 318] width 50 height 20
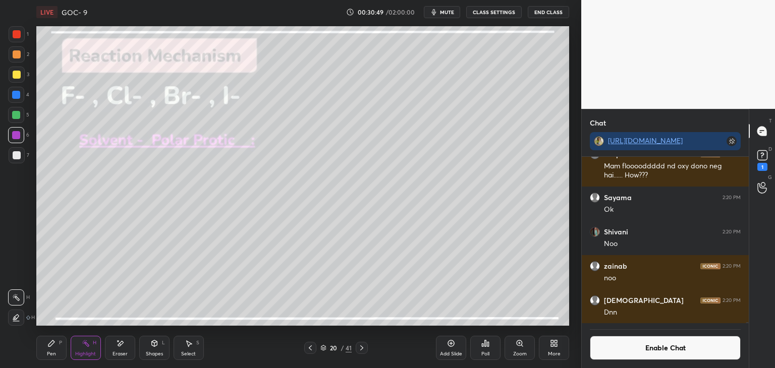
click at [624, 340] on button "Enable Chat" at bounding box center [665, 348] width 151 height 24
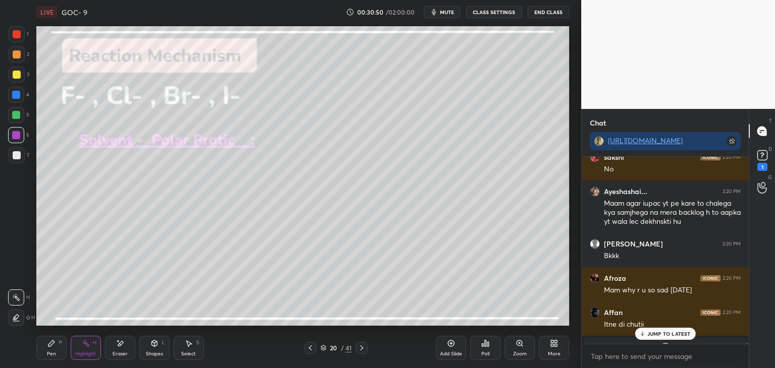
click at [649, 335] on p "JUMP TO LATEST" at bounding box center [668, 334] width 43 height 6
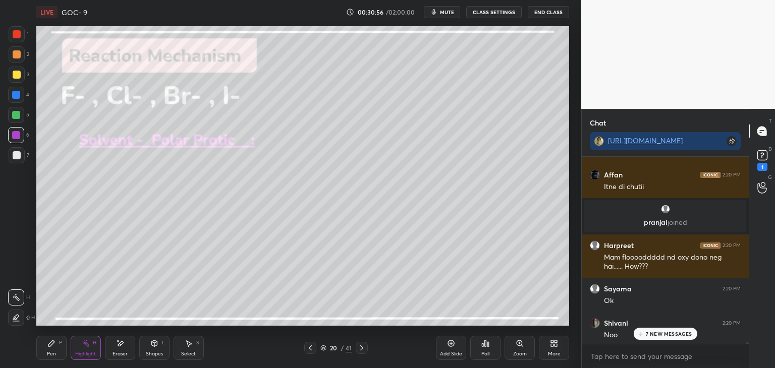
click at [656, 333] on p "7 NEW MESSAGES" at bounding box center [668, 334] width 46 height 6
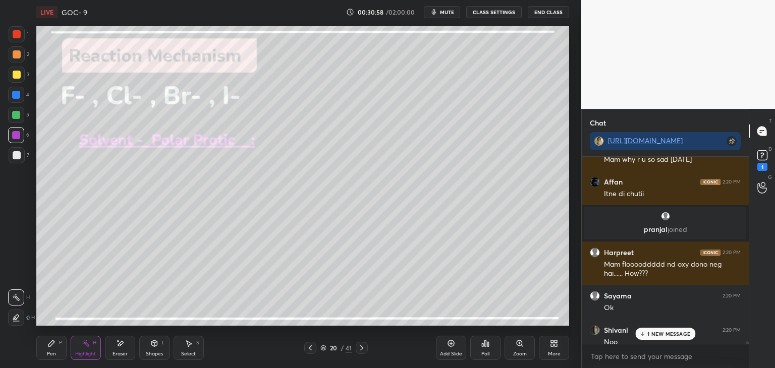
click at [652, 331] on p "1 NEW MESSAGE" at bounding box center [668, 334] width 43 height 6
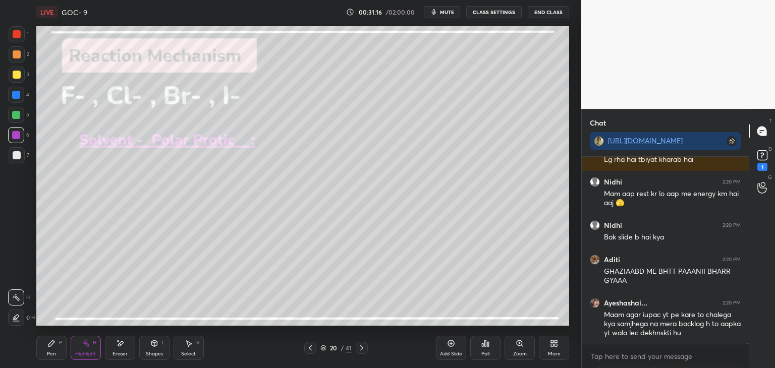
click at [494, 12] on button "CLASS SETTINGS" at bounding box center [493, 12] width 55 height 12
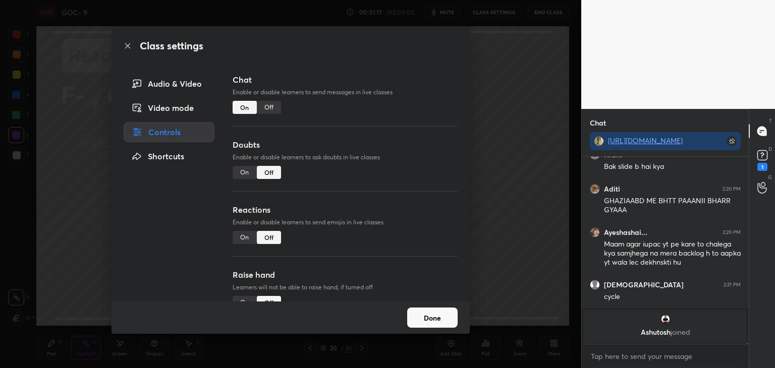
click at [271, 106] on div "Off" at bounding box center [269, 107] width 24 height 13
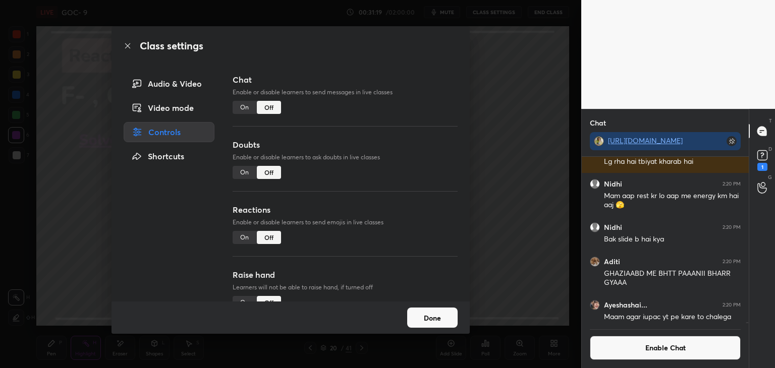
click at [426, 318] on button "Done" at bounding box center [432, 318] width 50 height 20
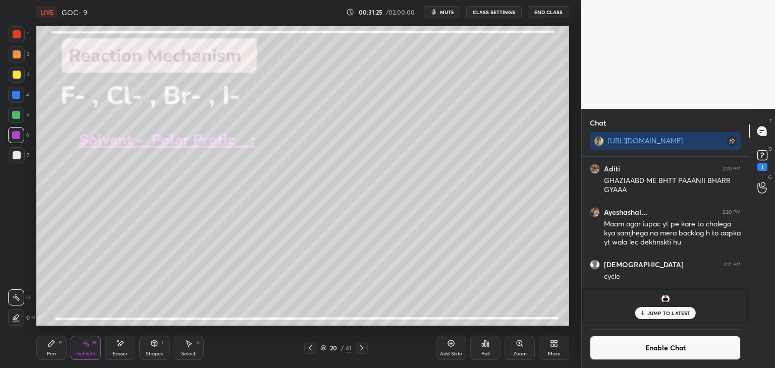
click at [663, 315] on p "JUMP TO LATEST" at bounding box center [668, 313] width 43 height 6
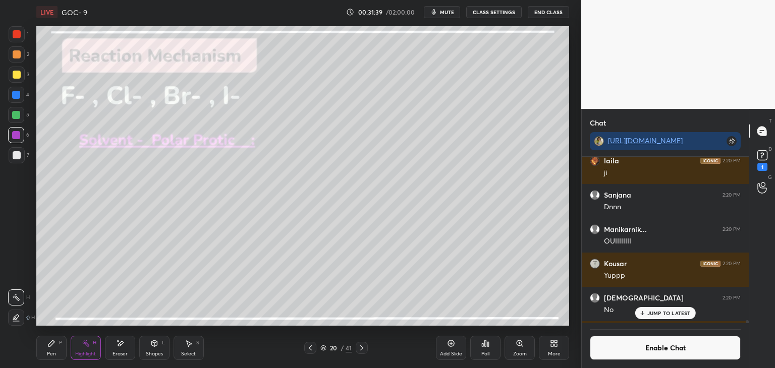
click at [660, 314] on p "JUMP TO LATEST" at bounding box center [668, 313] width 43 height 6
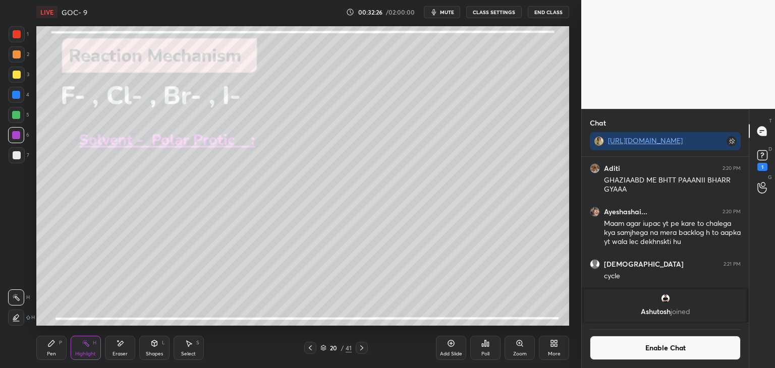
click at [618, 347] on button "Enable Chat" at bounding box center [665, 348] width 151 height 24
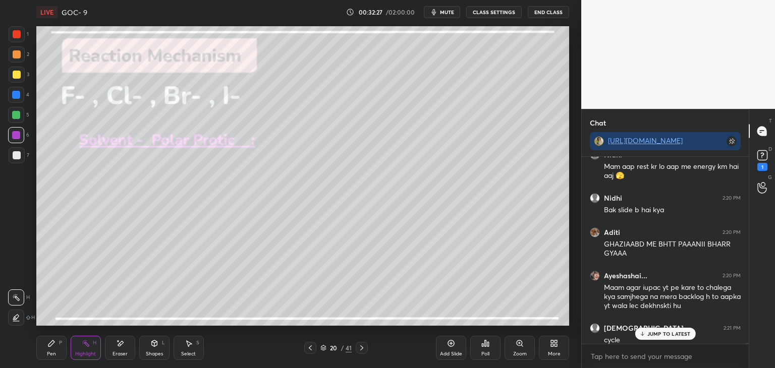
click at [658, 334] on p "JUMP TO LATEST" at bounding box center [668, 334] width 43 height 6
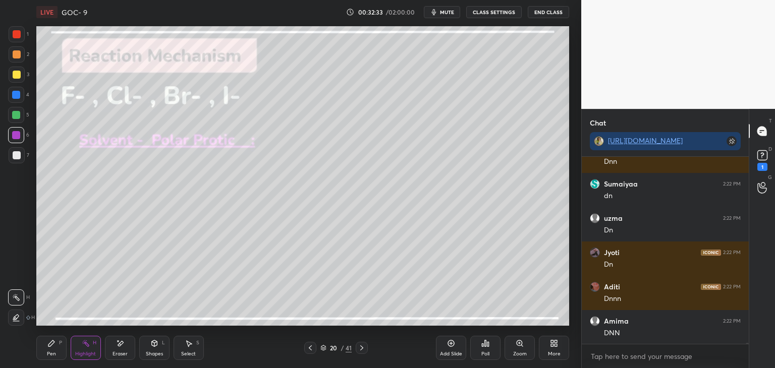
scroll to position [37085, 0]
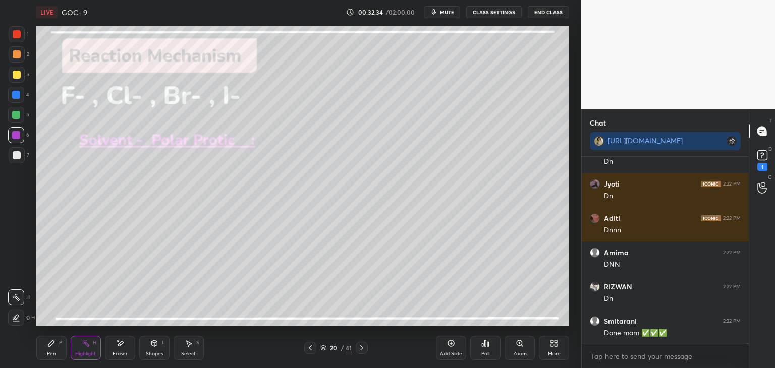
click at [363, 345] on icon at bounding box center [362, 348] width 8 height 8
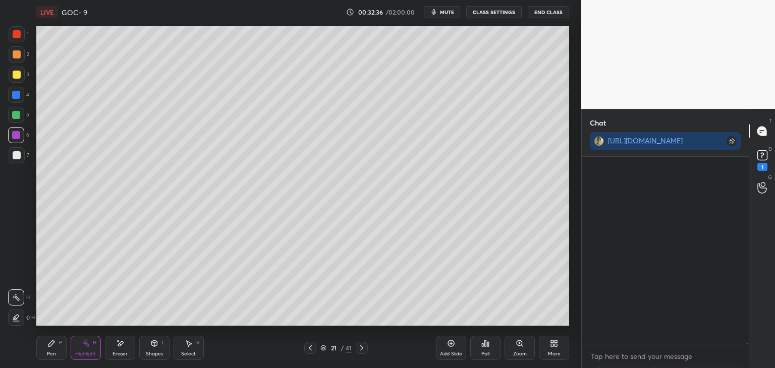
scroll to position [37849, 0]
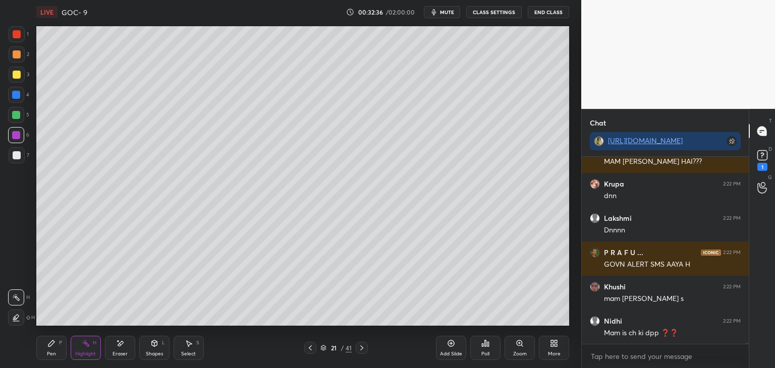
click at [60, 346] on div "Pen P" at bounding box center [51, 348] width 30 height 24
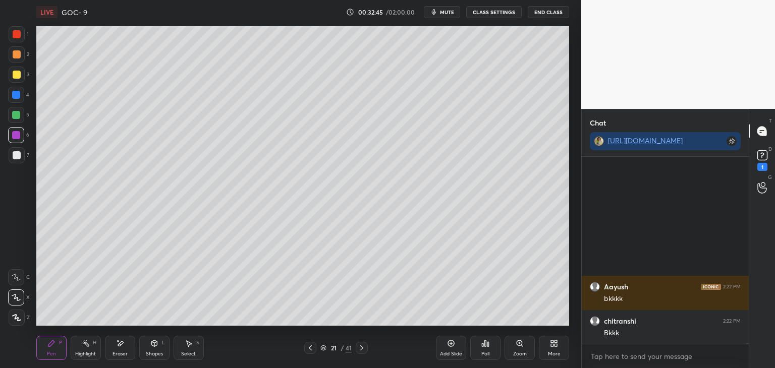
scroll to position [38555, 0]
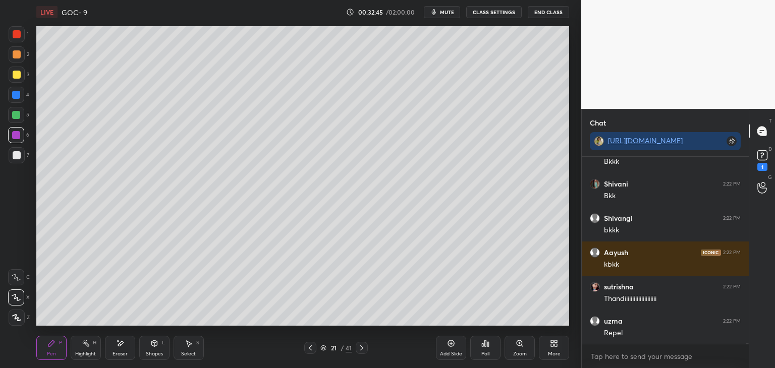
click at [162, 343] on div "L" at bounding box center [163, 342] width 3 height 5
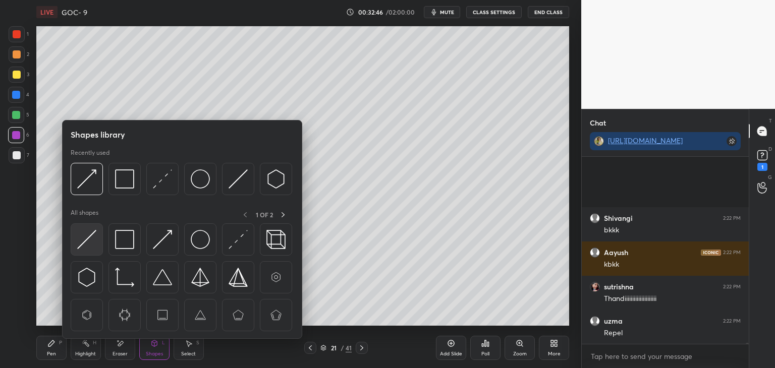
scroll to position [38658, 0]
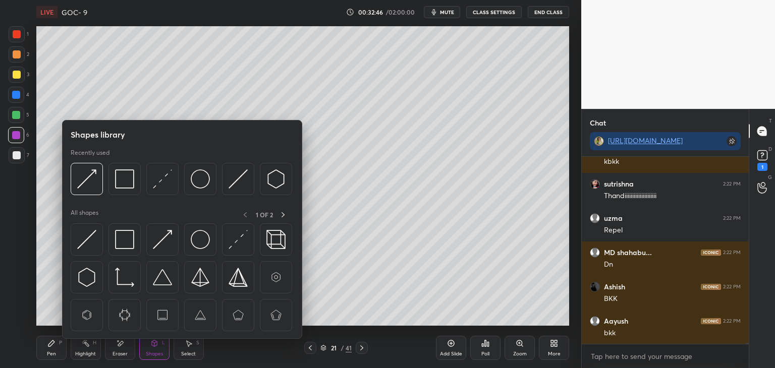
click at [88, 246] on img at bounding box center [86, 239] width 19 height 19
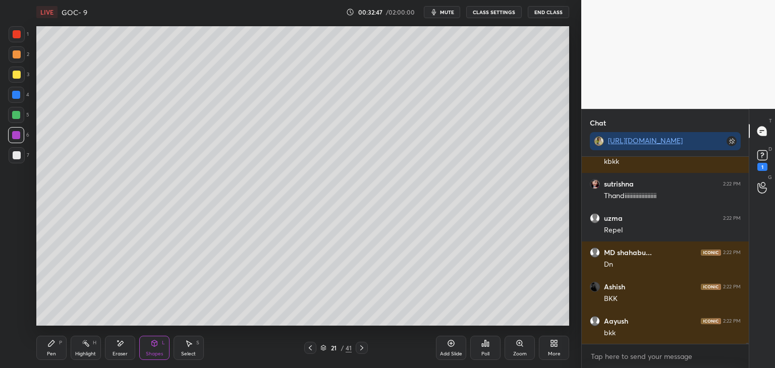
click at [20, 38] on div at bounding box center [17, 34] width 8 height 8
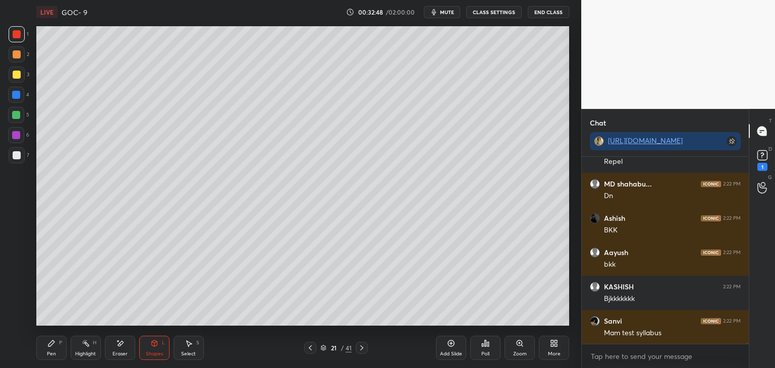
click at [58, 349] on div "Pen P" at bounding box center [51, 348] width 30 height 24
click at [23, 319] on div at bounding box center [17, 318] width 16 height 16
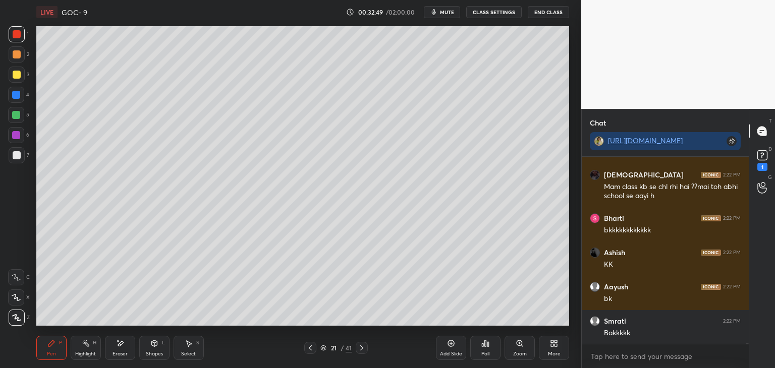
click at [157, 354] on div "Shapes" at bounding box center [154, 353] width 17 height 5
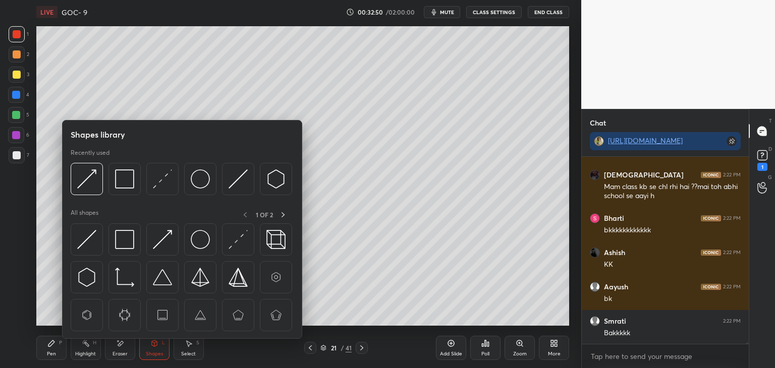
click at [97, 245] on div at bounding box center [87, 239] width 32 height 32
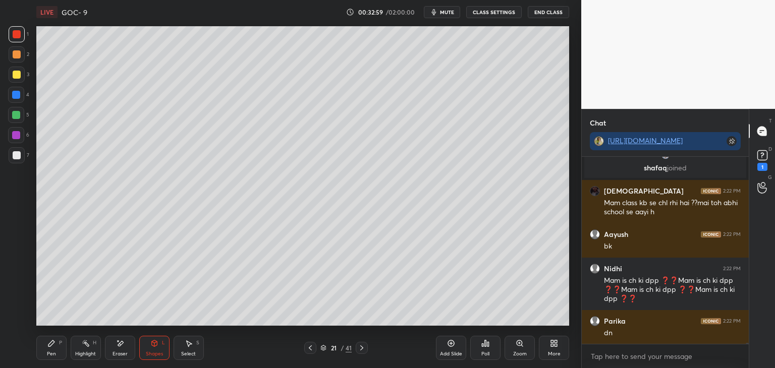
scroll to position [39293, 0]
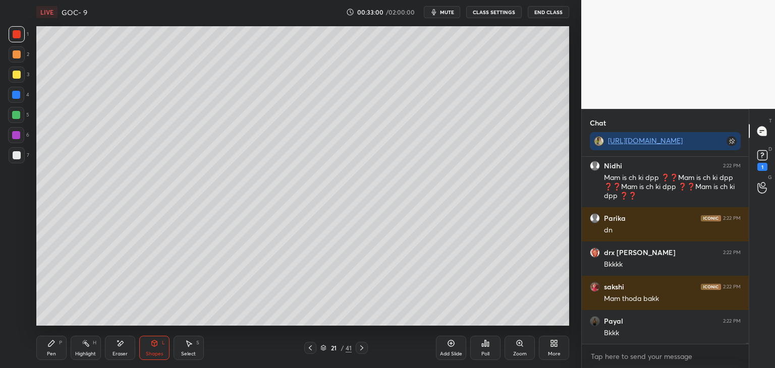
click at [153, 351] on div "Shapes" at bounding box center [154, 353] width 17 height 5
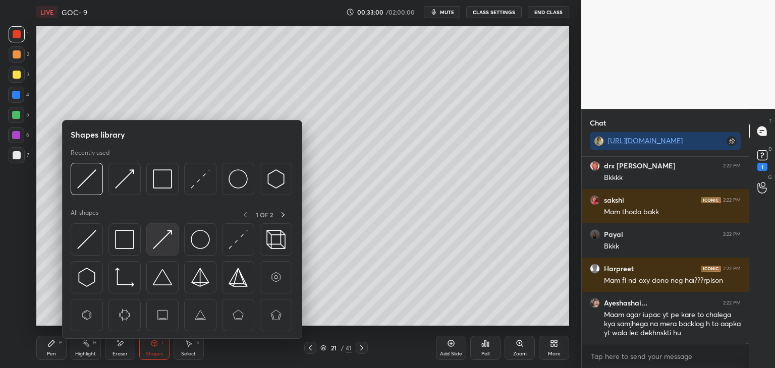
click at [164, 242] on img at bounding box center [162, 239] width 19 height 19
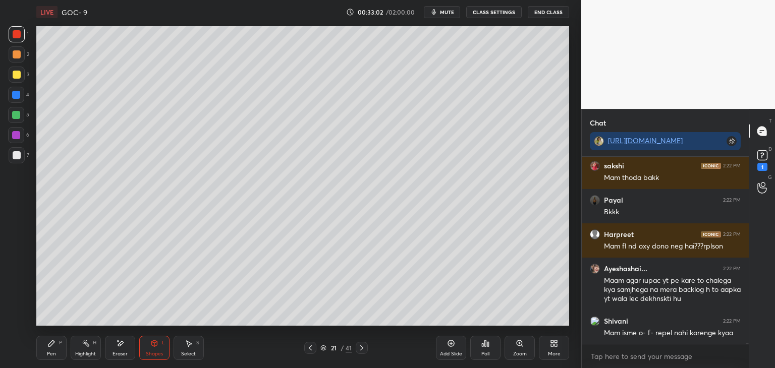
scroll to position [39457, 0]
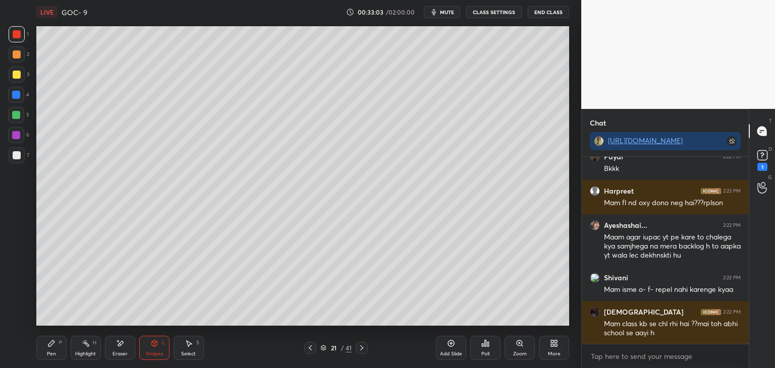
click at [492, 15] on button "CLASS SETTINGS" at bounding box center [493, 12] width 55 height 12
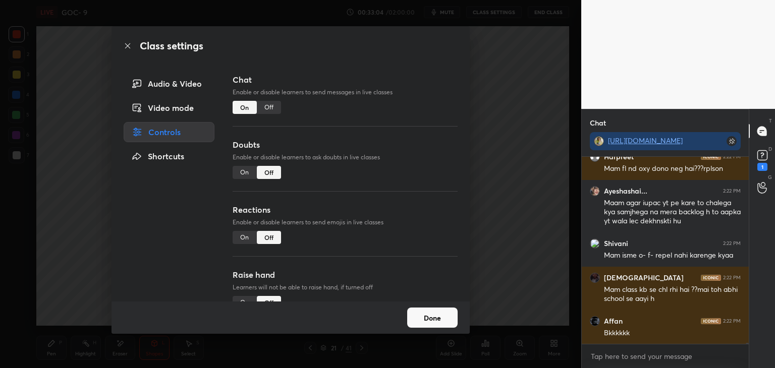
click at [270, 111] on div "Off" at bounding box center [269, 107] width 24 height 13
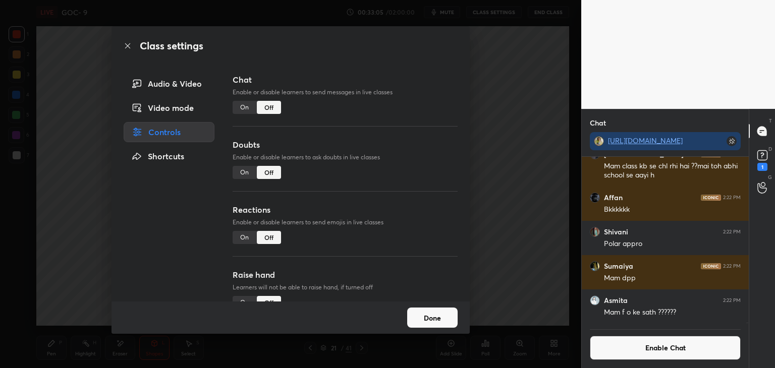
click at [429, 315] on button "Done" at bounding box center [432, 318] width 50 height 20
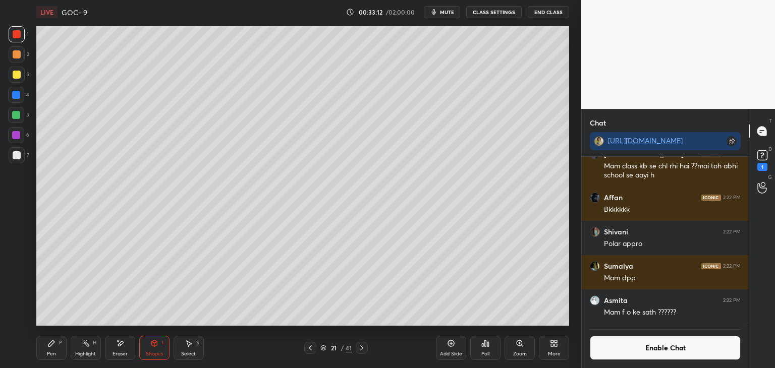
click at [119, 351] on div "Eraser" at bounding box center [119, 353] width 15 height 5
click at [641, 344] on button "Enable Chat" at bounding box center [665, 348] width 151 height 24
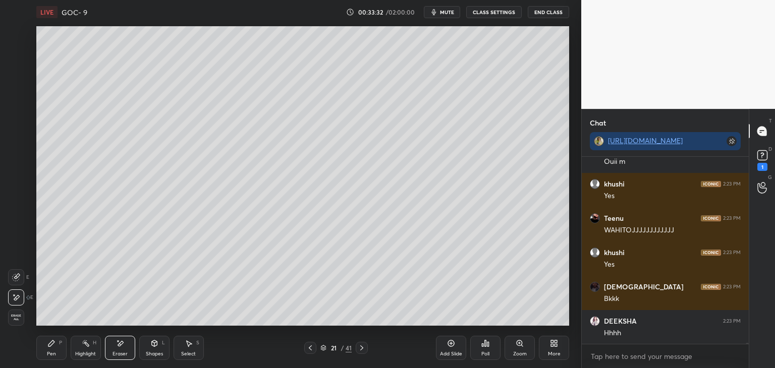
click at [52, 345] on icon at bounding box center [51, 343] width 8 height 8
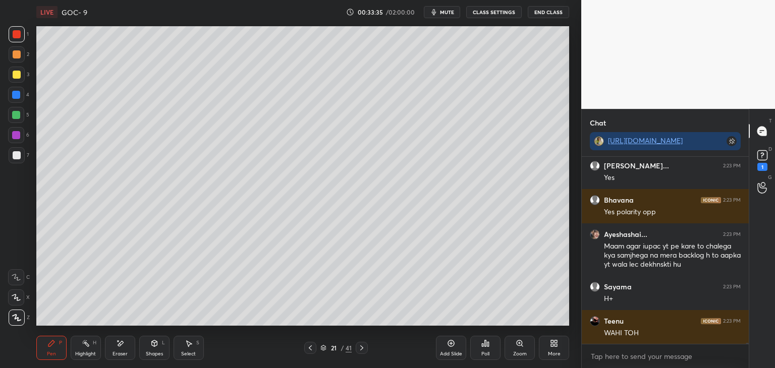
click at [17, 152] on div at bounding box center [17, 155] width 8 height 8
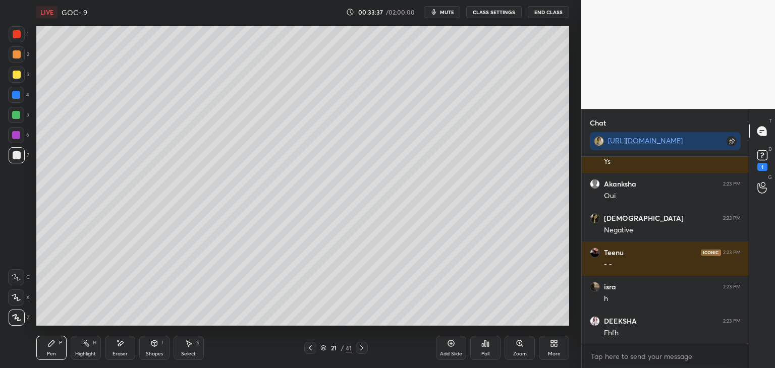
click at [117, 338] on div "Eraser" at bounding box center [120, 348] width 30 height 24
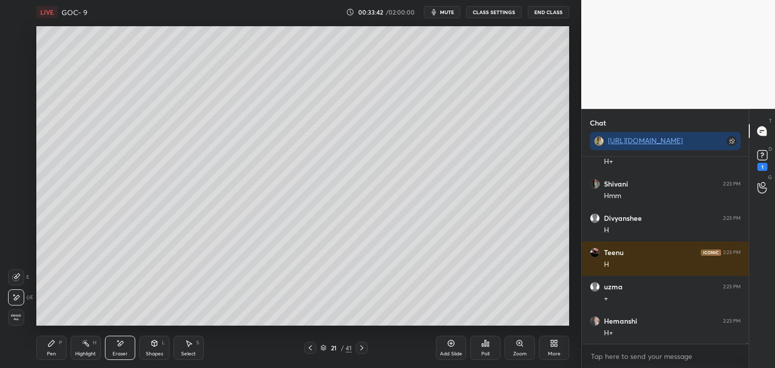
click at [493, 11] on button "CLASS SETTINGS" at bounding box center [493, 12] width 55 height 12
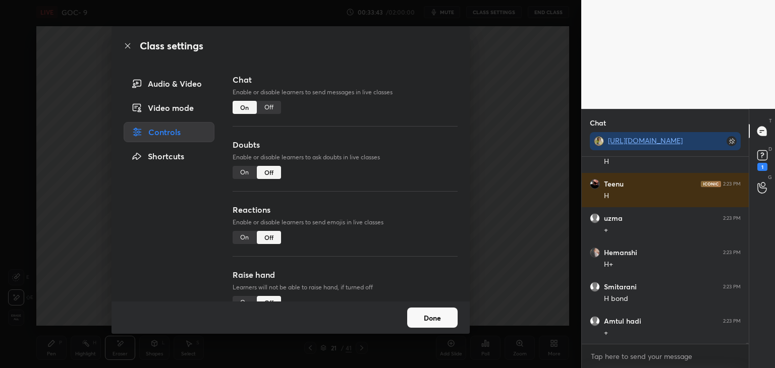
click at [264, 109] on div "Off" at bounding box center [269, 107] width 24 height 13
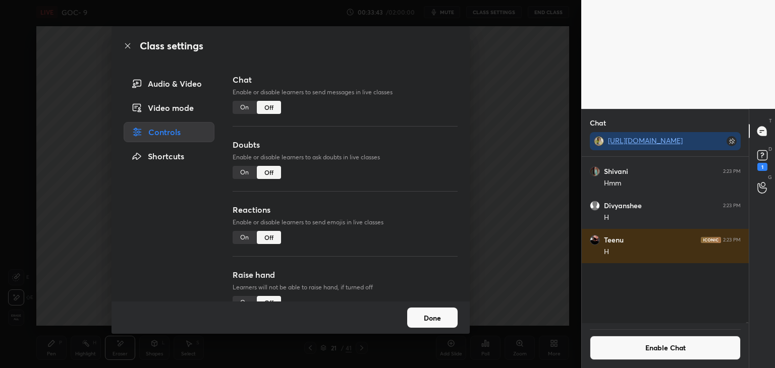
click at [432, 318] on button "Done" at bounding box center [432, 318] width 50 height 20
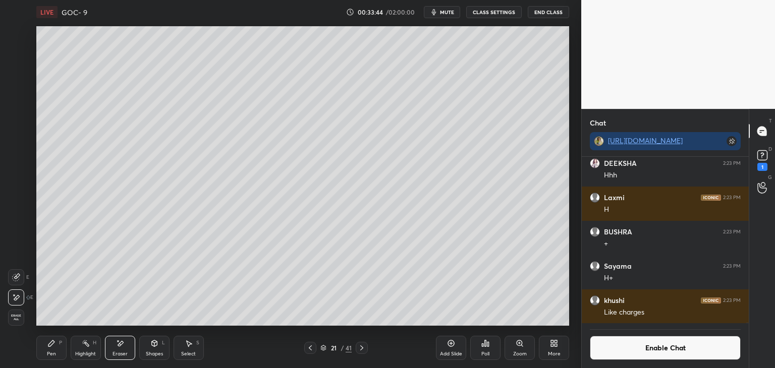
click at [56, 348] on div "Pen P" at bounding box center [51, 348] width 30 height 24
click at [118, 343] on icon at bounding box center [120, 343] width 8 height 9
click at [58, 338] on div "Pen P" at bounding box center [51, 348] width 30 height 24
click at [16, 289] on div at bounding box center [16, 297] width 16 height 16
click at [17, 295] on icon at bounding box center [16, 297] width 9 height 7
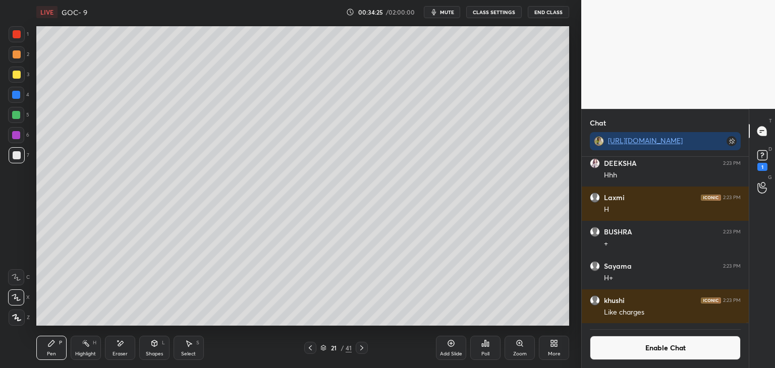
click at [20, 96] on div at bounding box center [16, 95] width 8 height 8
click at [124, 354] on div "Eraser" at bounding box center [119, 353] width 15 height 5
click at [155, 345] on icon at bounding box center [155, 343] width 6 height 6
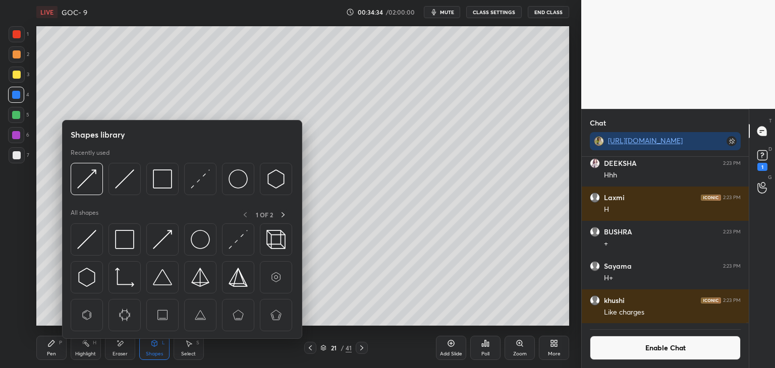
click at [200, 182] on img at bounding box center [200, 178] width 19 height 19
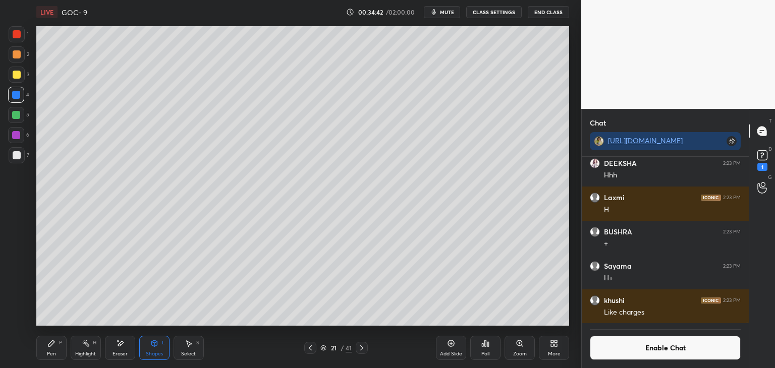
click at [128, 351] on div "Eraser" at bounding box center [120, 348] width 30 height 24
click at [153, 348] on div "Shapes L" at bounding box center [154, 348] width 30 height 24
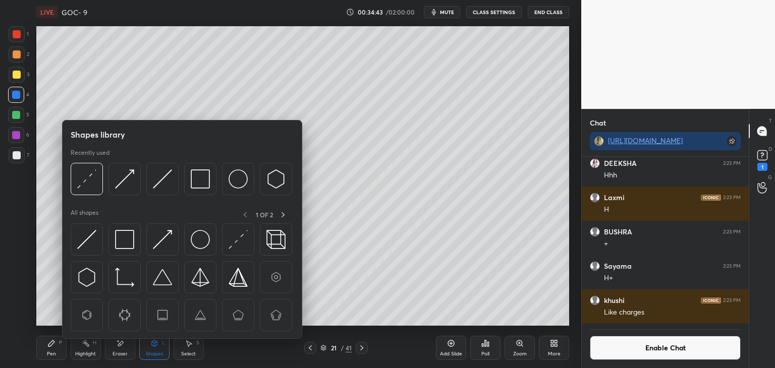
click at [191, 230] on img at bounding box center [200, 239] width 19 height 19
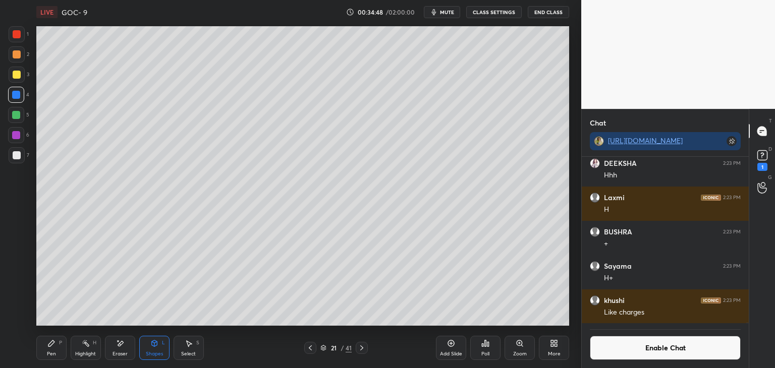
click at [189, 349] on div "Select S" at bounding box center [188, 348] width 30 height 24
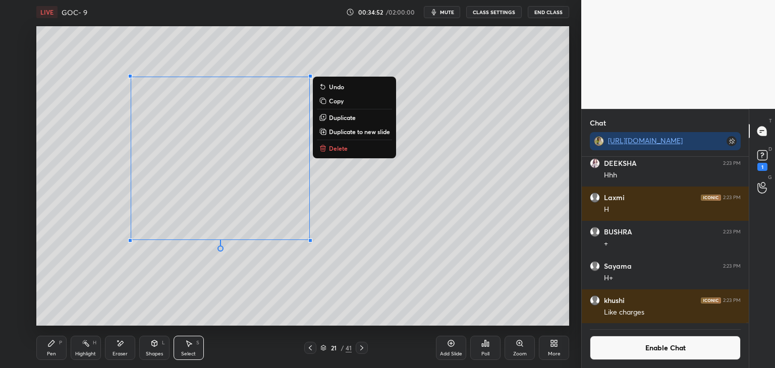
click at [62, 245] on div "0 ° Undo Copy Duplicate Duplicate to new slide Delete" at bounding box center [302, 176] width 533 height 300
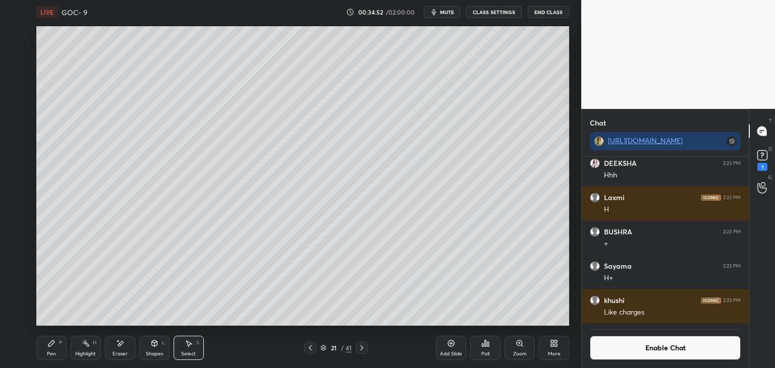
click at [88, 349] on div "Highlight H" at bounding box center [86, 348] width 30 height 24
click at [365, 343] on div at bounding box center [362, 348] width 12 height 12
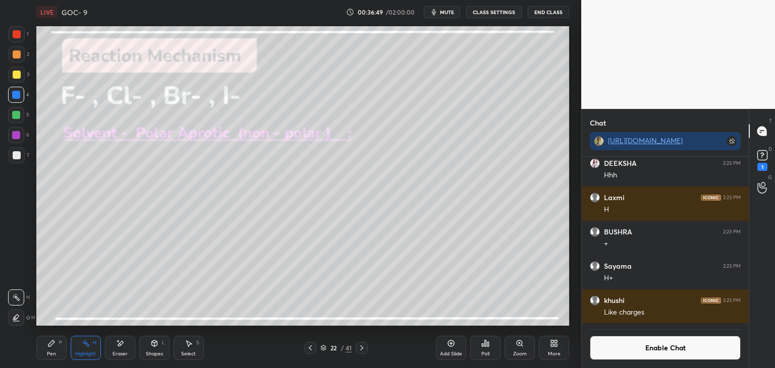
click at [366, 349] on div at bounding box center [362, 348] width 12 height 12
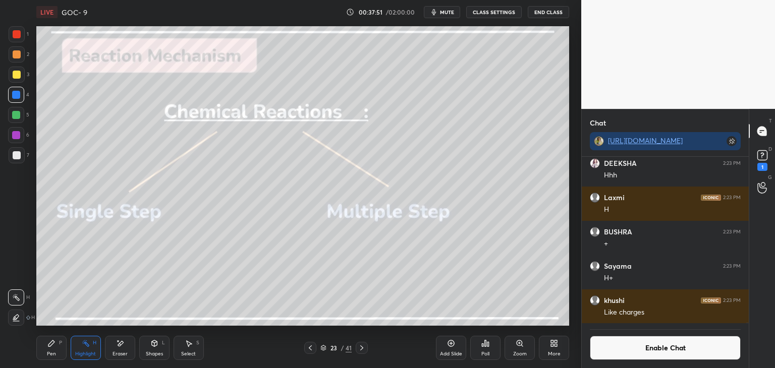
click at [361, 345] on icon at bounding box center [362, 348] width 8 height 8
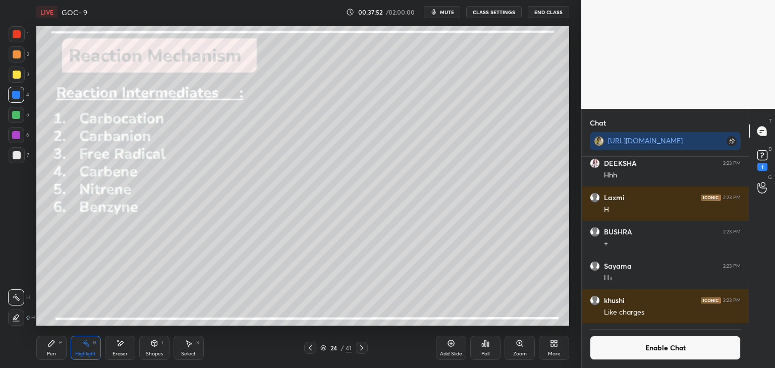
click at [360, 347] on icon at bounding box center [362, 348] width 8 height 8
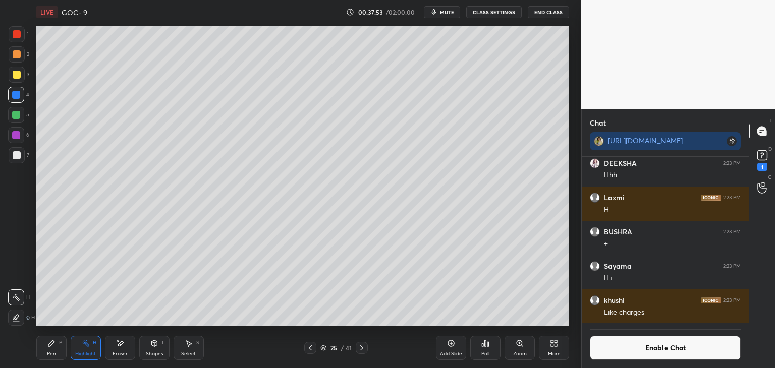
click at [361, 347] on icon at bounding box center [362, 348] width 8 height 8
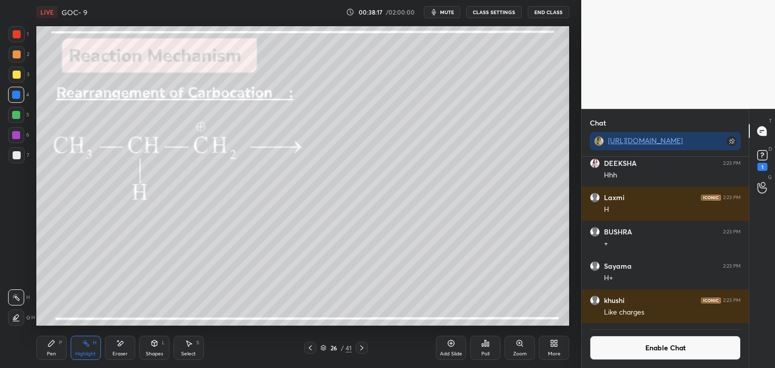
click at [628, 351] on button "Enable Chat" at bounding box center [665, 348] width 151 height 24
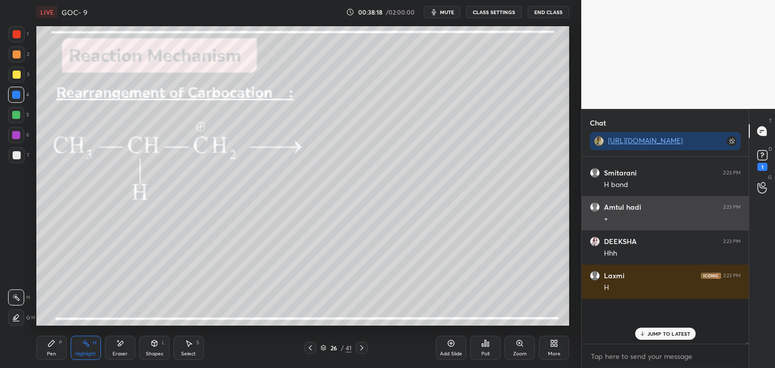
scroll to position [184, 164]
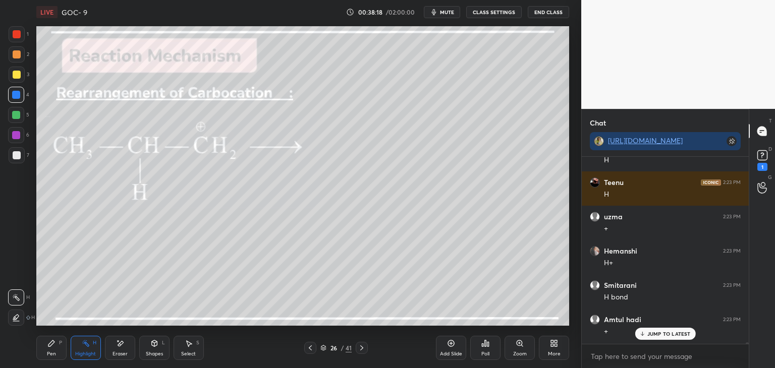
click at [648, 332] on p "JUMP TO LATEST" at bounding box center [668, 334] width 43 height 6
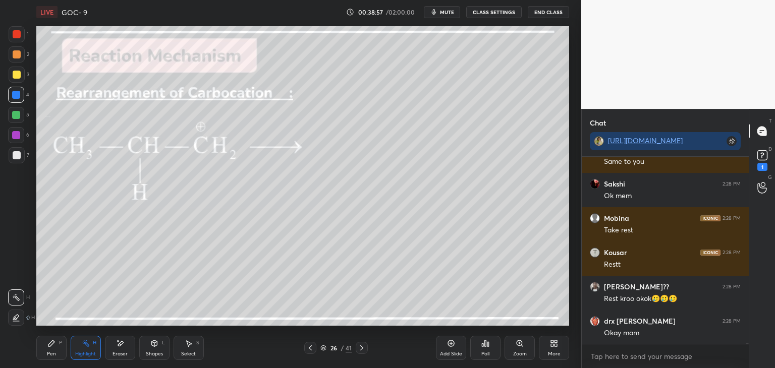
scroll to position [42616, 0]
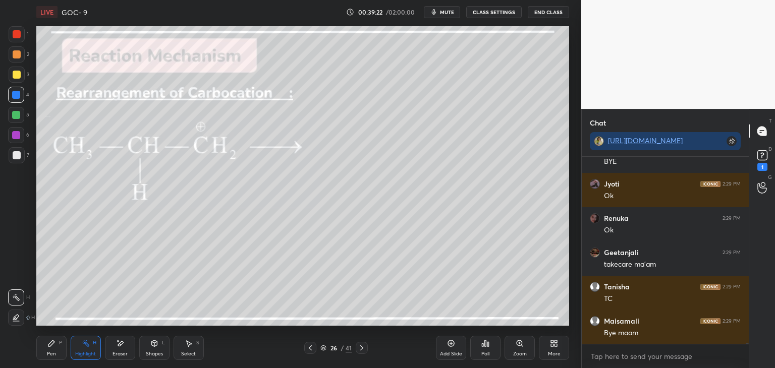
click at [363, 352] on div at bounding box center [362, 348] width 12 height 12
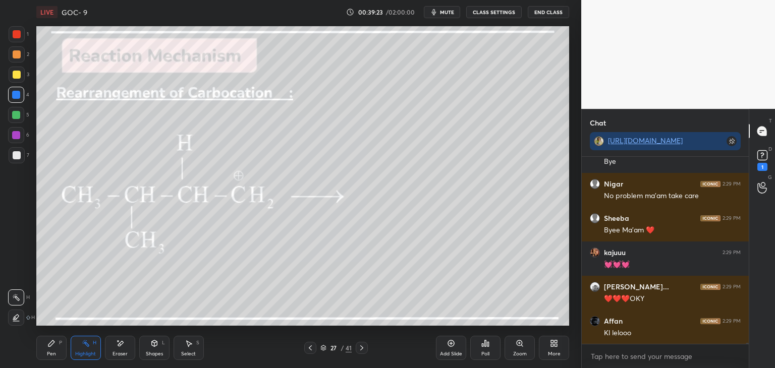
click at [363, 349] on icon at bounding box center [362, 348] width 8 height 8
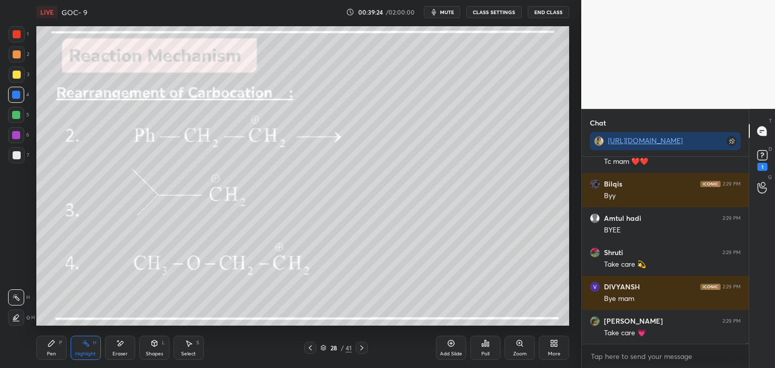
click at [364, 349] on icon at bounding box center [362, 348] width 8 height 8
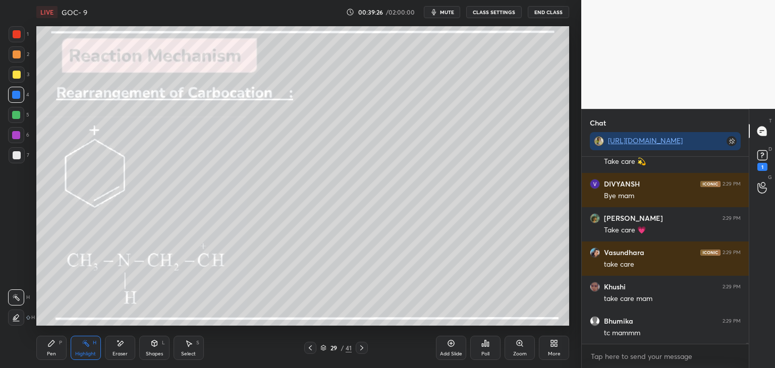
click at [361, 349] on icon at bounding box center [361, 347] width 3 height 5
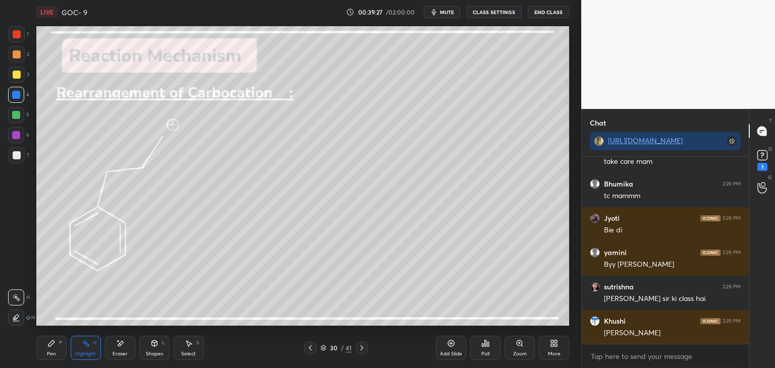
click at [309, 349] on icon at bounding box center [310, 348] width 8 height 8
click at [311, 349] on icon at bounding box center [310, 348] width 8 height 8
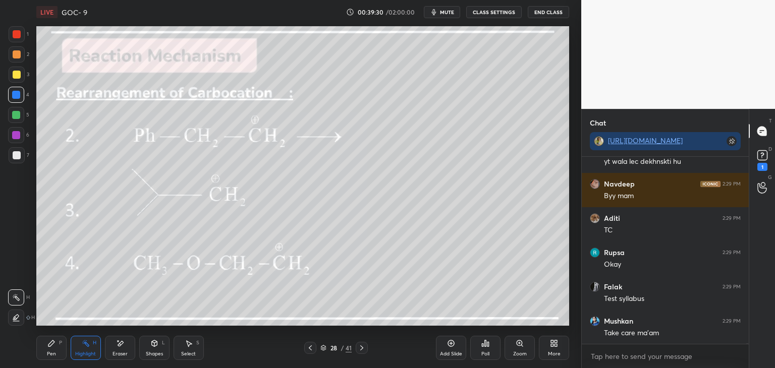
click at [359, 346] on icon at bounding box center [362, 348] width 8 height 8
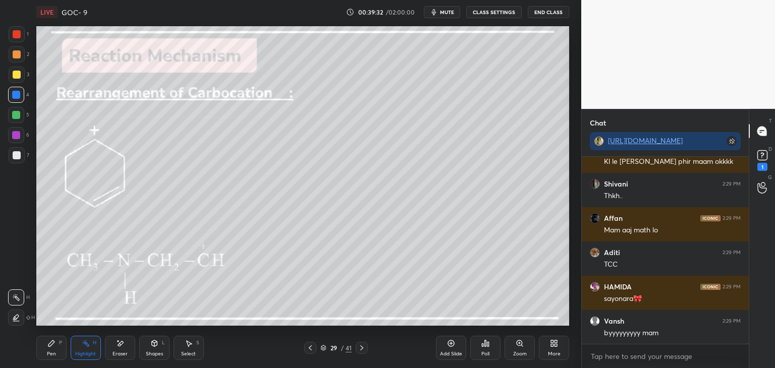
click at [361, 347] on icon at bounding box center [362, 348] width 8 height 8
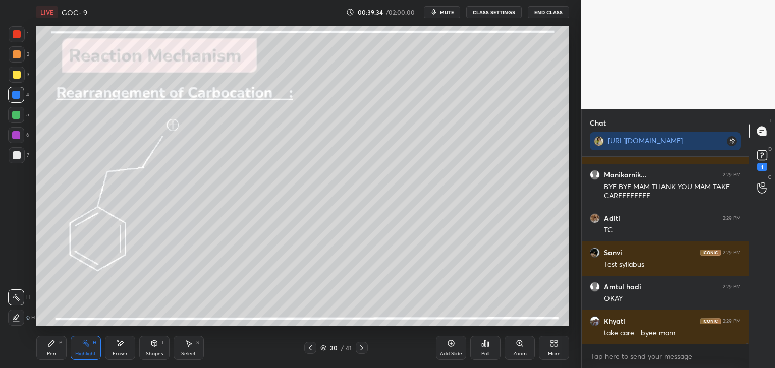
click at [361, 345] on icon at bounding box center [362, 348] width 8 height 8
click at [307, 348] on icon at bounding box center [310, 348] width 8 height 8
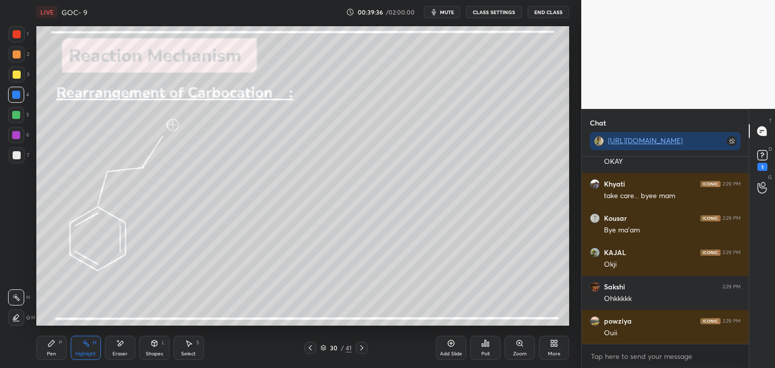
click at [311, 349] on icon at bounding box center [310, 348] width 8 height 8
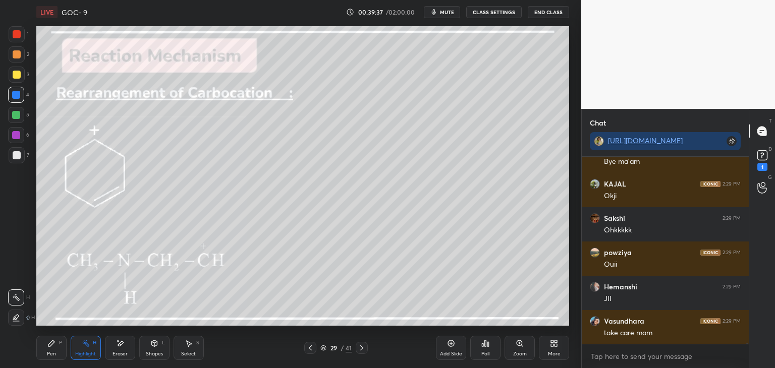
click at [309, 348] on icon at bounding box center [310, 348] width 8 height 8
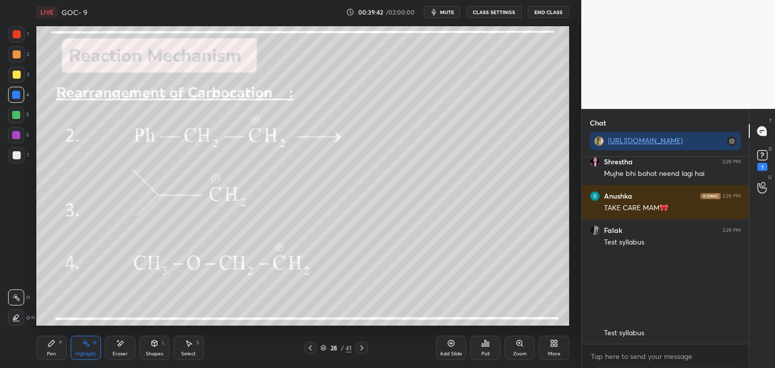
click at [544, 14] on button "End Class" at bounding box center [547, 12] width 41 height 12
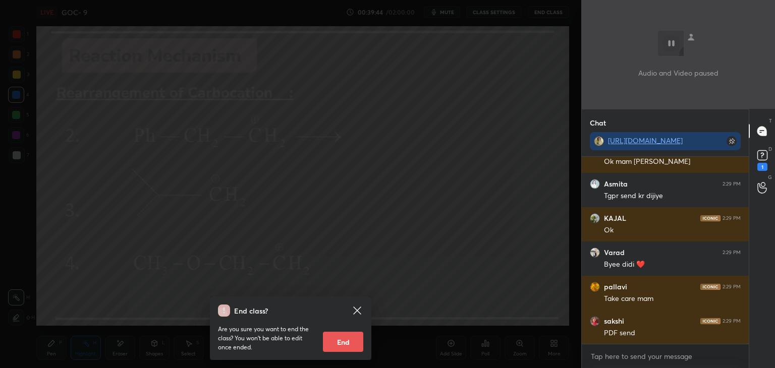
click at [342, 342] on button "End" at bounding box center [343, 342] width 40 height 20
type textarea "x"
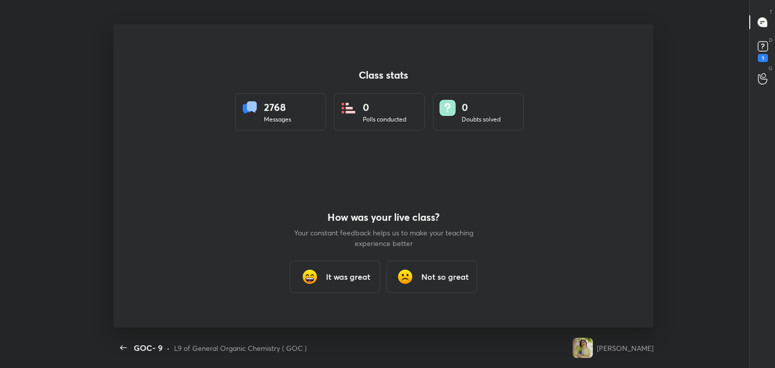
click at [348, 267] on div "It was great" at bounding box center [334, 277] width 91 height 32
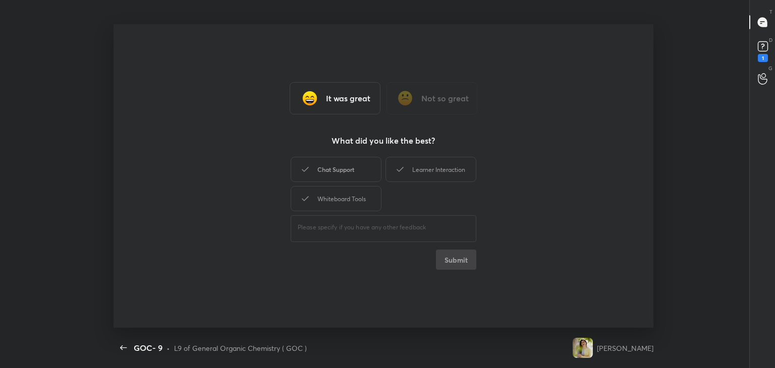
click at [345, 172] on div "Chat Support" at bounding box center [335, 169] width 91 height 25
click at [425, 181] on div "Learner Interaction" at bounding box center [430, 169] width 91 height 25
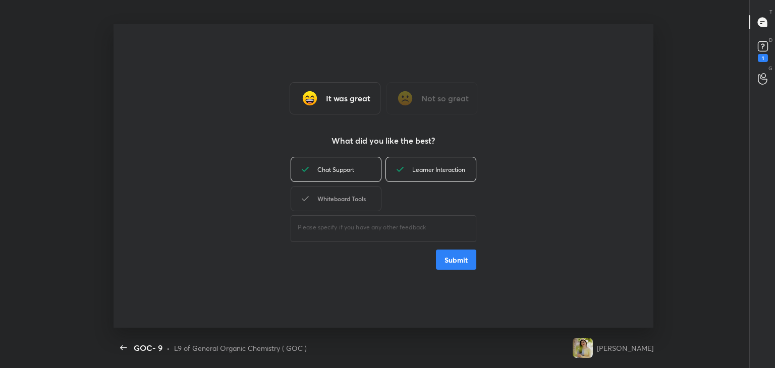
click at [366, 197] on div "Whiteboard Tools" at bounding box center [335, 198] width 91 height 25
click at [478, 253] on div "It was great Not so great What did you like the best? Chat Support Learner Inte…" at bounding box center [383, 176] width 540 height 304
click at [458, 258] on button "Submit" at bounding box center [456, 260] width 40 height 20
